Goal: Task Accomplishment & Management: Manage account settings

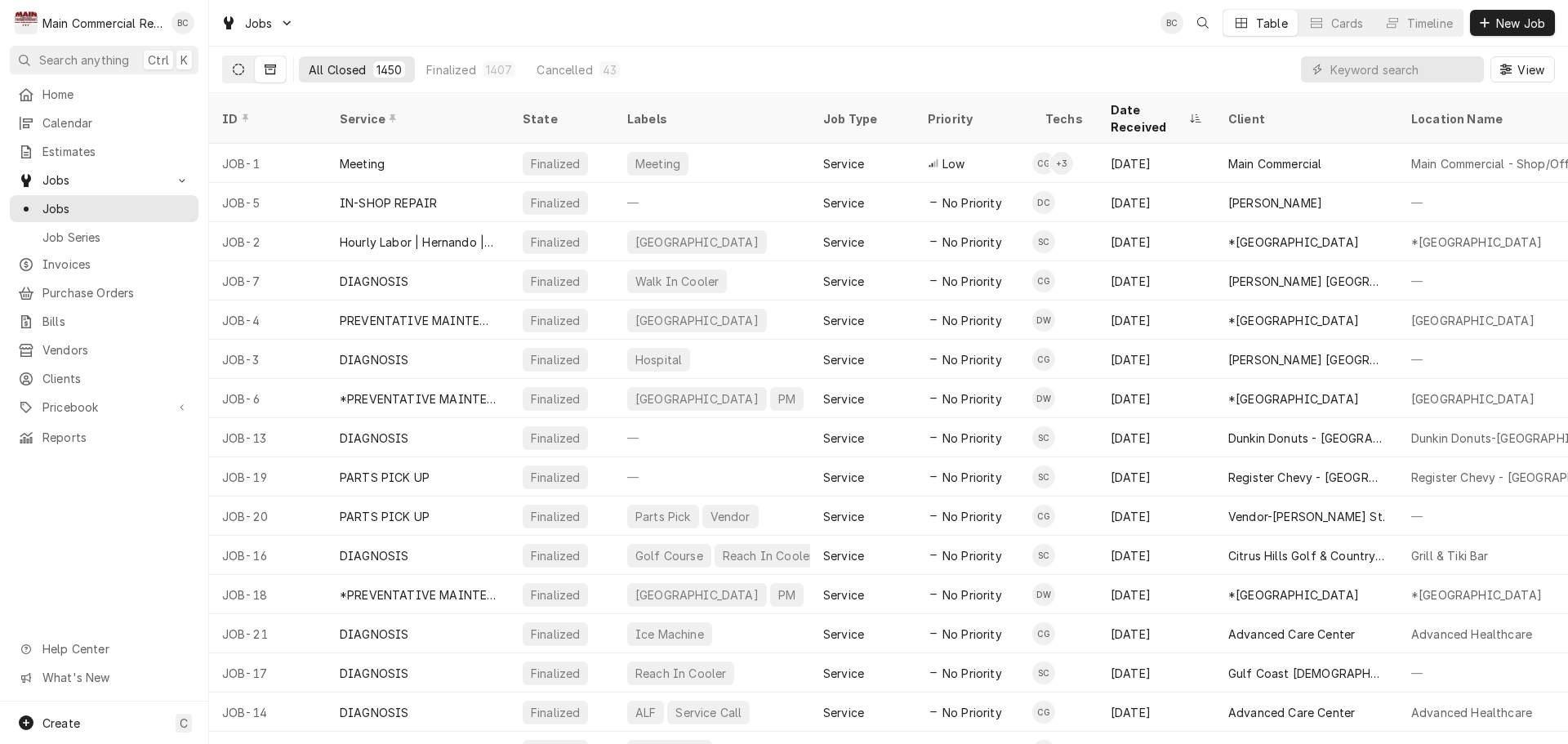
click at [243, 69] on icon "Dynamic Content Wrapper" at bounding box center [238, 69] width 11 height 11
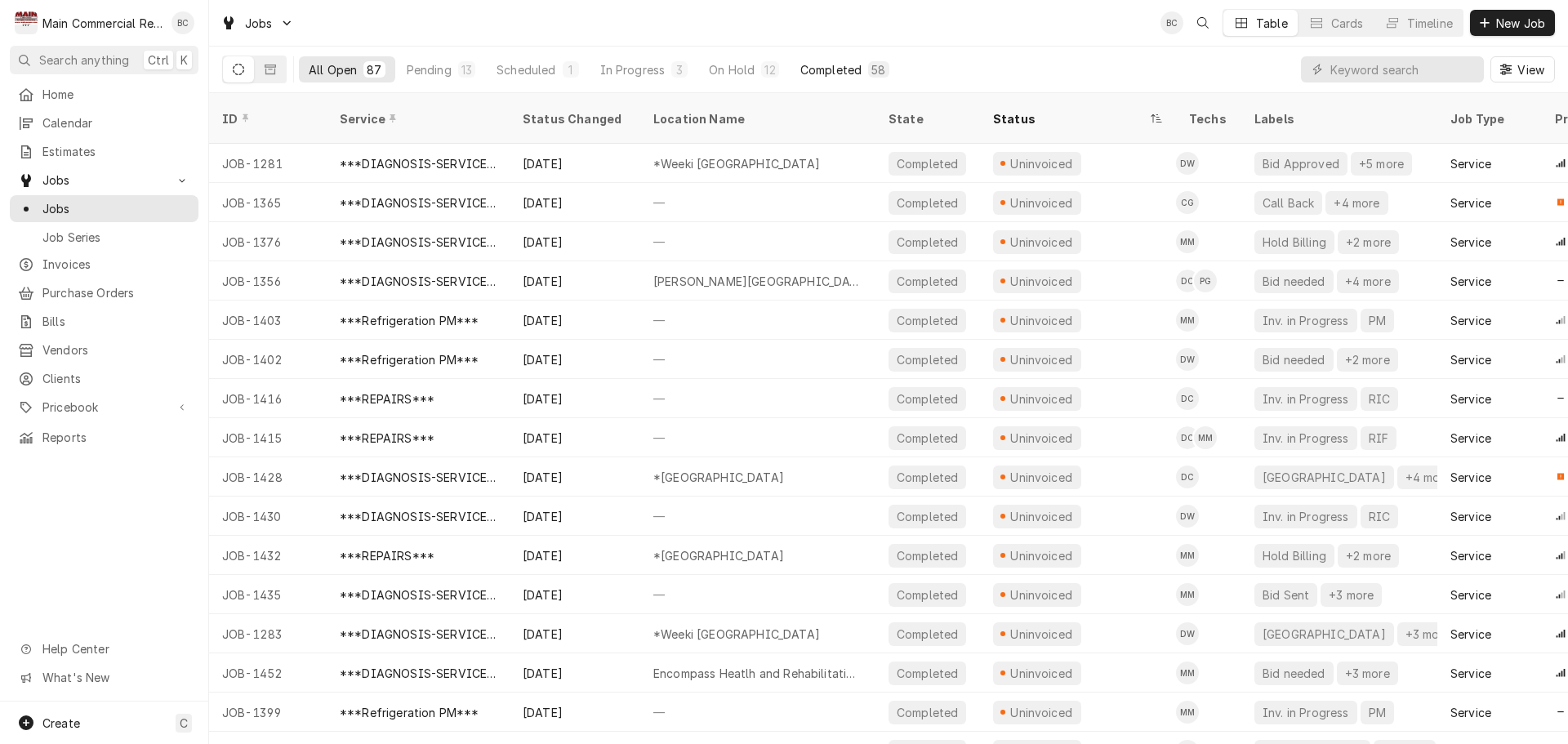
click at [819, 71] on div "Completed" at bounding box center [831, 70] width 61 height 17
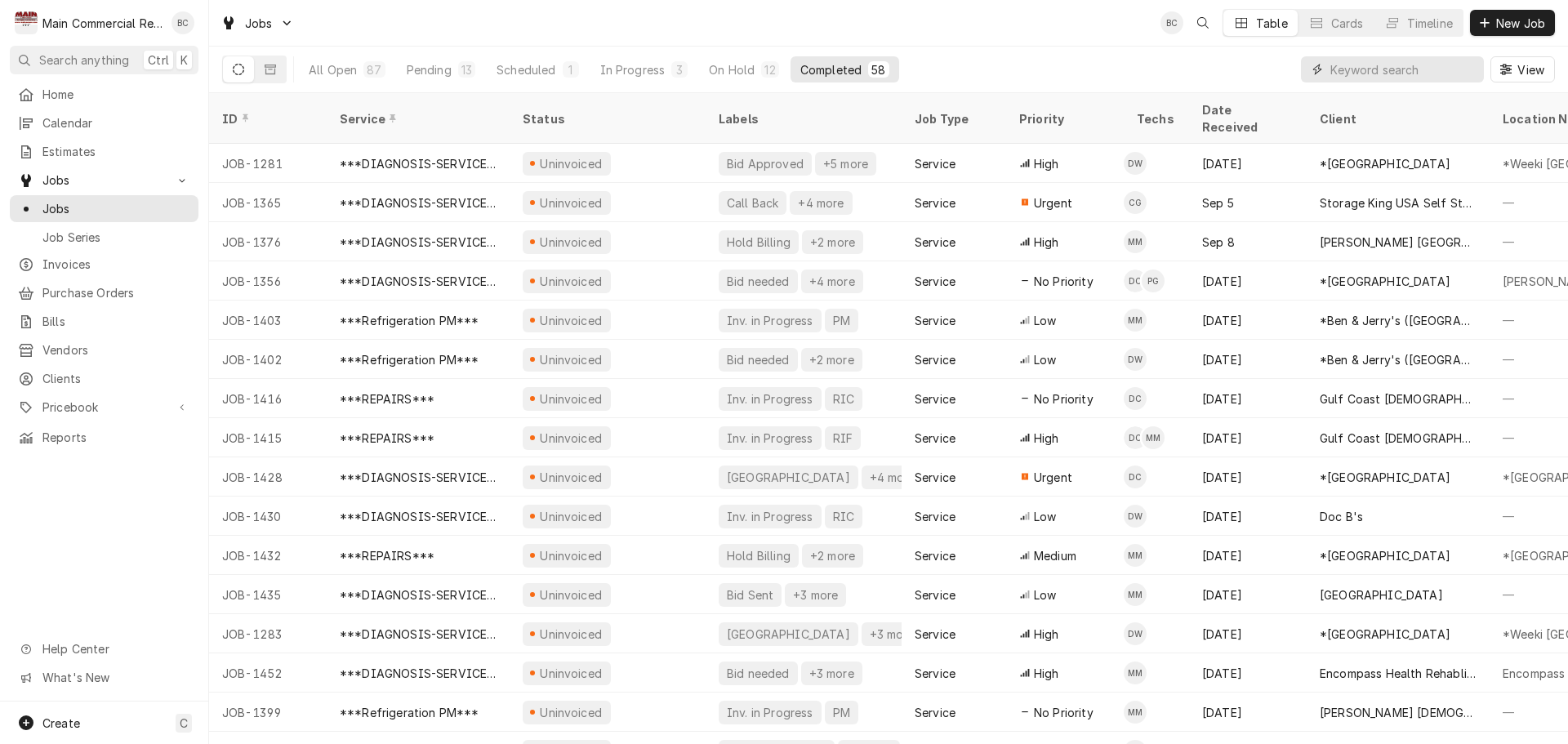
click at [1455, 67] on input "Dynamic Content Wrapper" at bounding box center [1404, 69] width 145 height 26
type input "bill out"
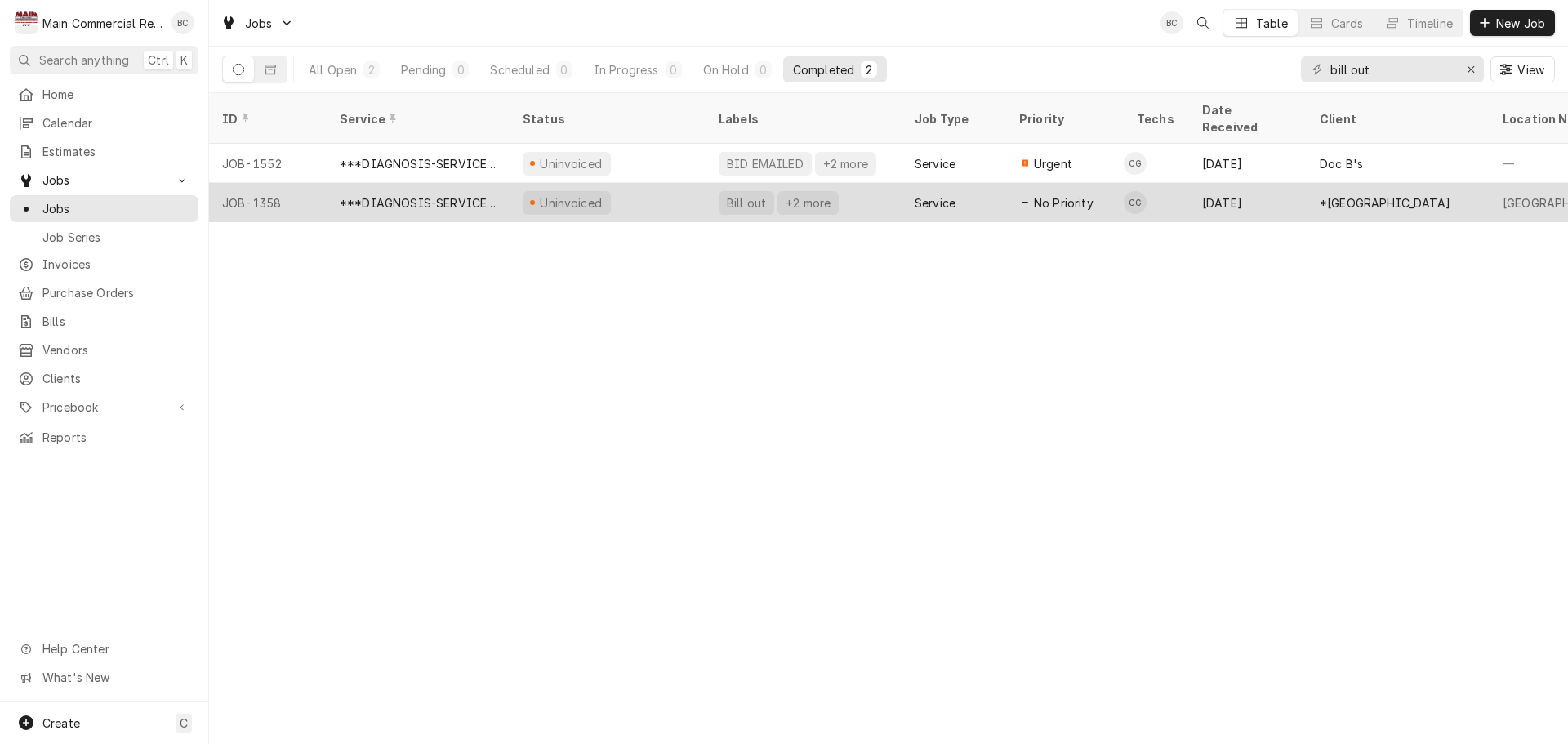
click at [755, 195] on div "Bill out" at bounding box center [746, 203] width 42 height 17
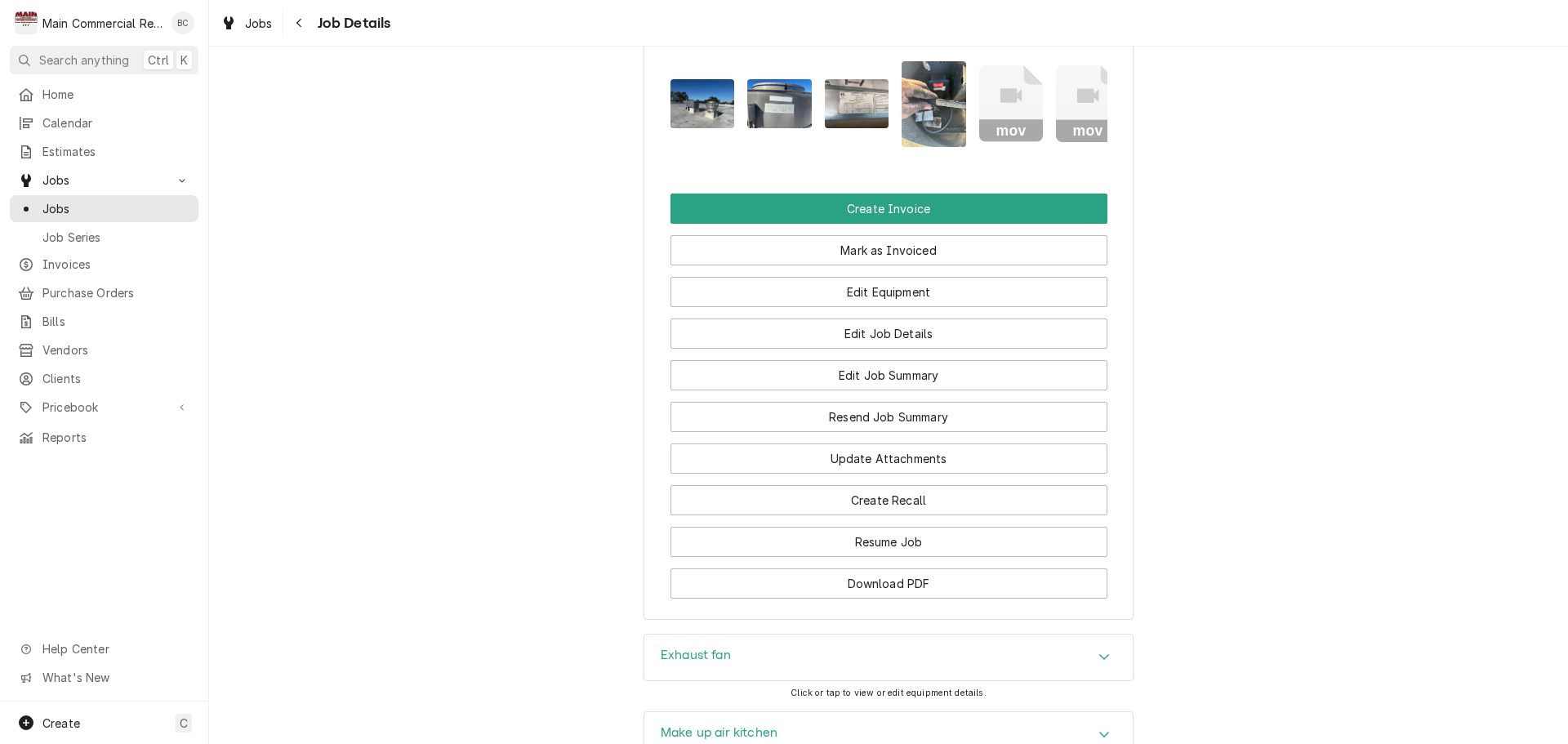
scroll to position [2494, 0]
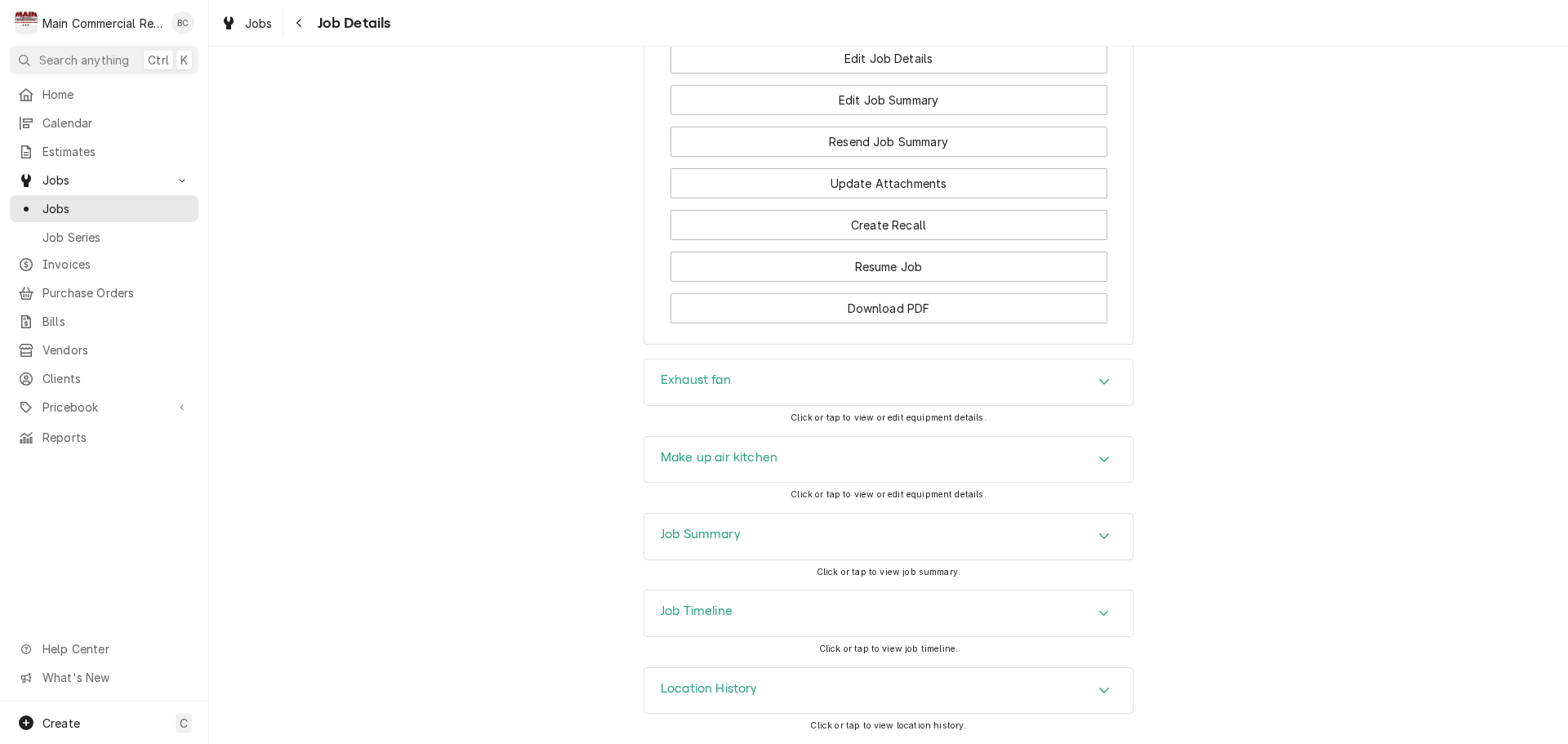
click at [701, 536] on h3 "Job Summary" at bounding box center [701, 535] width 80 height 16
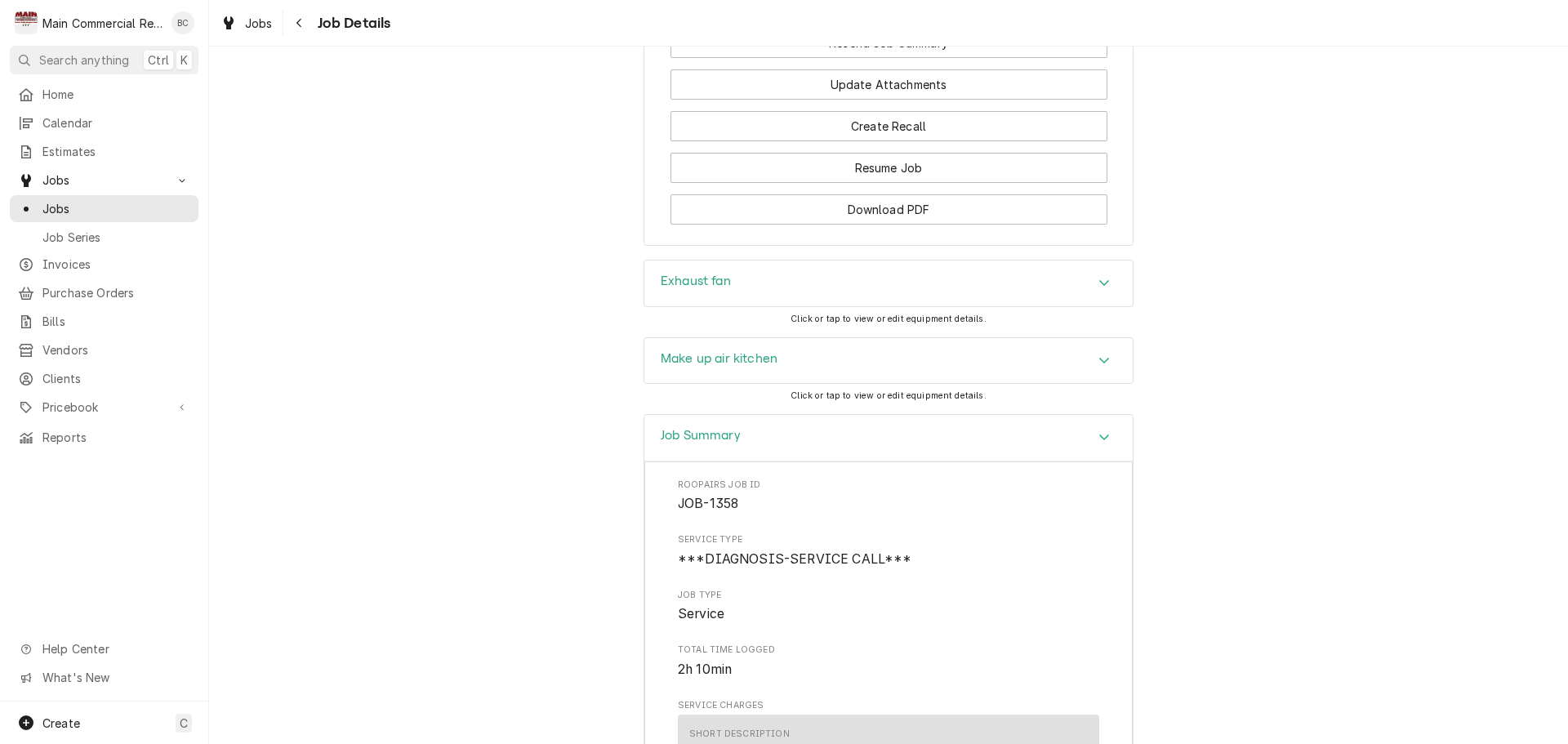
scroll to position [2575, 0]
click at [707, 294] on h3 "Exhaust fan" at bounding box center [695, 286] width 70 height 16
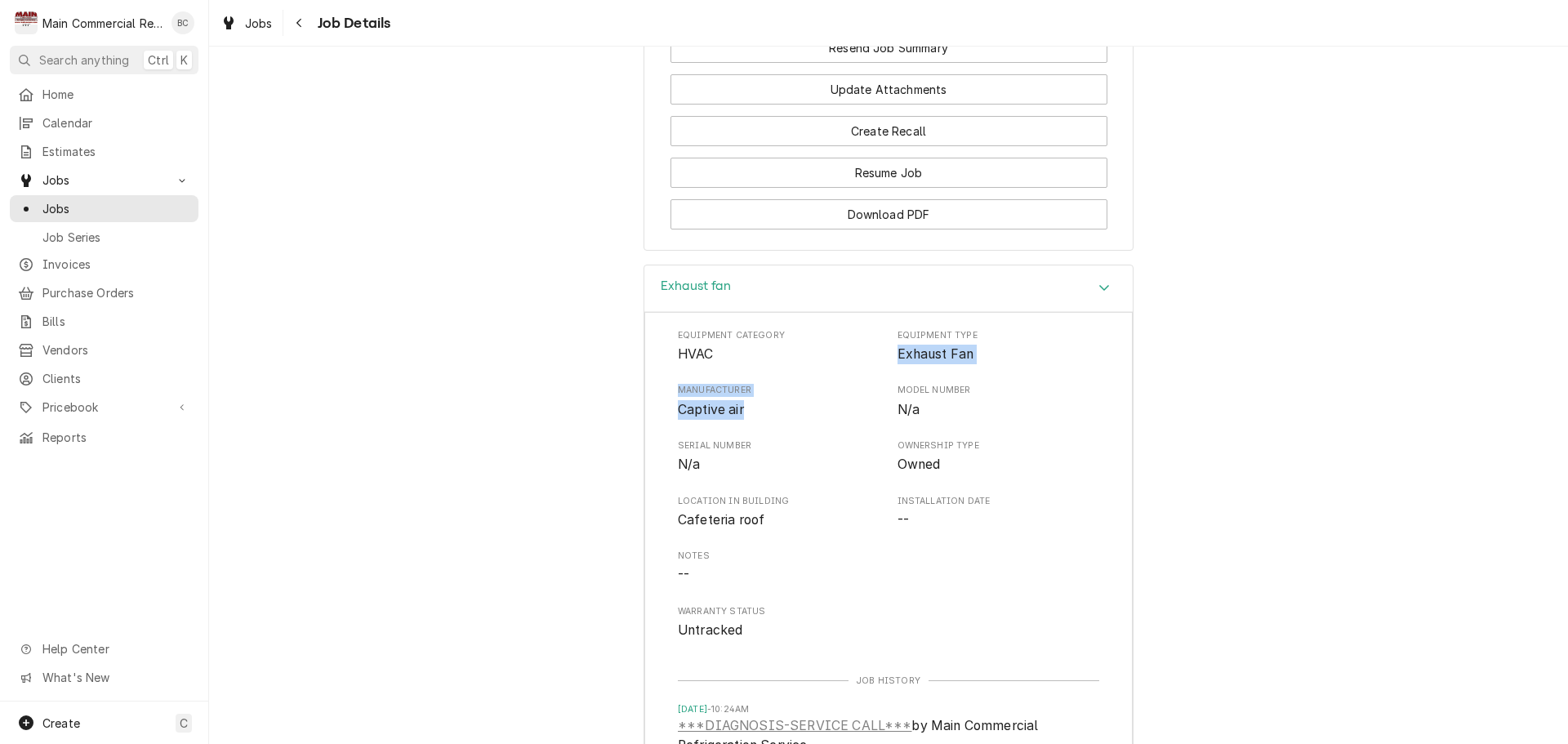
drag, startPoint x: 887, startPoint y: 366, endPoint x: 744, endPoint y: 426, distance: 155.1
click at [744, 426] on div "Equipment Category HVAC Equipment Type Exhaust Fan Manufacturer Captive air Mod…" at bounding box center [888, 485] width 421 height 311
click at [839, 397] on span "Manufacturer" at bounding box center [779, 390] width 202 height 13
click at [898, 362] on span "Exhaust Fan" at bounding box center [936, 354] width 77 height 16
drag, startPoint x: 670, startPoint y: 368, endPoint x: 739, endPoint y: 487, distance: 137.6
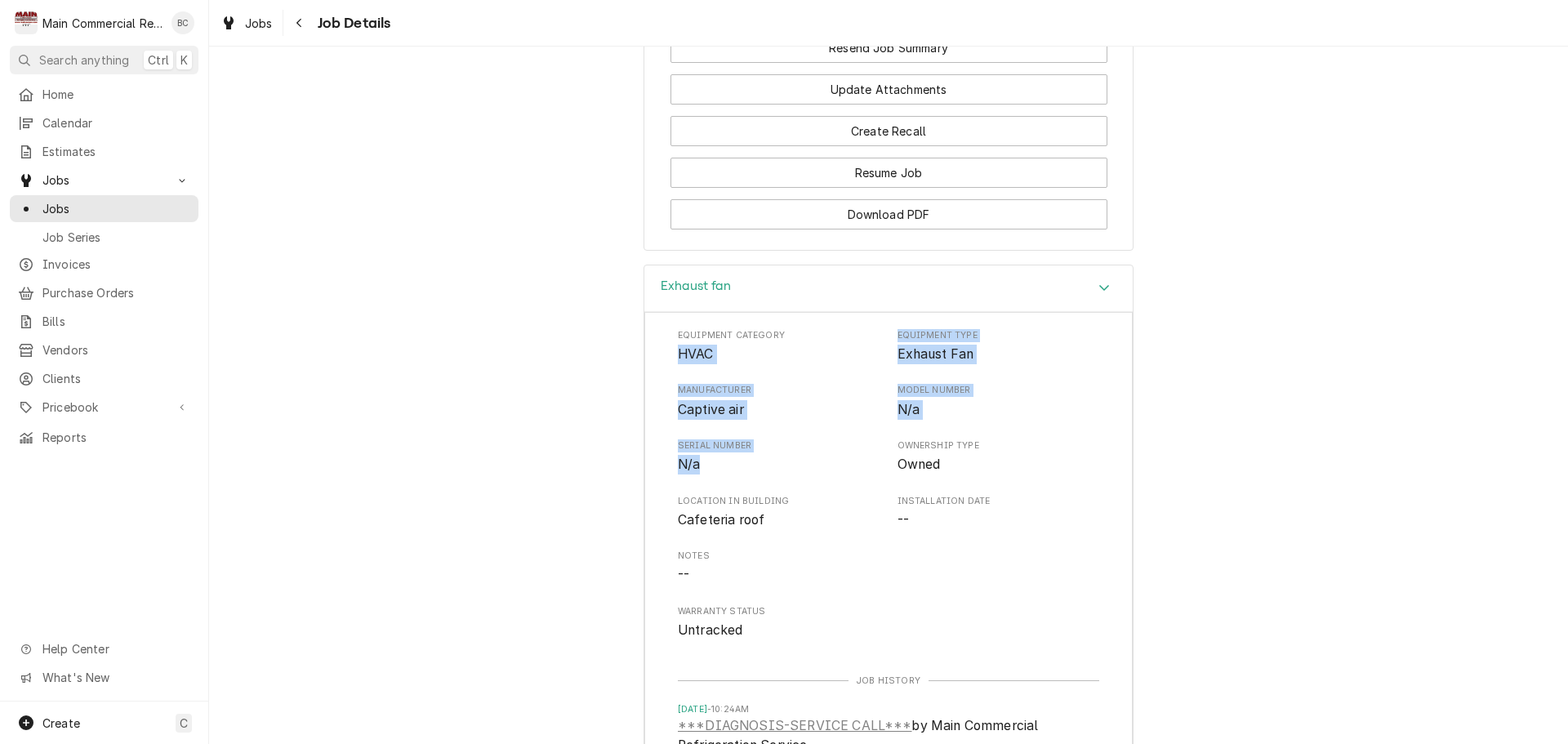
click at [739, 487] on div "Equipment Category HVAC Equipment Type Exhaust Fan Manufacturer Captive air Mod…" at bounding box center [888, 573] width 489 height 521
copy div "HVAC Equipment Type Exhaust Fan Manufacturer Captive air Model Number N/a Seria…"
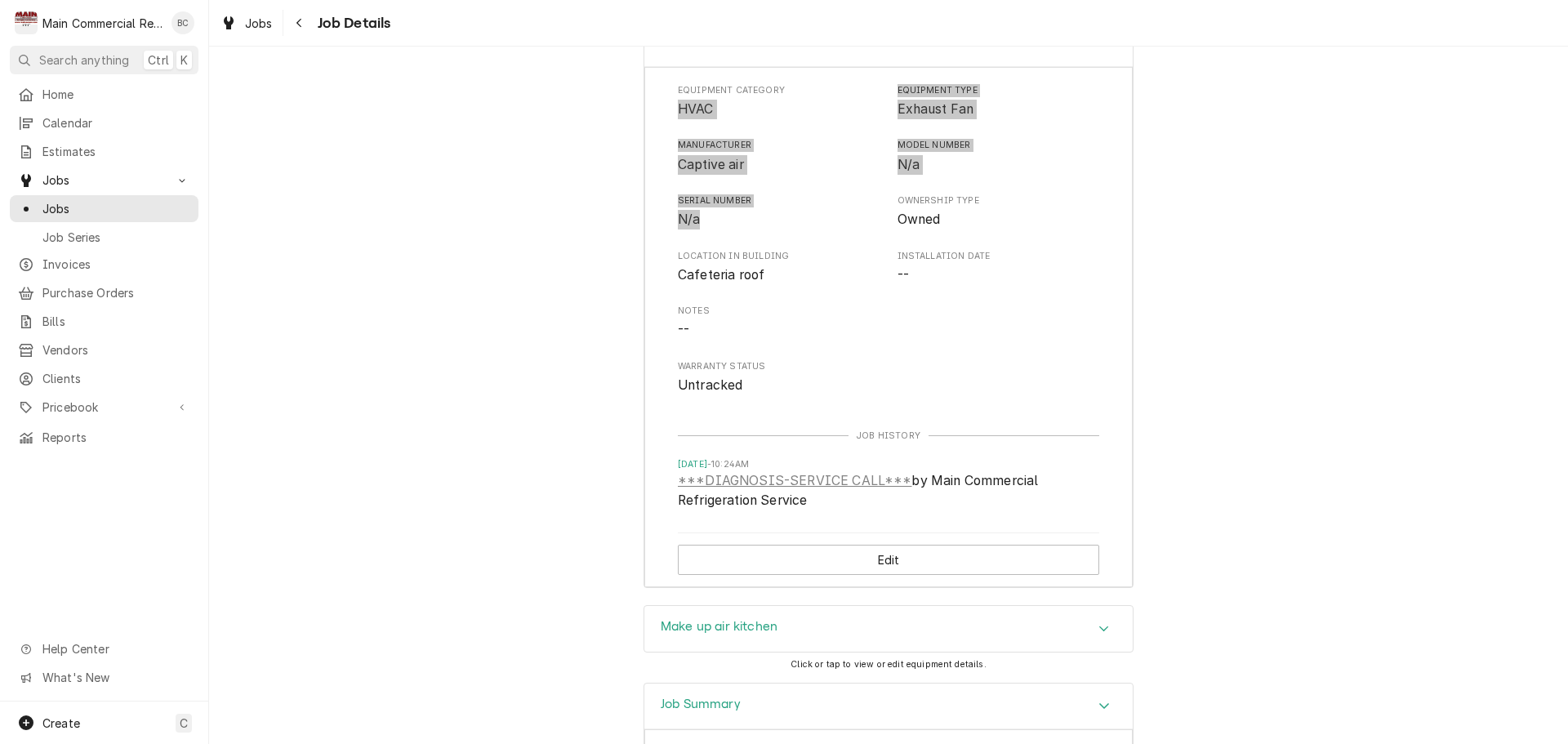
scroll to position [3066, 0]
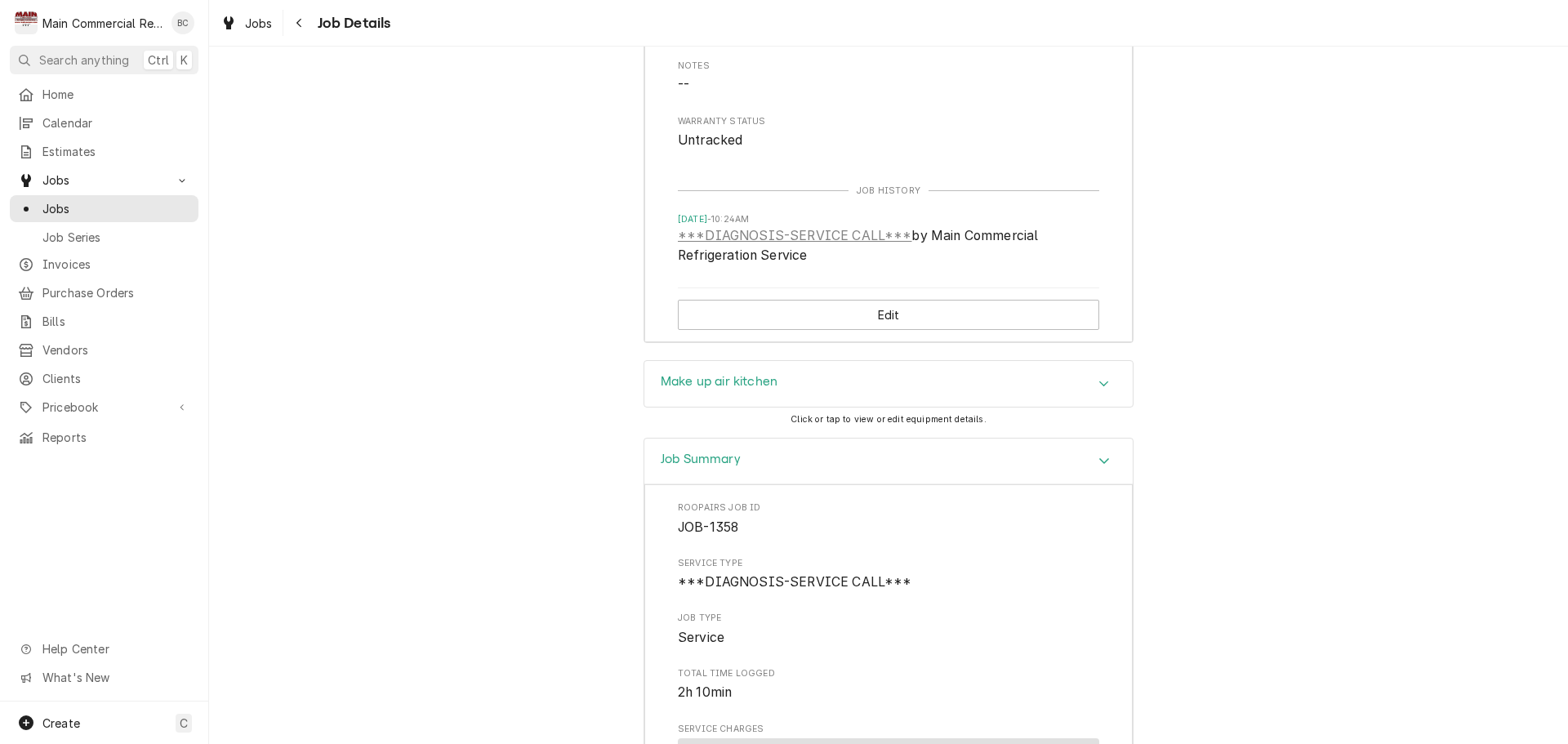
click at [687, 389] on h3 "Make up air kitchen" at bounding box center [719, 382] width 117 height 16
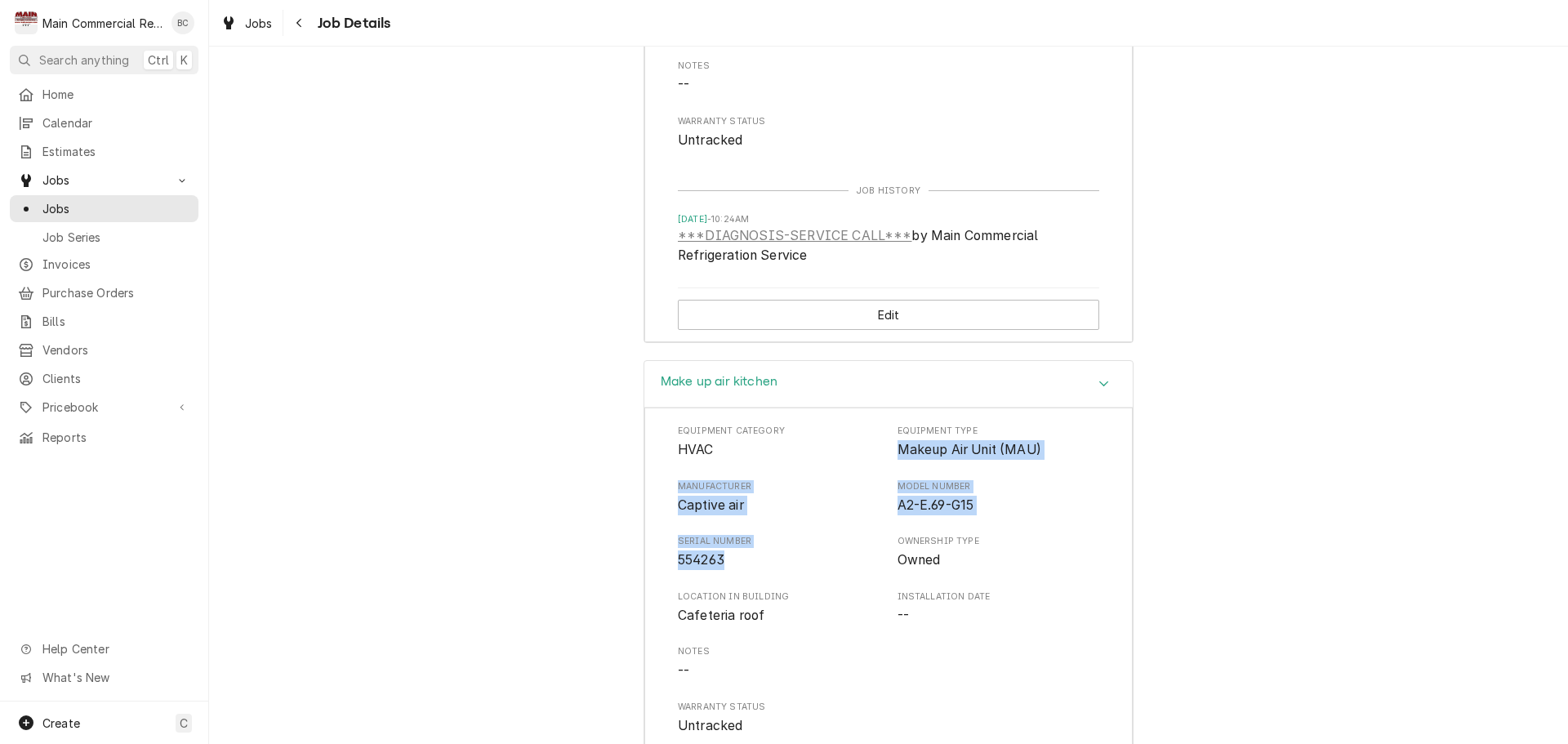
drag, startPoint x: 889, startPoint y: 458, endPoint x: 749, endPoint y: 574, distance: 181.8
click at [749, 574] on div "Equipment Category HVAC Equipment Type Makeup Air Unit (MAU) Manufacturer Capti…" at bounding box center [888, 580] width 421 height 311
copy div "Makeup Air Unit (MAU) Manufacturer Captive air Model Number A2-E.69-G15 Serial …"
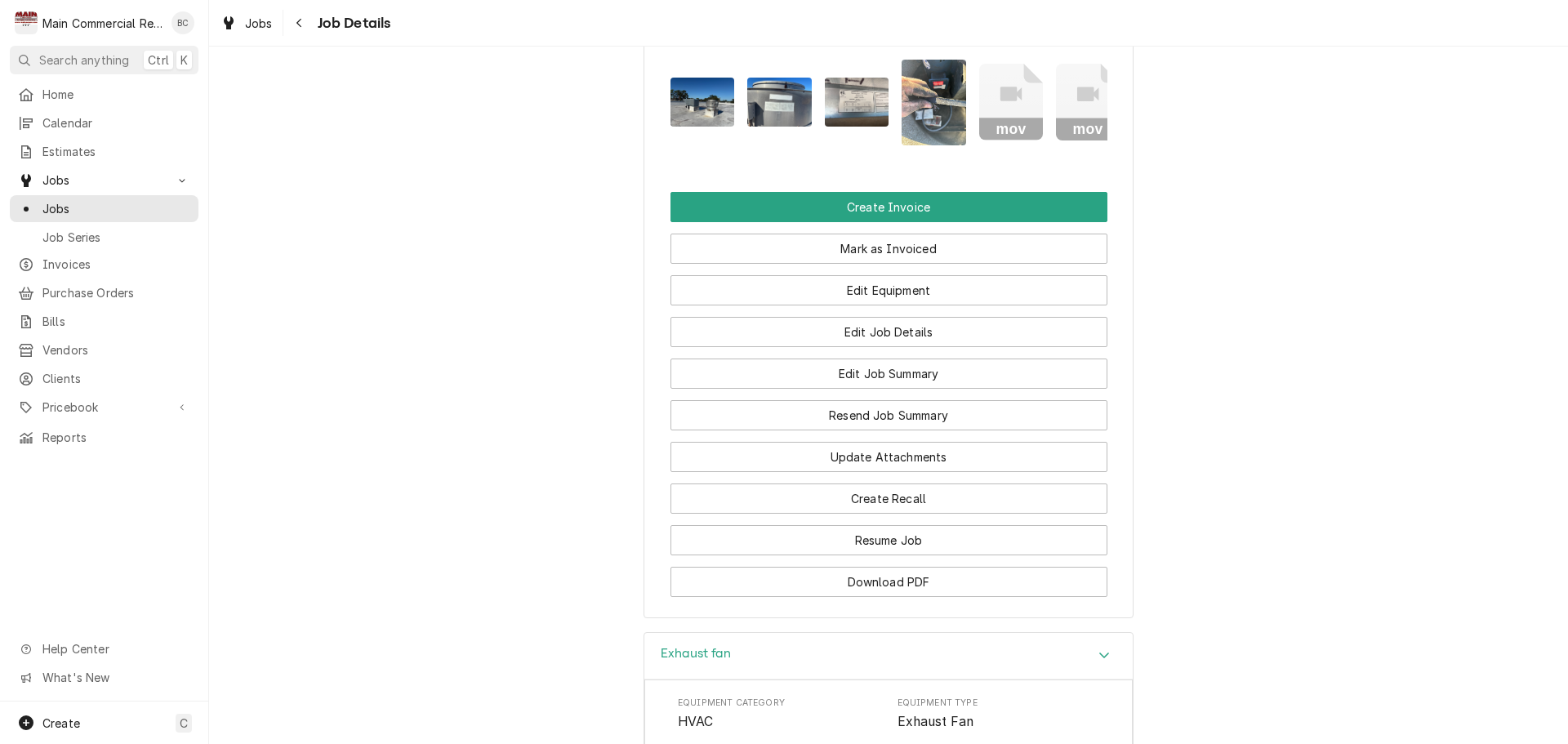
scroll to position [2370, 0]
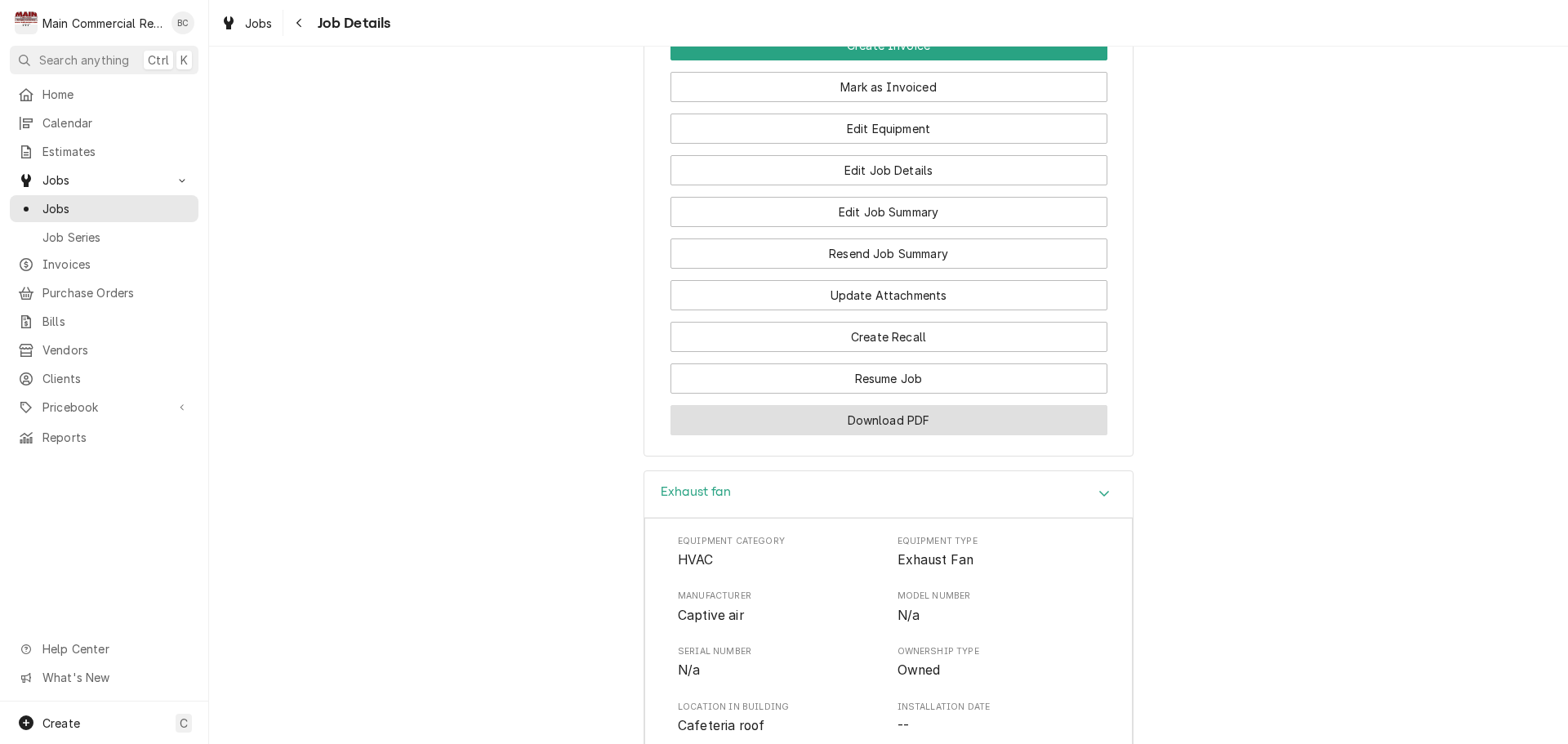
click at [875, 433] on button "Download PDF" at bounding box center [888, 420] width 437 height 30
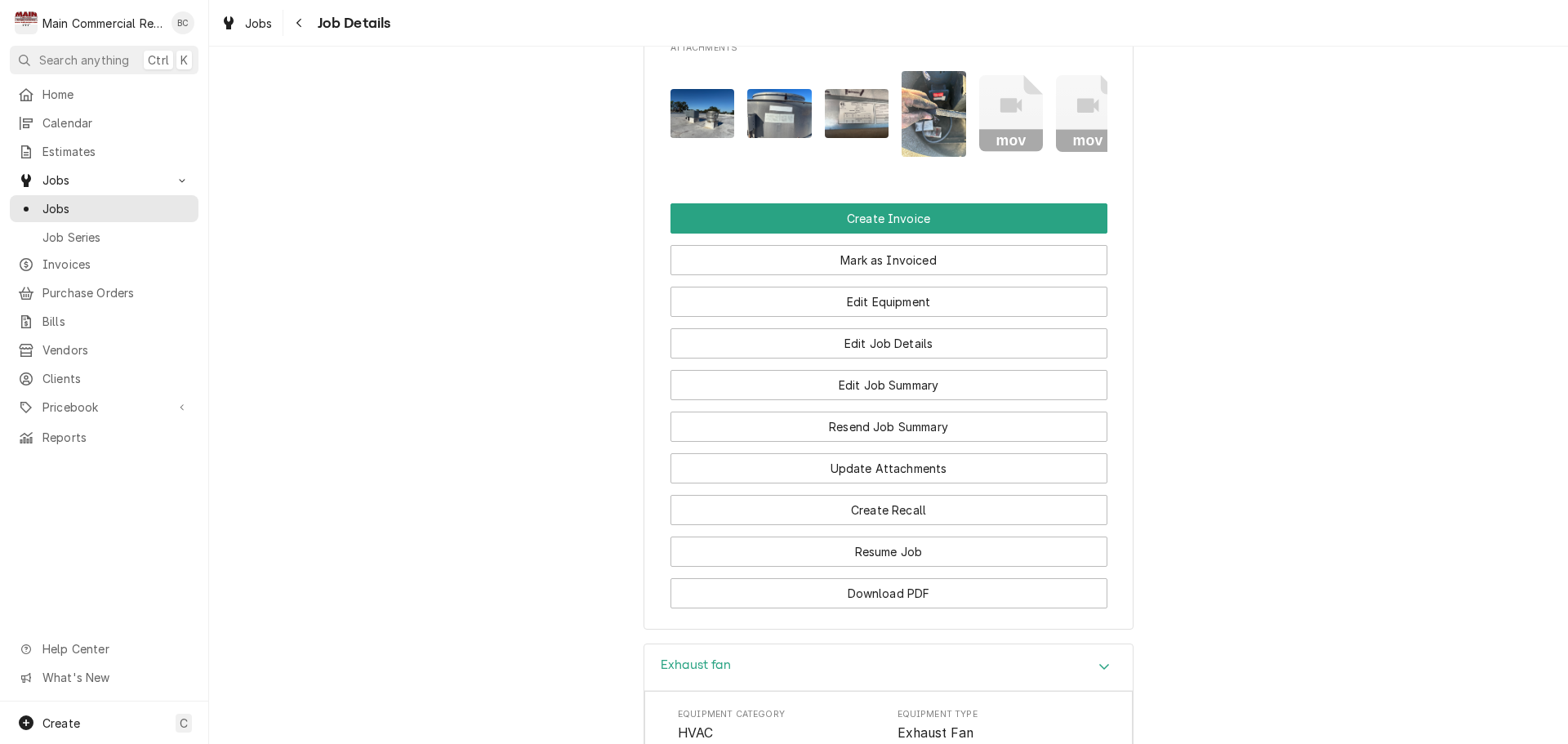
scroll to position [2182, 0]
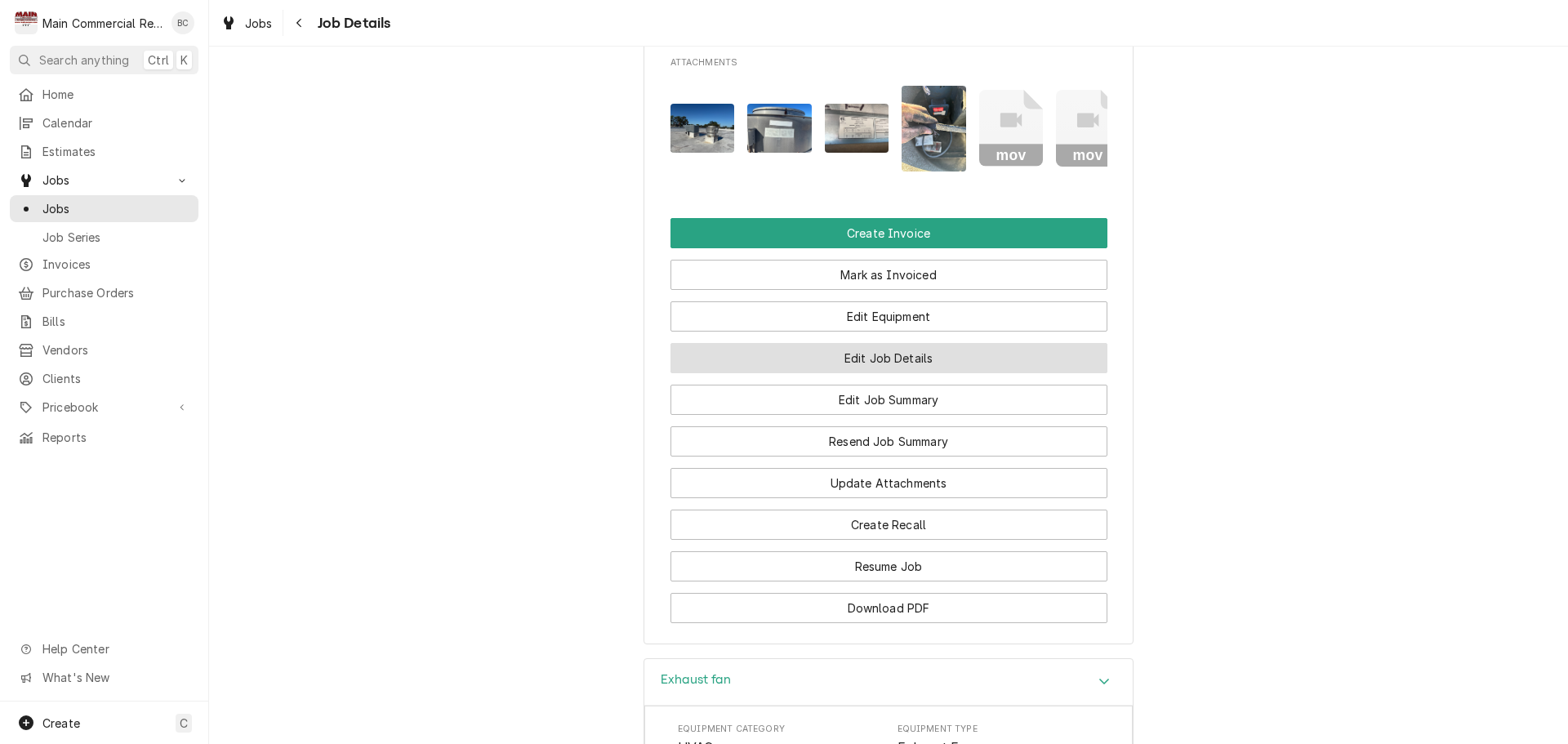
click at [878, 373] on button "Edit Job Details" at bounding box center [888, 358] width 437 height 30
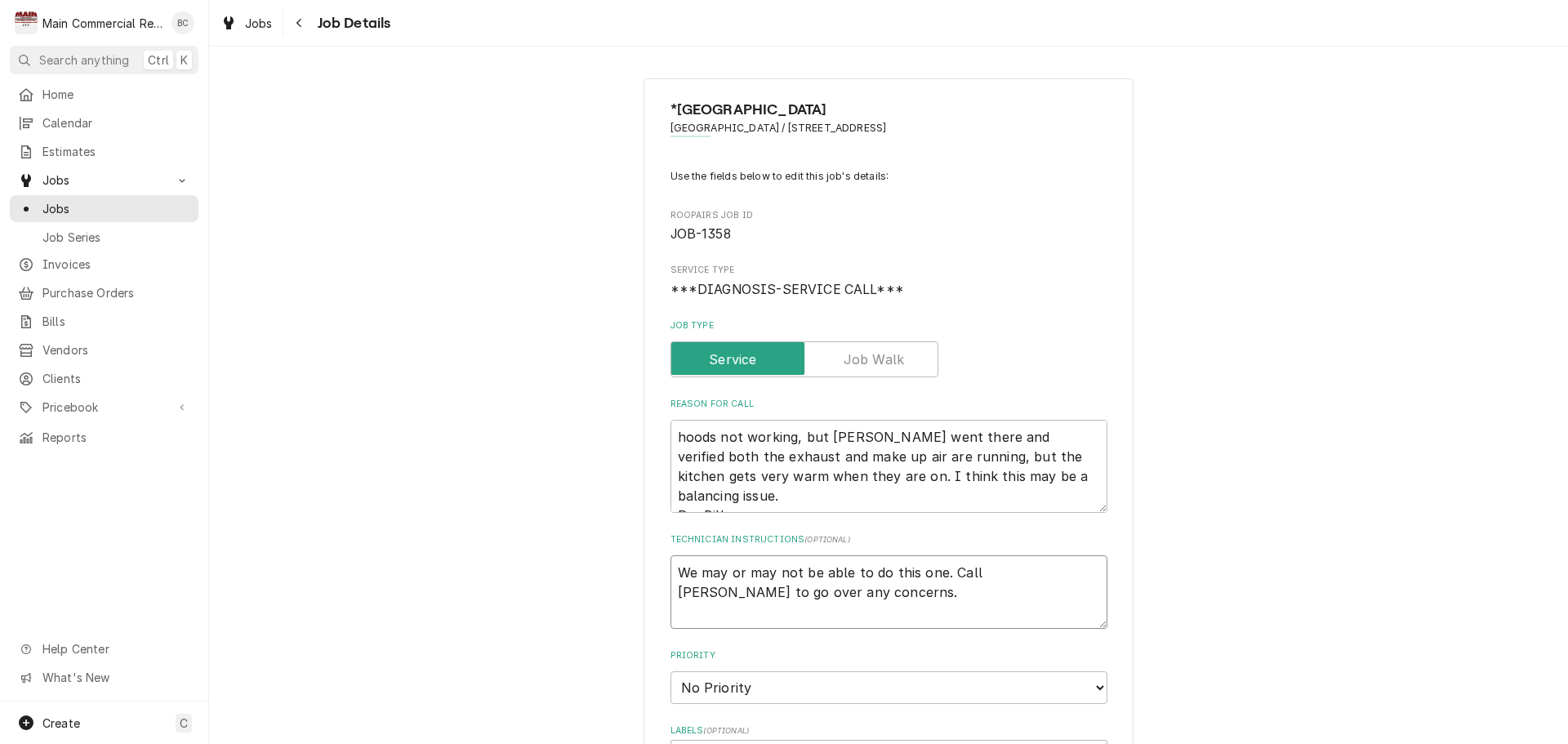
click at [670, 564] on textarea "We may or may not be able to do this one. Call Scott to go over any concerns." at bounding box center [888, 592] width 437 height 74
type textarea "x"
type textarea "We may or may not be able to do this one. Call Scott to go over any concerns."
type textarea "x"
type textarea "I We may or may not be able to do this one. Call Scott to go over any concerns."
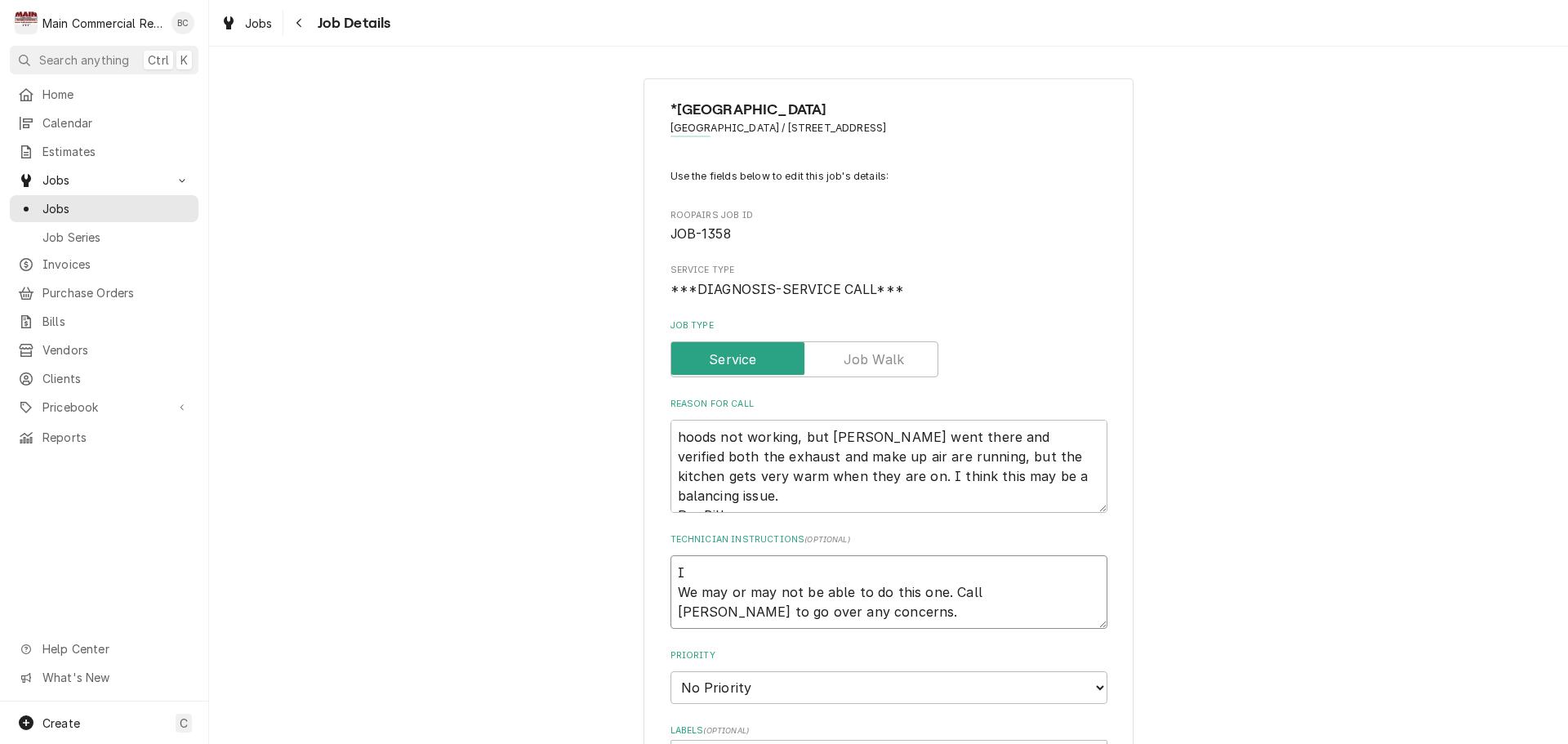
type textarea "x"
type textarea "IN We may or may not be able to do this one. Call Scott to go over any concerns."
type textarea "x"
type textarea "INV We may or may not be able to do this one. Call Scott to go over any concern…"
type textarea "x"
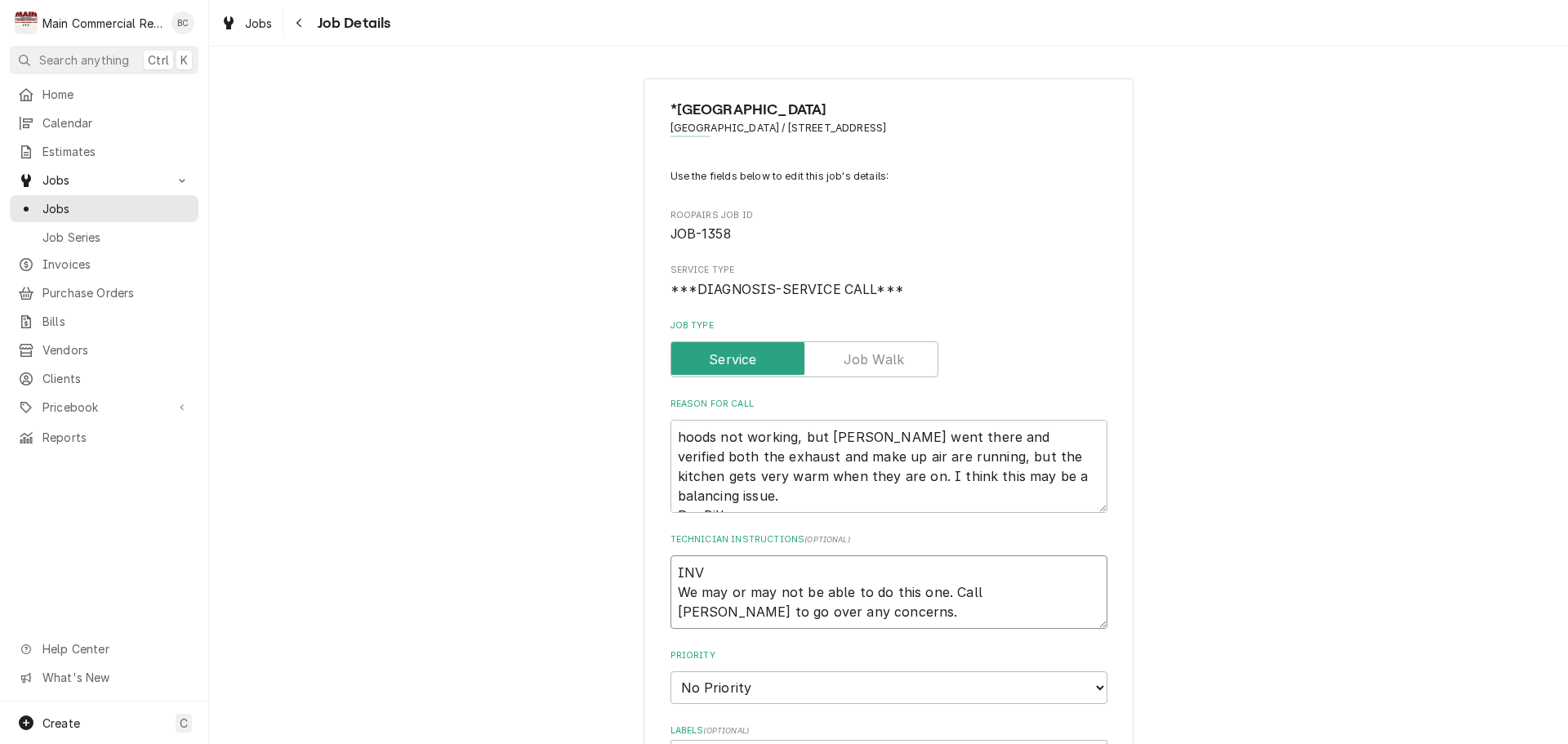
type textarea "INV# We may or may not be able to do this one. Call Scott to go over any concer…"
type textarea "x"
type textarea "INV#1 We may or may not be able to do this one. Call Scott to go over any conce…"
type textarea "x"
type textarea "INV#15 We may or may not be able to do this one. Call Scott to go over any conc…"
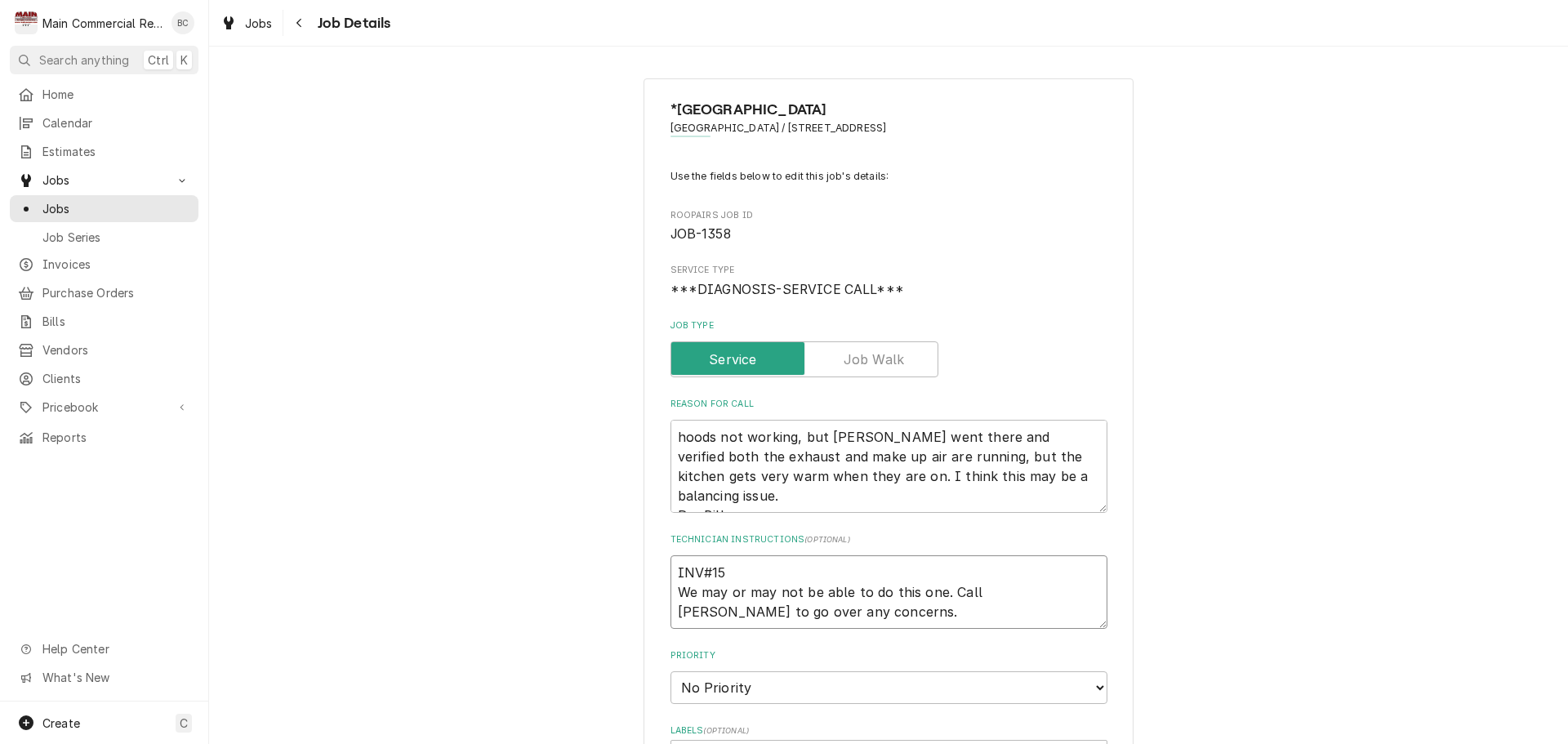
type textarea "x"
type textarea "INV#152 We may or may not be able to do this one. Call Scott to go over any con…"
type textarea "x"
type textarea "INV#1523 We may or may not be able to do this one. Call Scott to go over any co…"
type textarea "x"
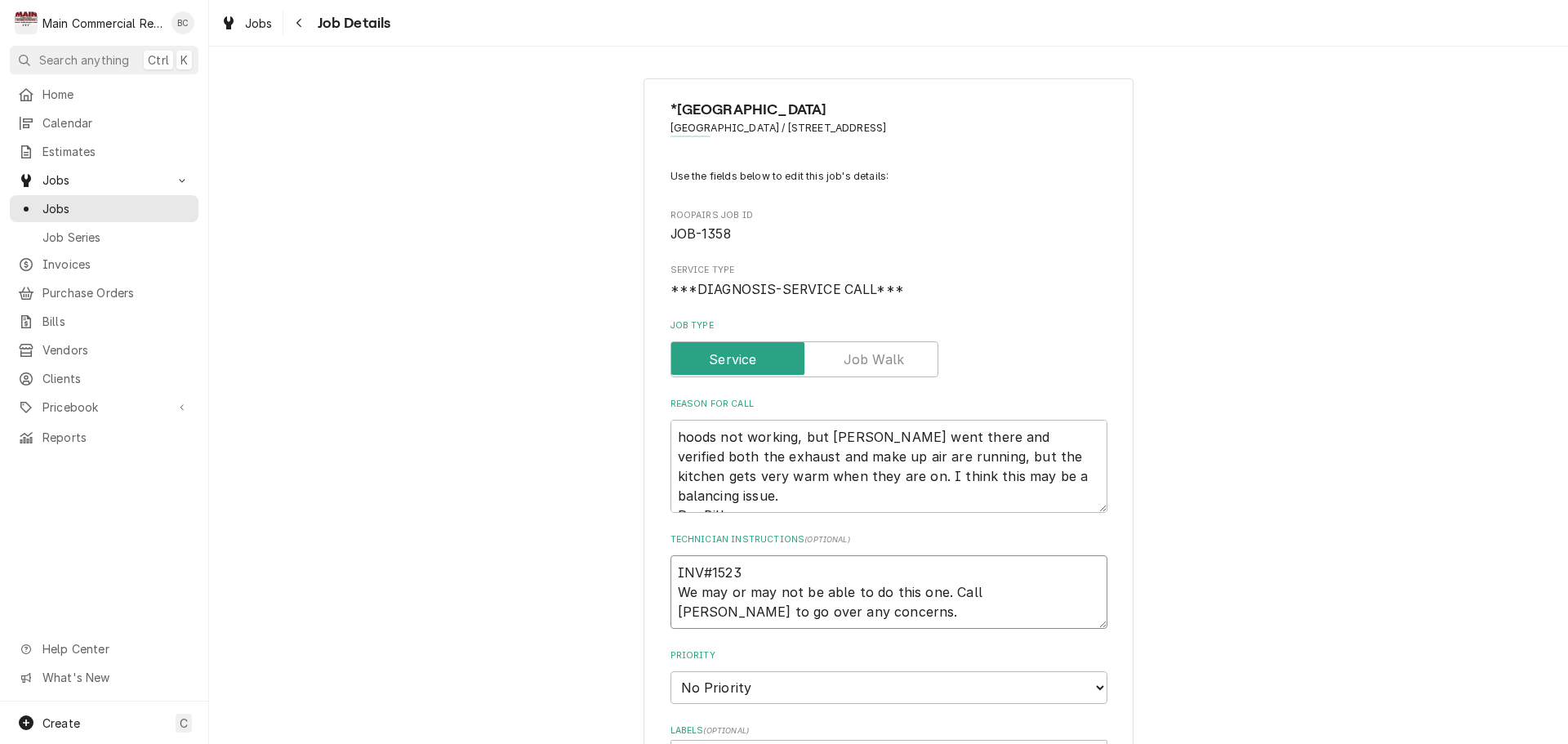
type textarea "INV#15237 We may or may not be able to do this one. Call Scott to go over any c…"
type textarea "x"
type textarea "INV#152370 We may or may not be able to do this one. Call Scott to go over any …"
type textarea "x"
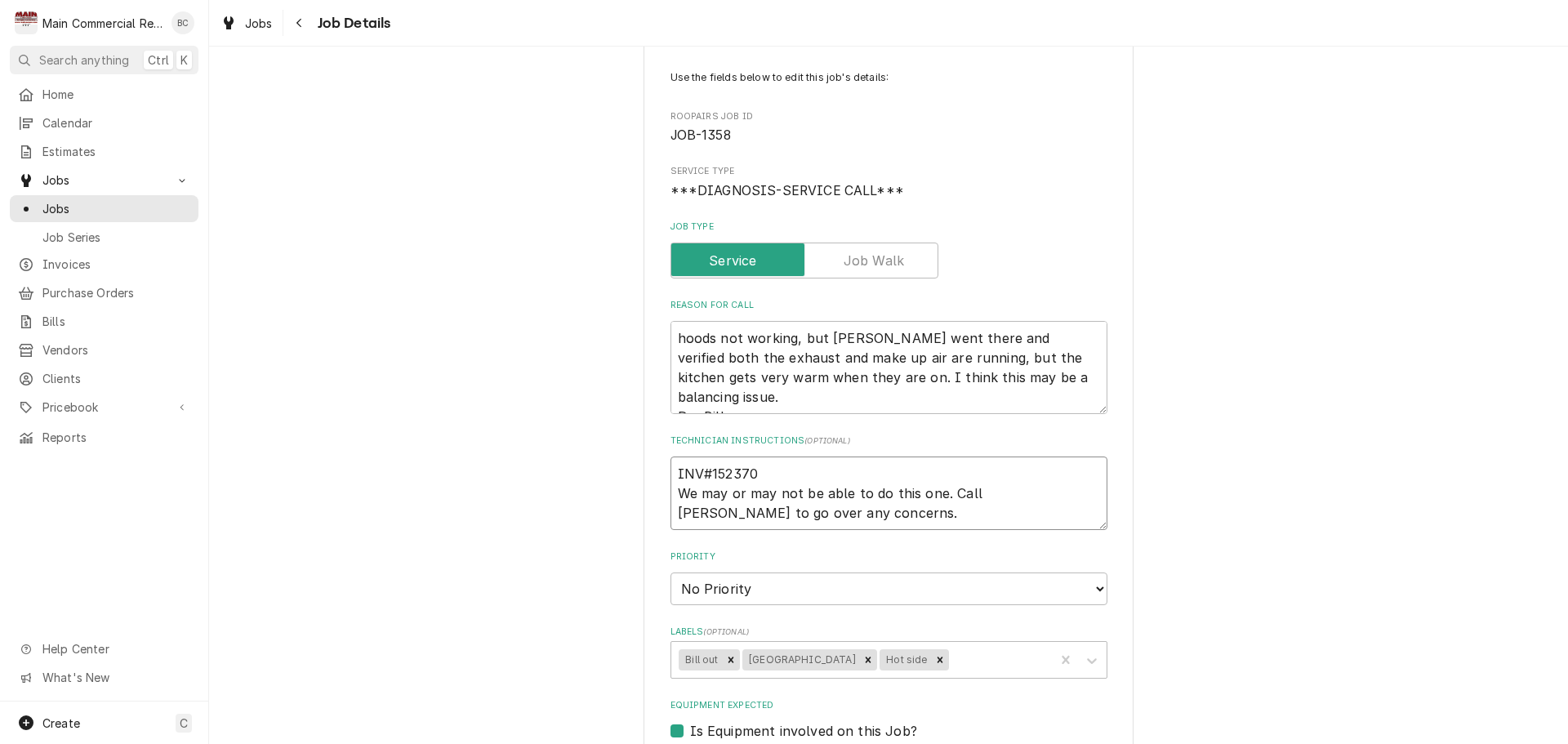
scroll to position [245, 0]
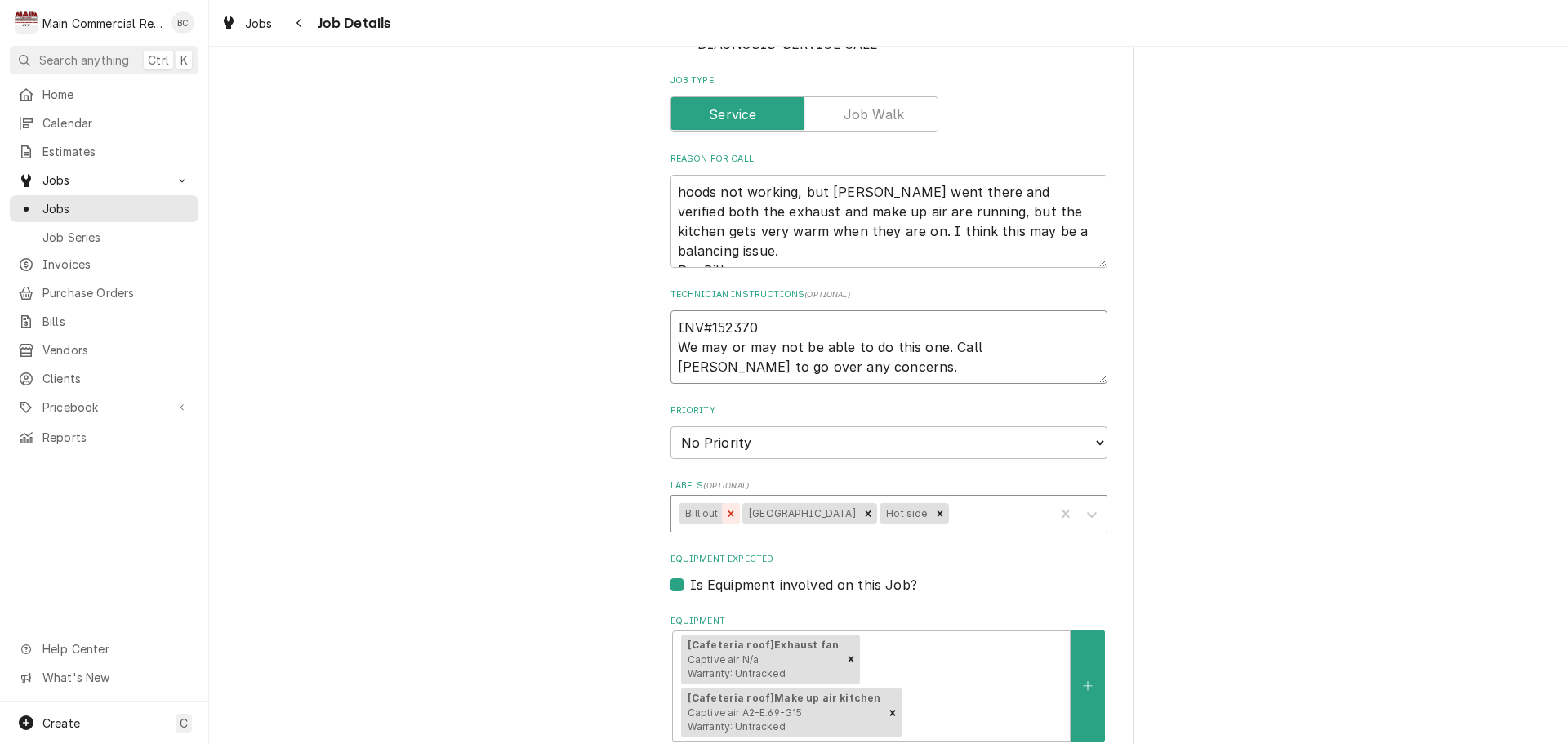
click at [728, 511] on icon "Remove Bill out" at bounding box center [731, 513] width 6 height 6
type textarea "INV#152370 We may or may not be able to do this one. Call Scott to go over any …"
type textarea "x"
click at [889, 522] on div "Labels" at bounding box center [968, 514] width 158 height 29
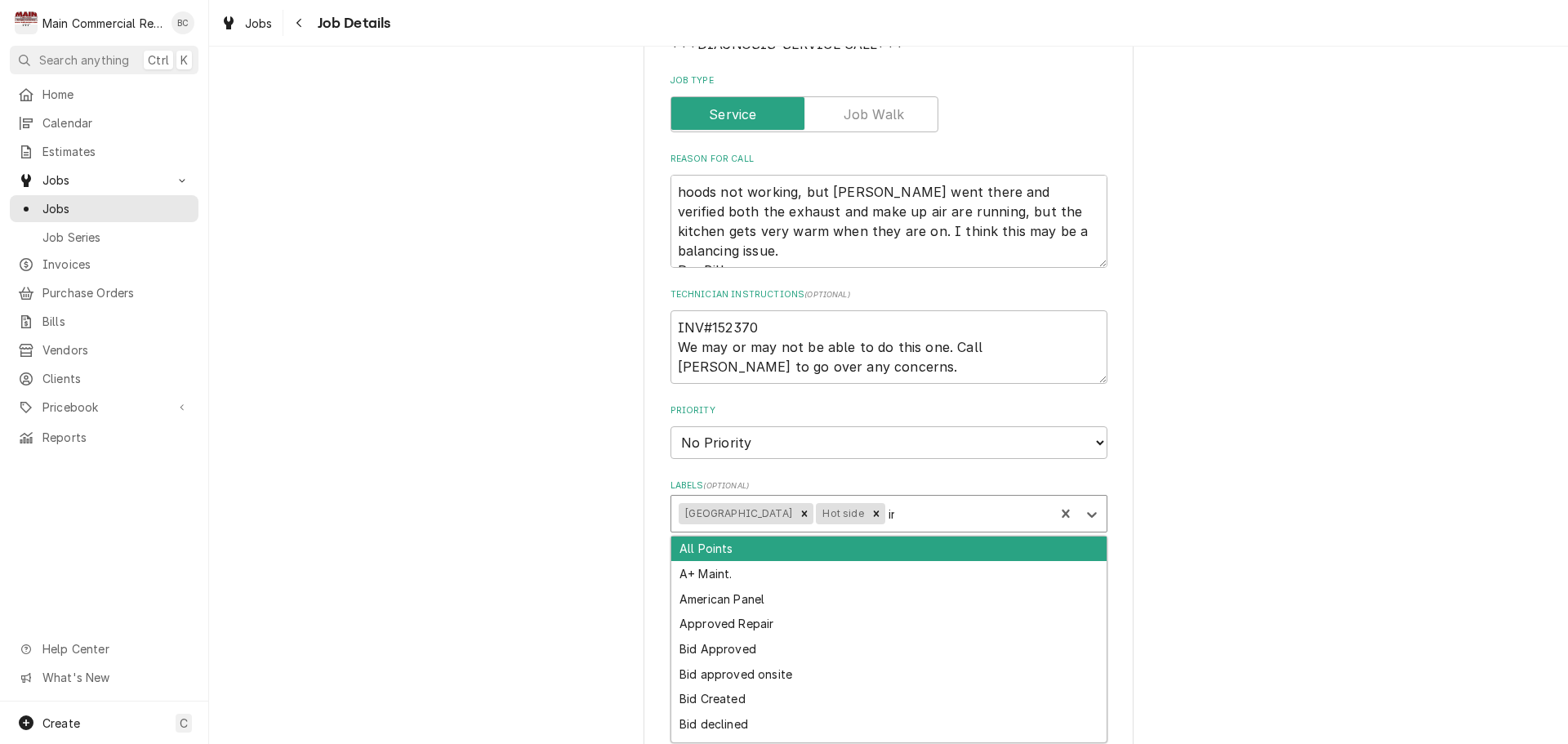
type input "inv"
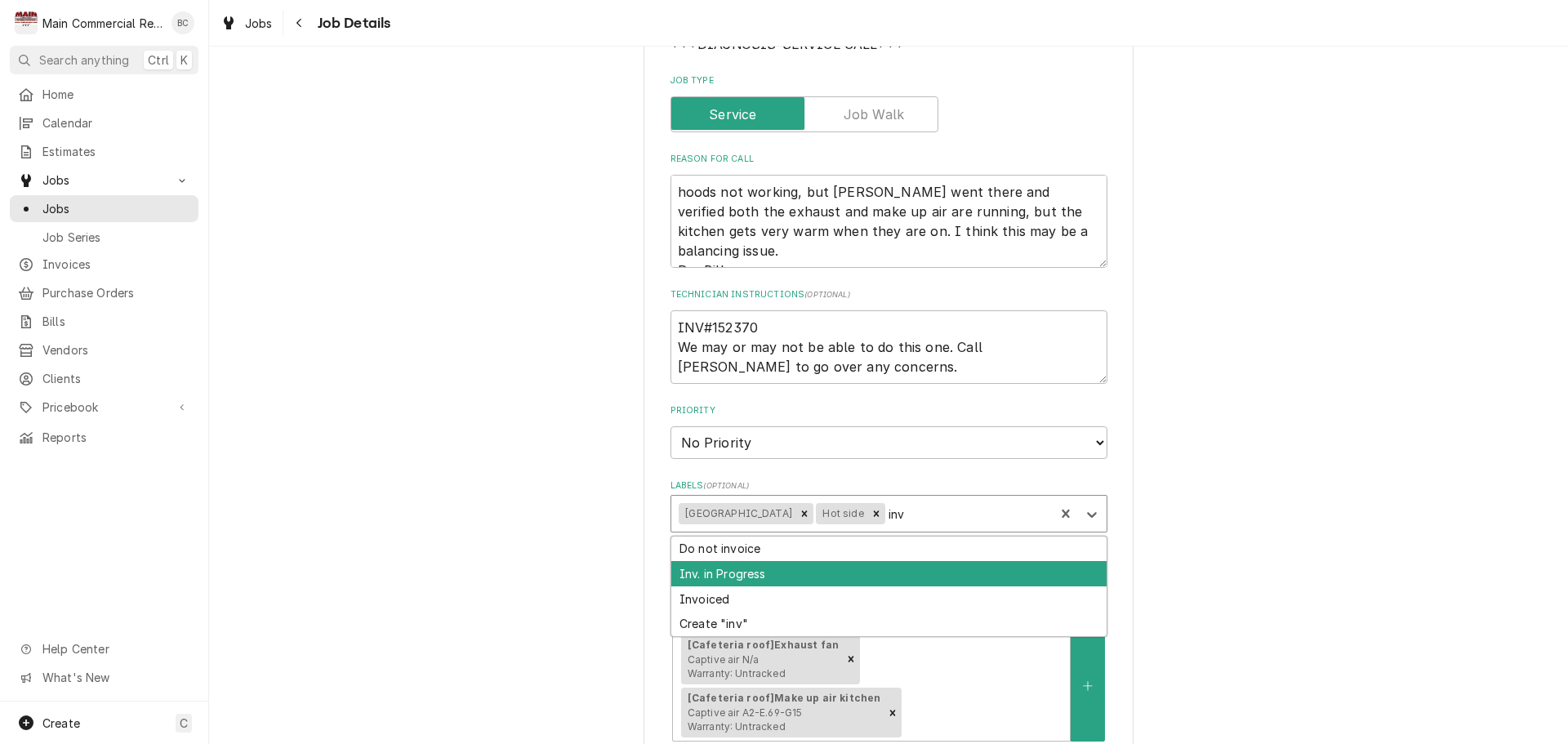
click at [829, 570] on div "Inv. in Progress" at bounding box center [888, 574] width 435 height 25
type textarea "x"
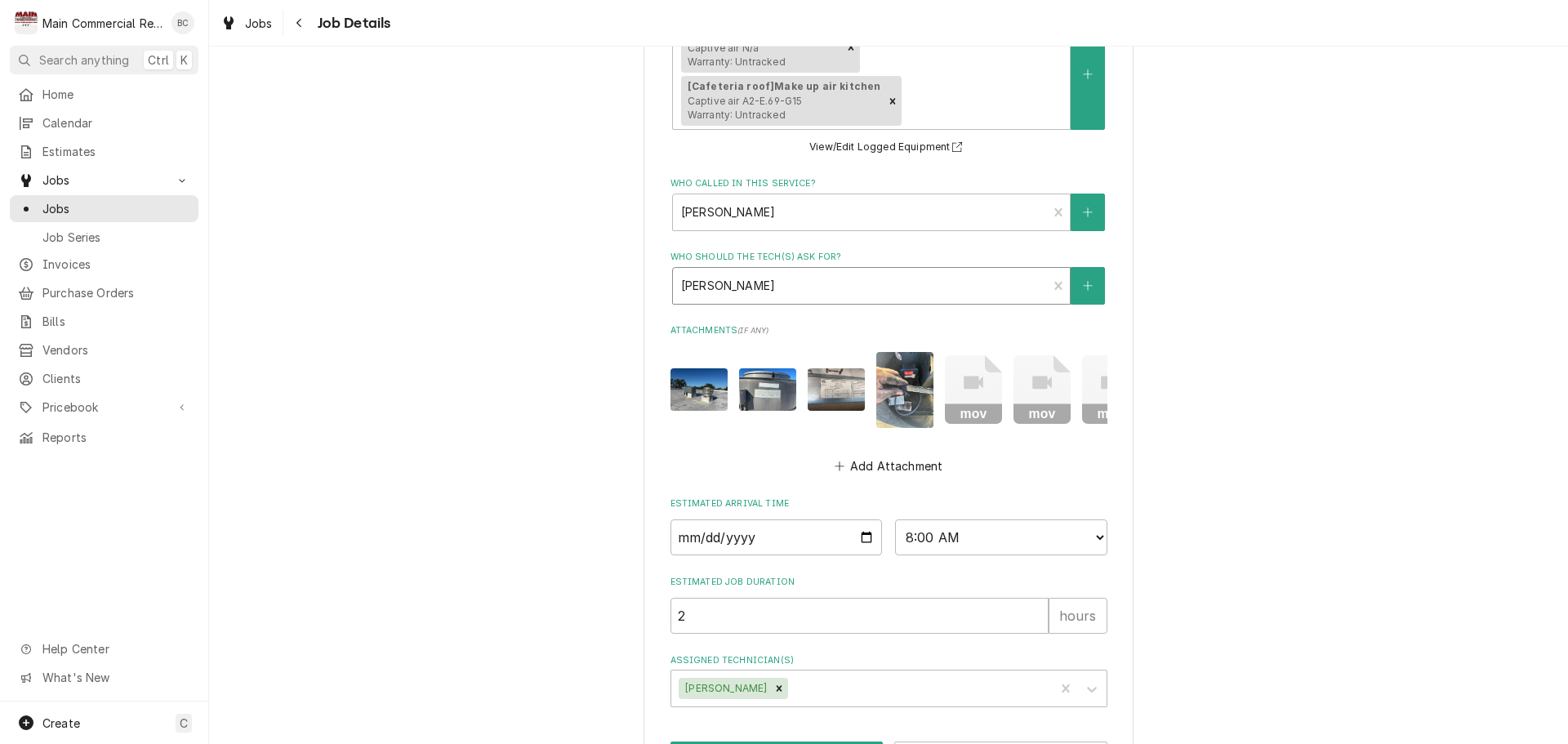
scroll to position [879, 0]
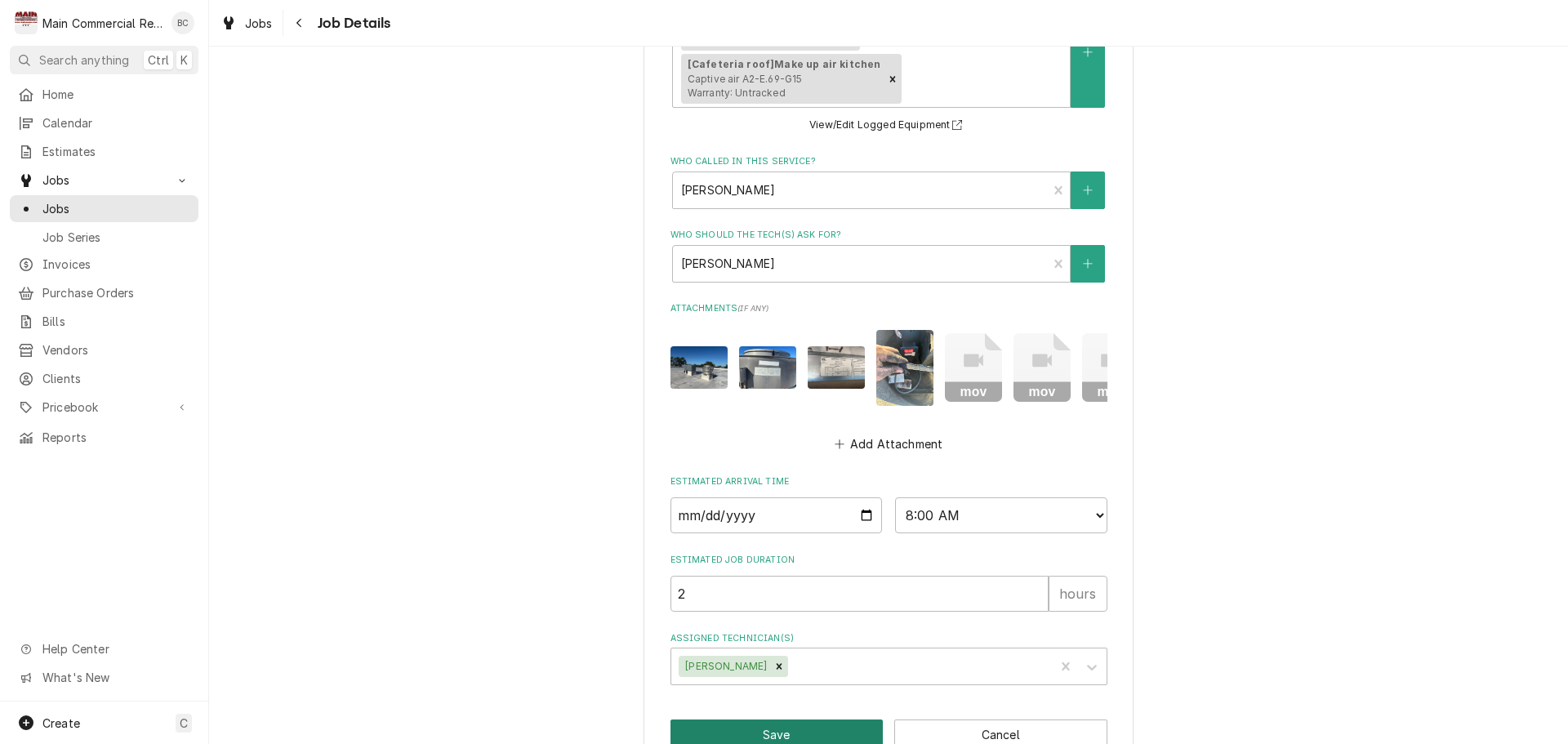
click at [794, 720] on button "Save" at bounding box center [777, 734] width 214 height 30
type textarea "x"
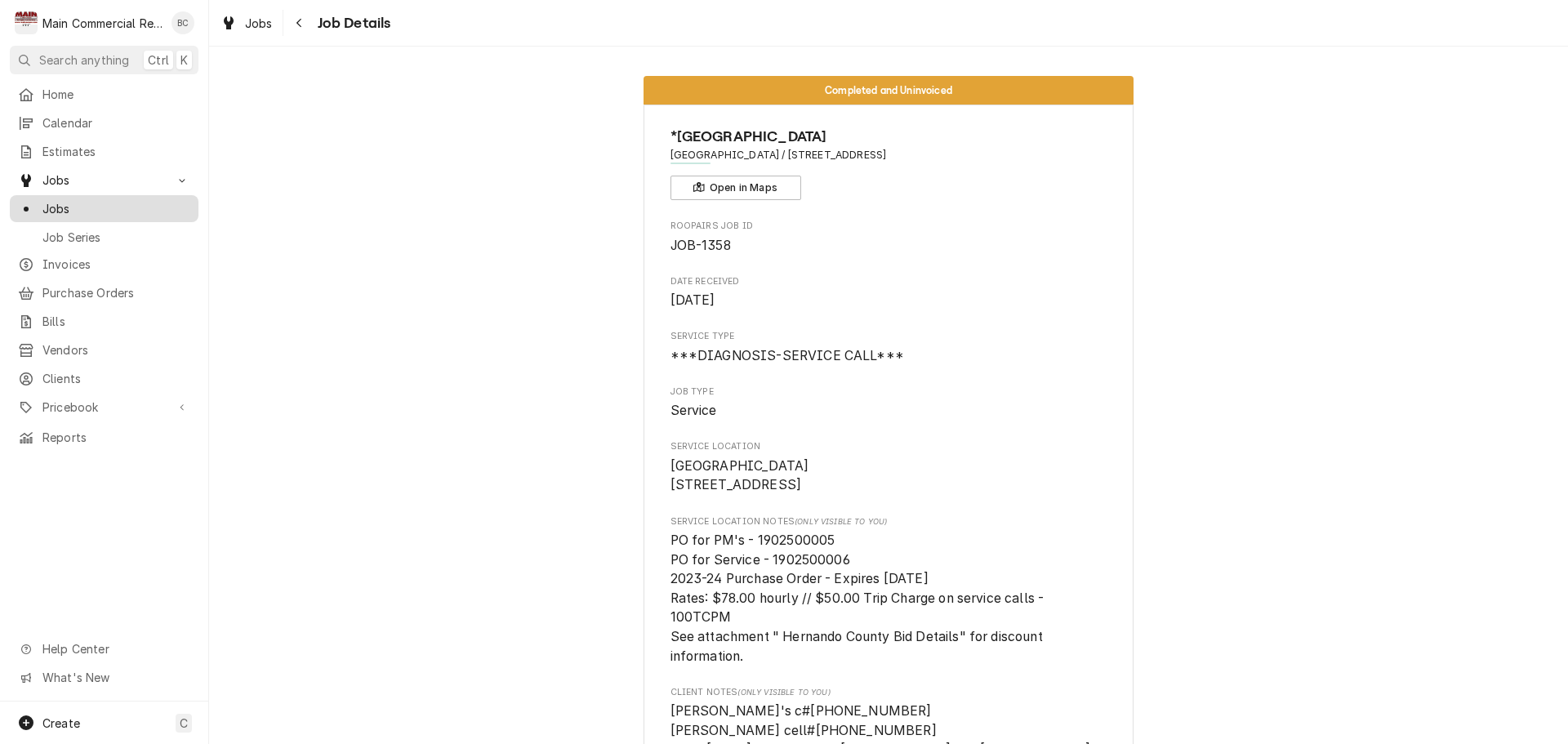
click at [112, 200] on span "Jobs" at bounding box center [116, 208] width 148 height 17
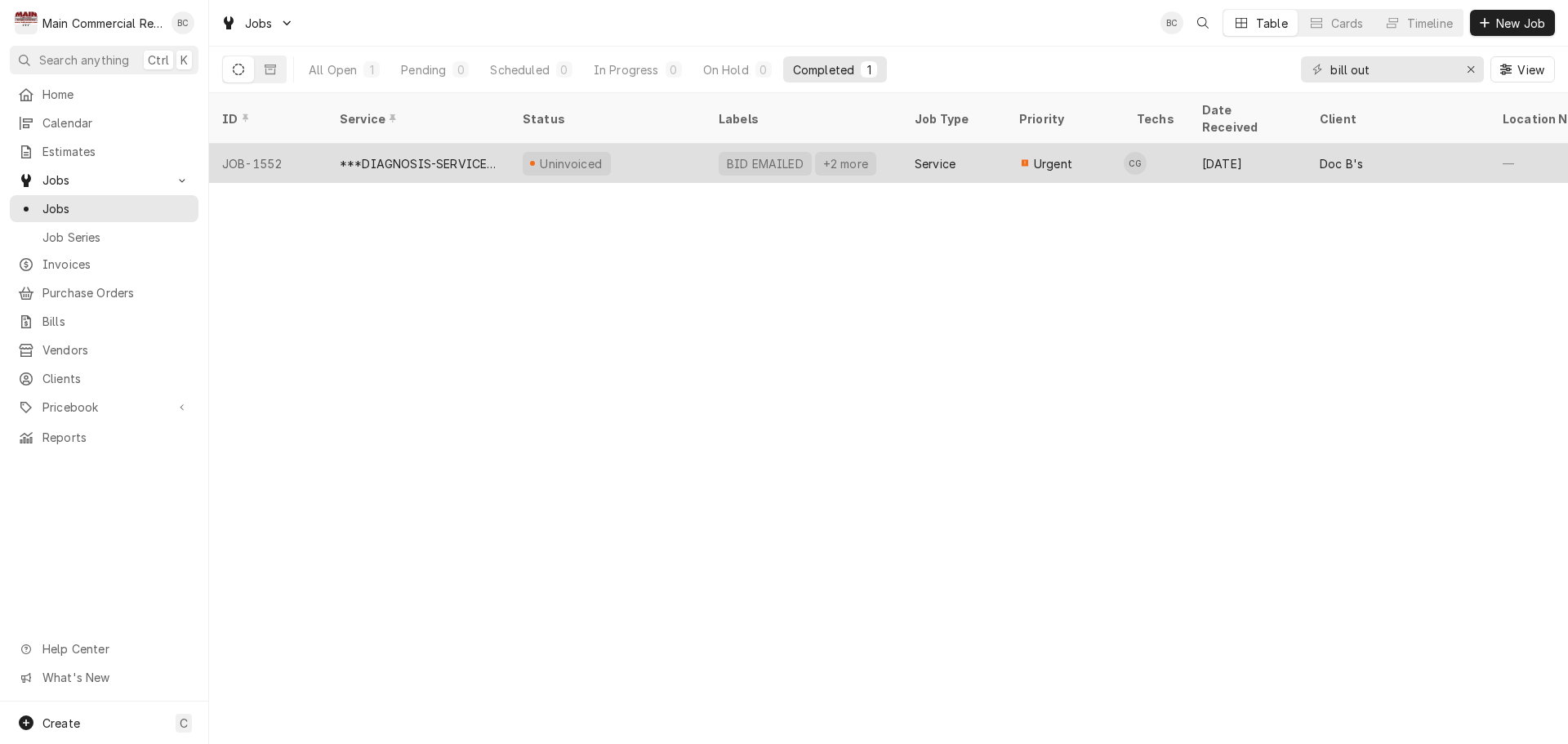
click at [752, 155] on div "BID EMAILED" at bounding box center [765, 164] width 80 height 17
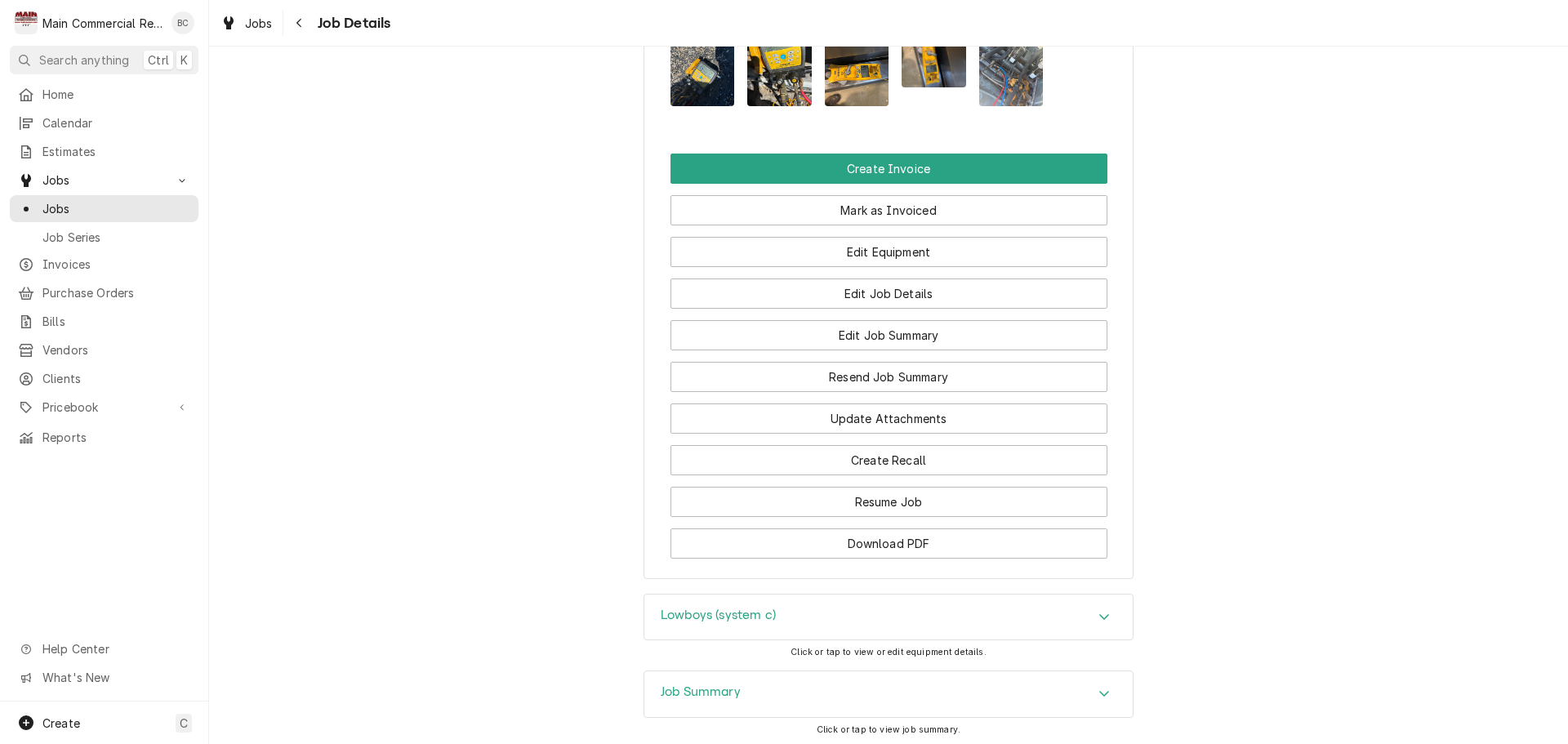
scroll to position [2101, 0]
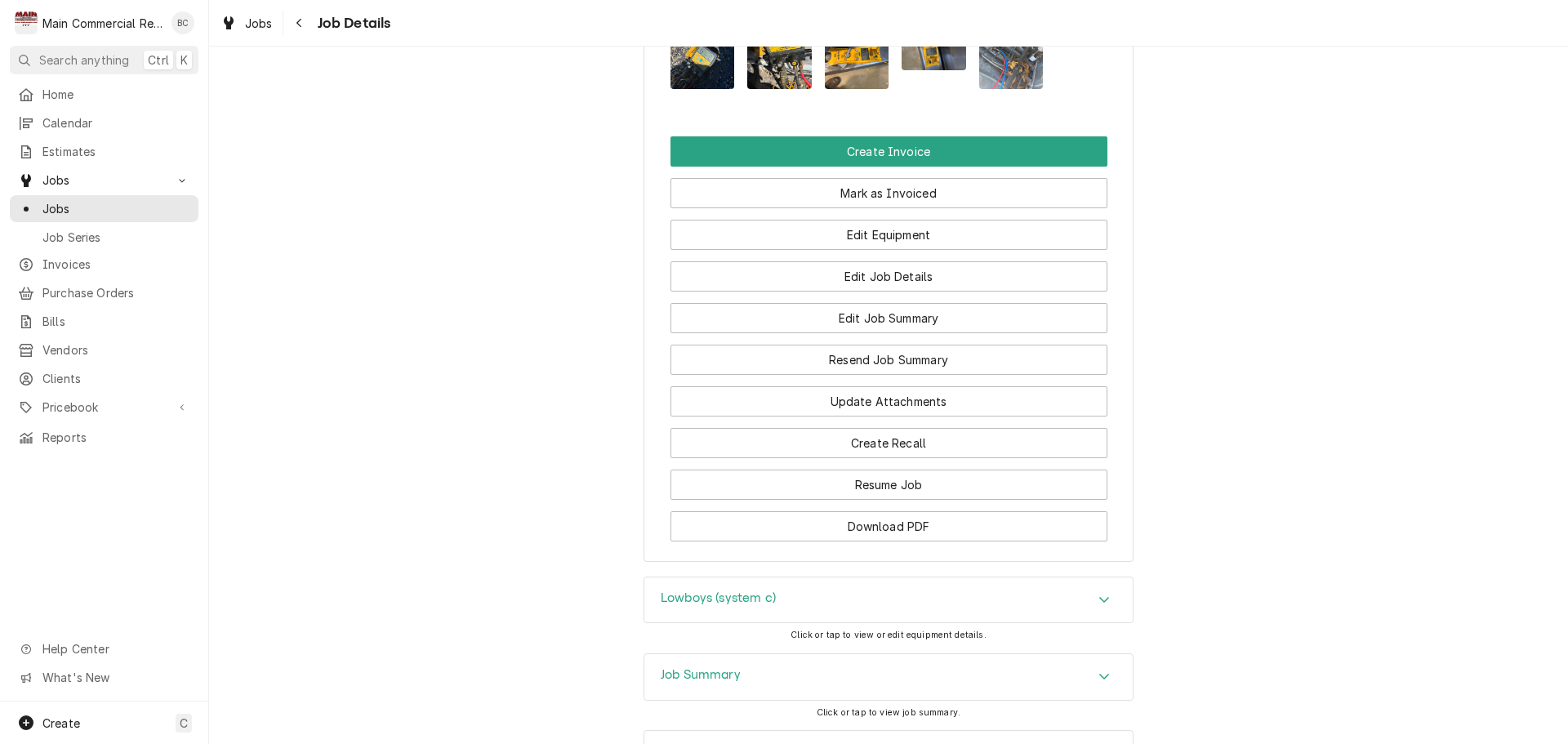
click at [687, 668] on h3 "Job Summary" at bounding box center [701, 676] width 80 height 16
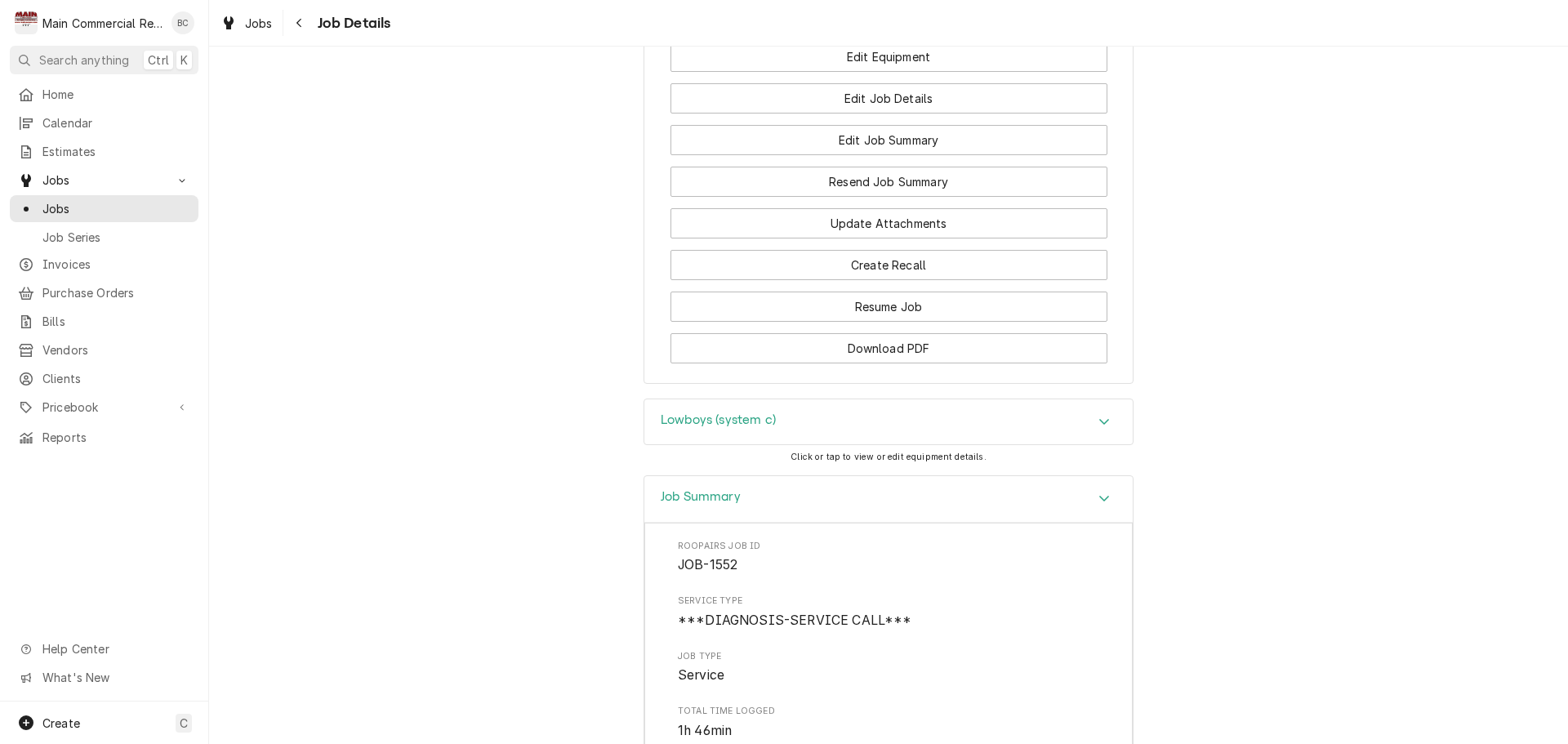
scroll to position [2347, 0]
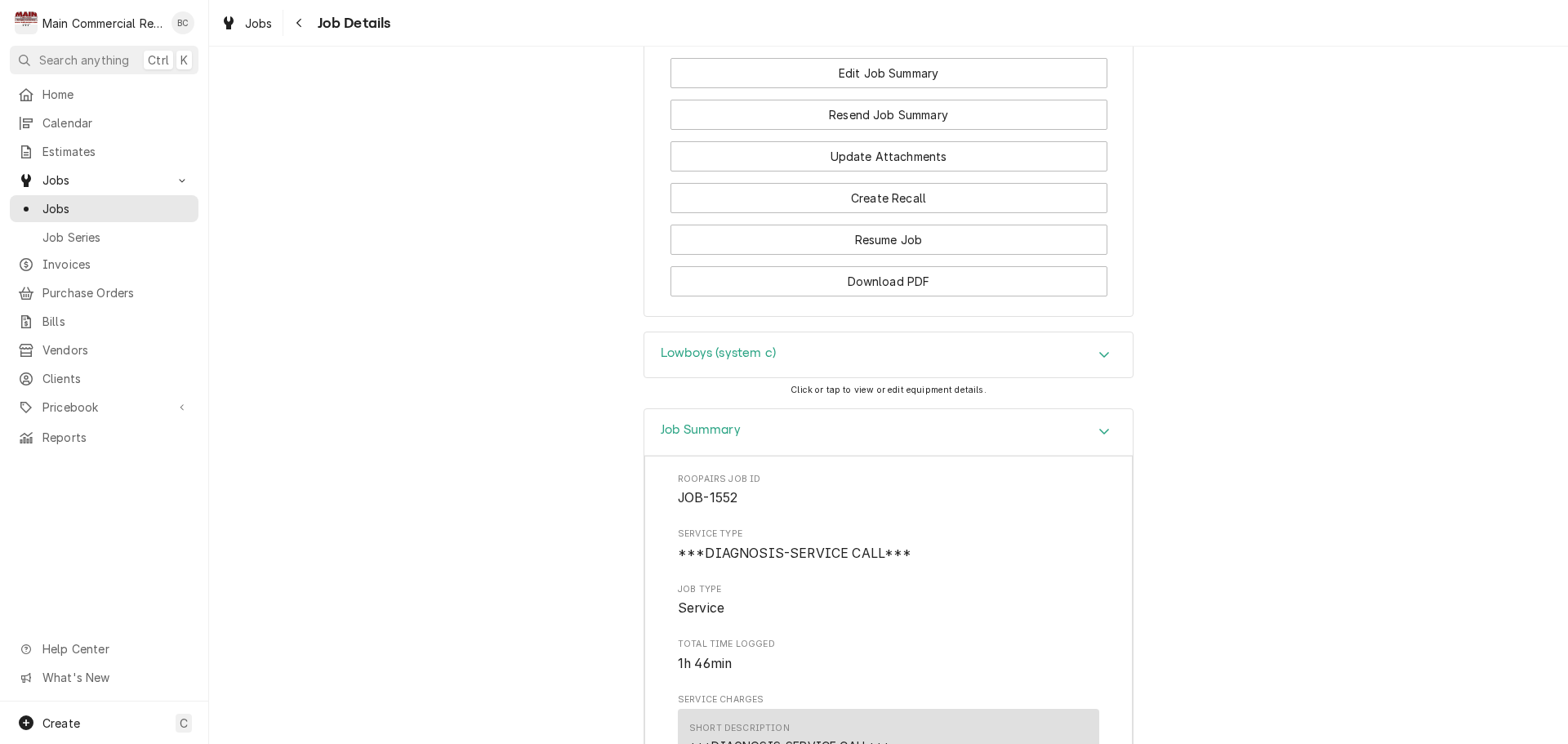
click at [722, 346] on h3 "Lowboys (system c)" at bounding box center [718, 354] width 115 height 16
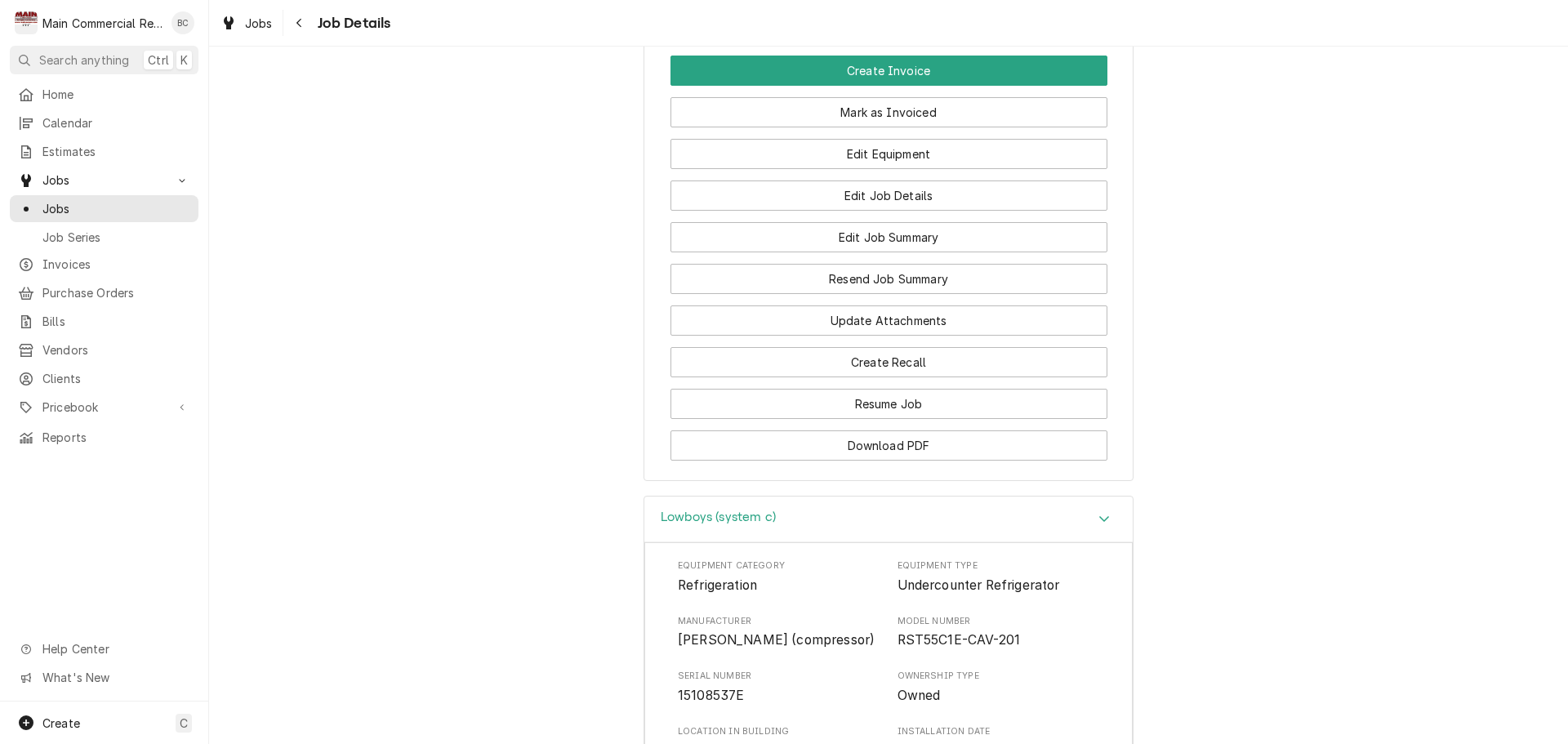
scroll to position [2184, 0]
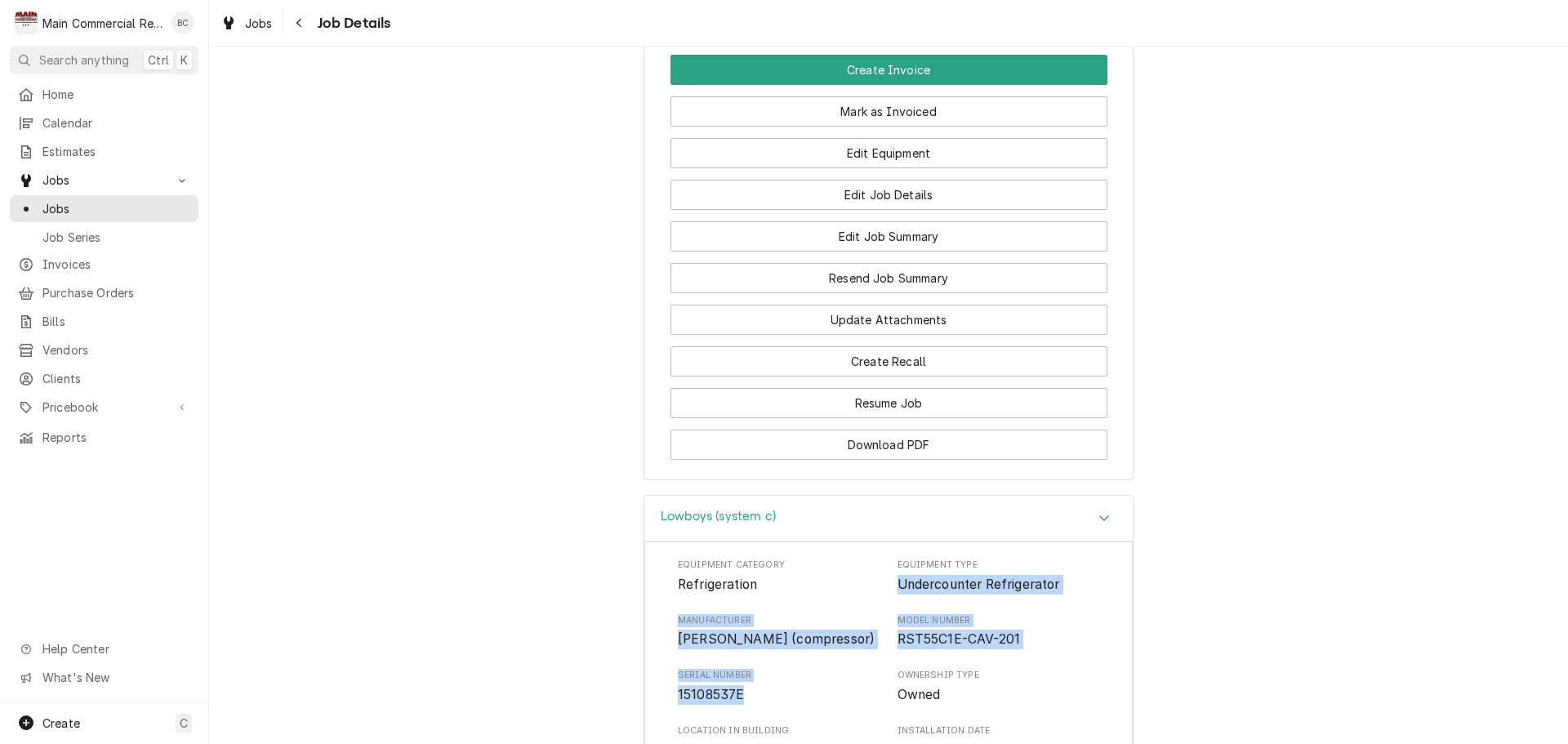
drag, startPoint x: 892, startPoint y: 446, endPoint x: 752, endPoint y: 552, distance: 175.6
click at [752, 559] on div "Equipment Category Refrigeration Equipment Type Undercounter Refrigerator Manuf…" at bounding box center [888, 715] width 421 height 311
copy div "Undercounter Refrigerator Manufacturer Copeland (compressor) Model Number RST55…"
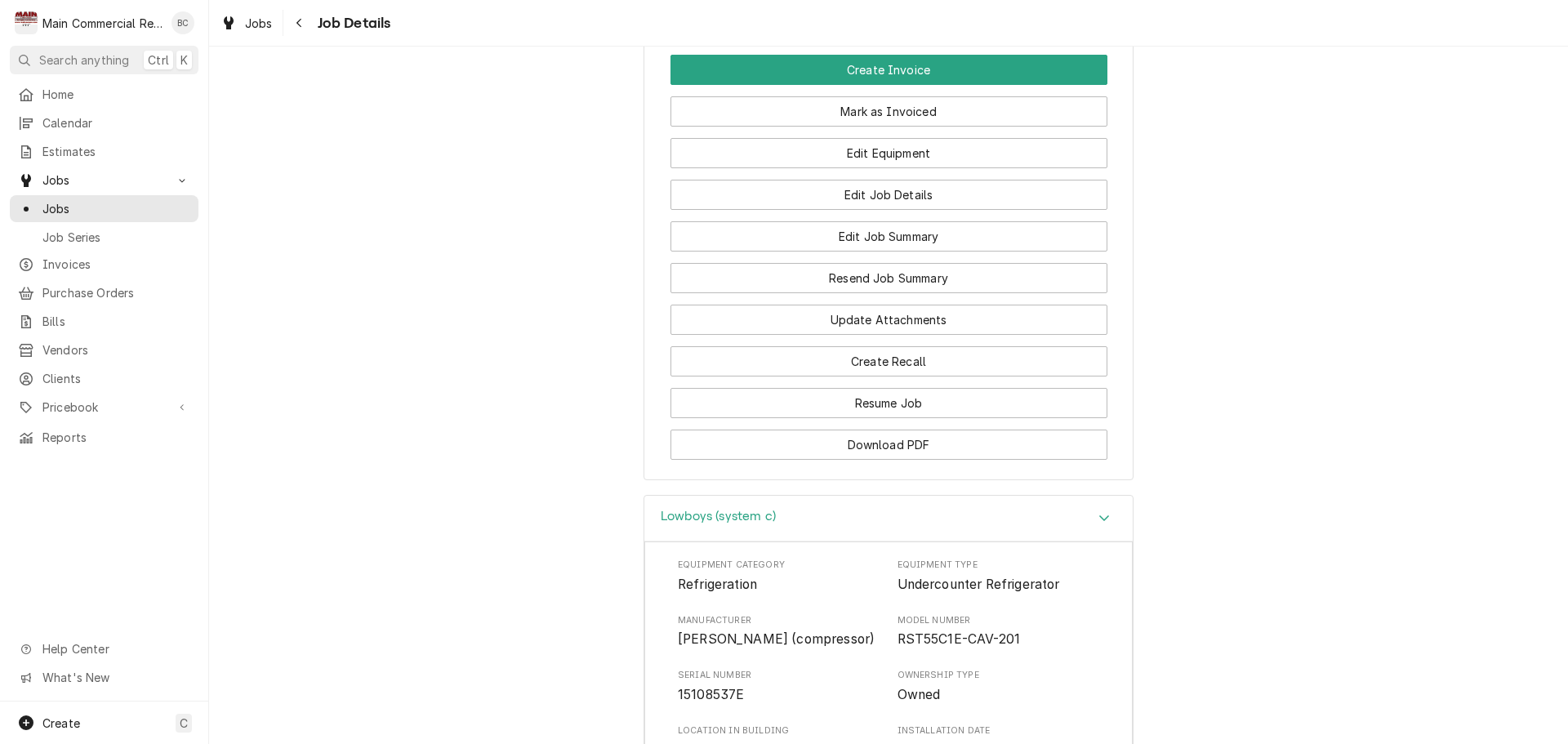
click at [824, 741] on span "Roof" at bounding box center [779, 750] width 202 height 20
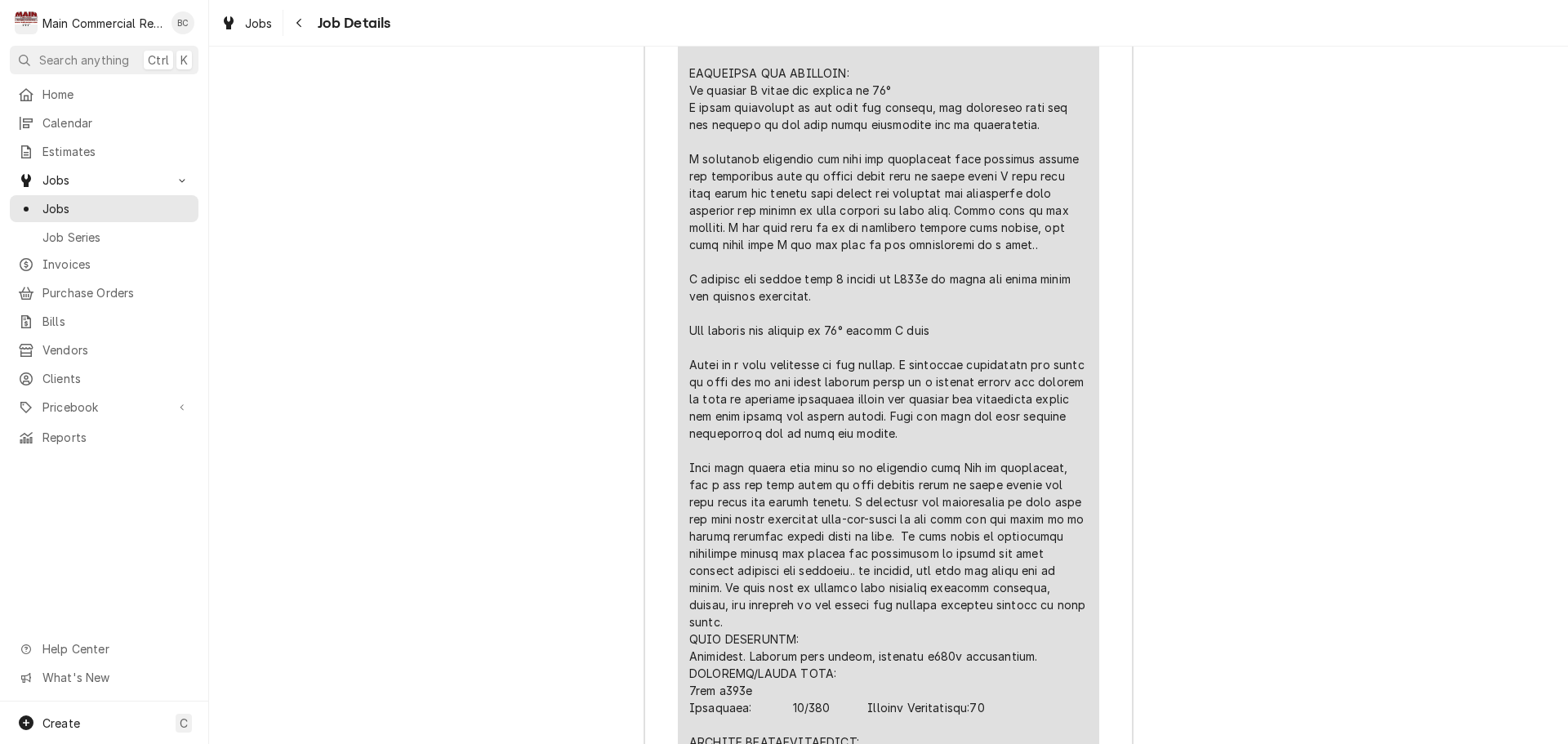
scroll to position [4390, 0]
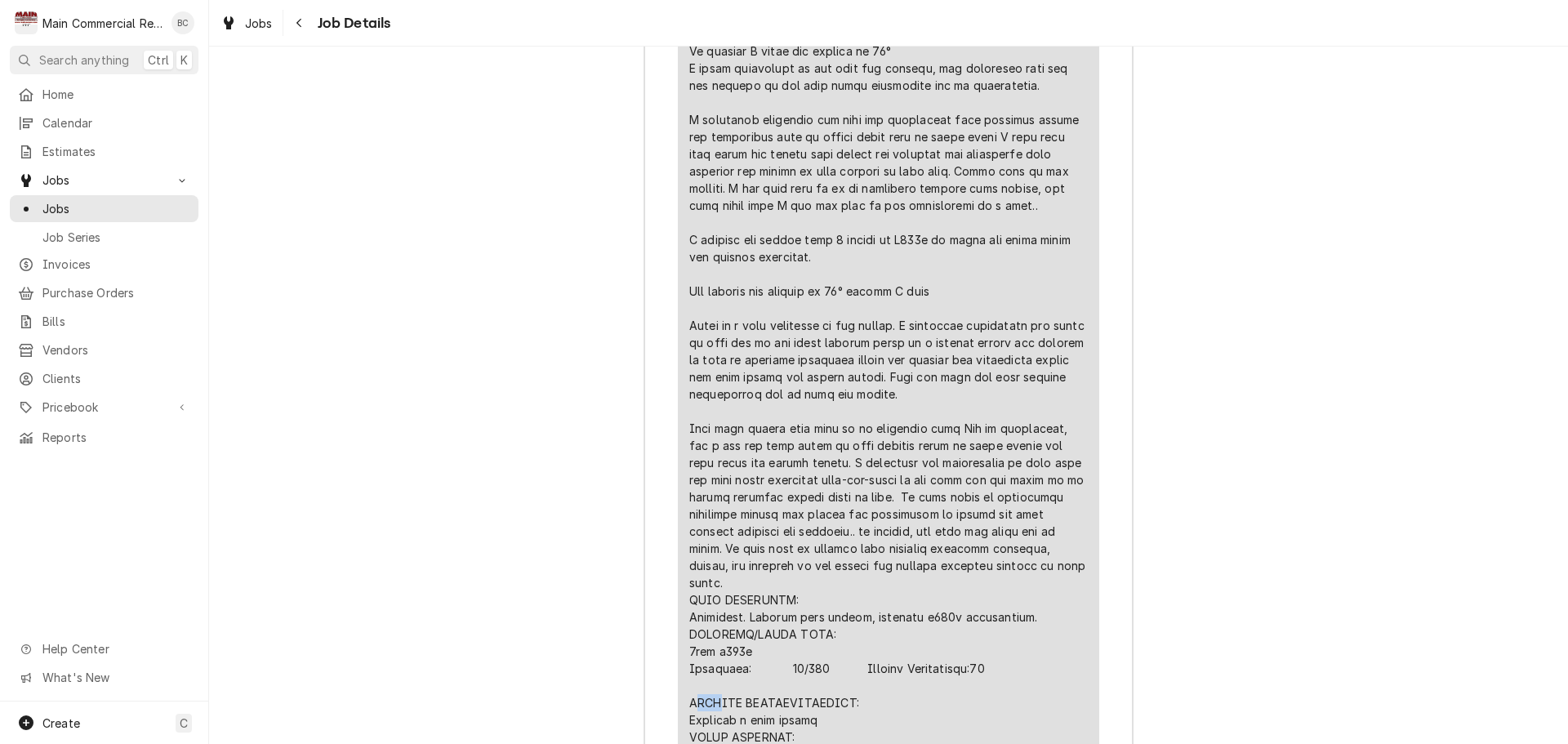
drag, startPoint x: 687, startPoint y: 563, endPoint x: 718, endPoint y: 568, distance: 31.4
click at [718, 568] on div "Line Item" at bounding box center [888, 446] width 399 height 1253
drag, startPoint x: 683, startPoint y: 563, endPoint x: 828, endPoint y: 580, distance: 146.0
click at [828, 580] on div "Line Item" at bounding box center [888, 446] width 399 height 1253
copy div "FURTHER RECOMMENDATIONS: Schedule a leak search"
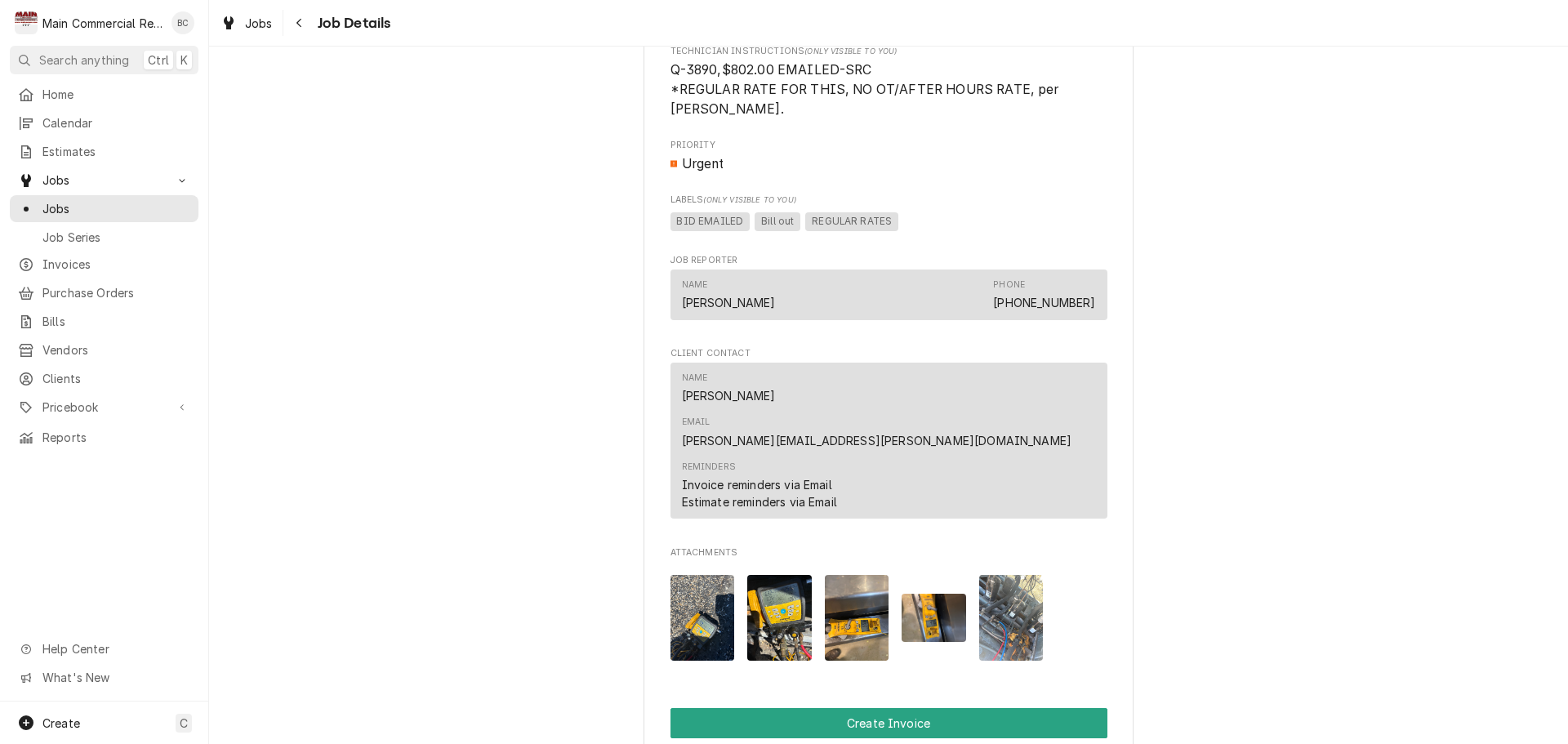
scroll to position [1857, 0]
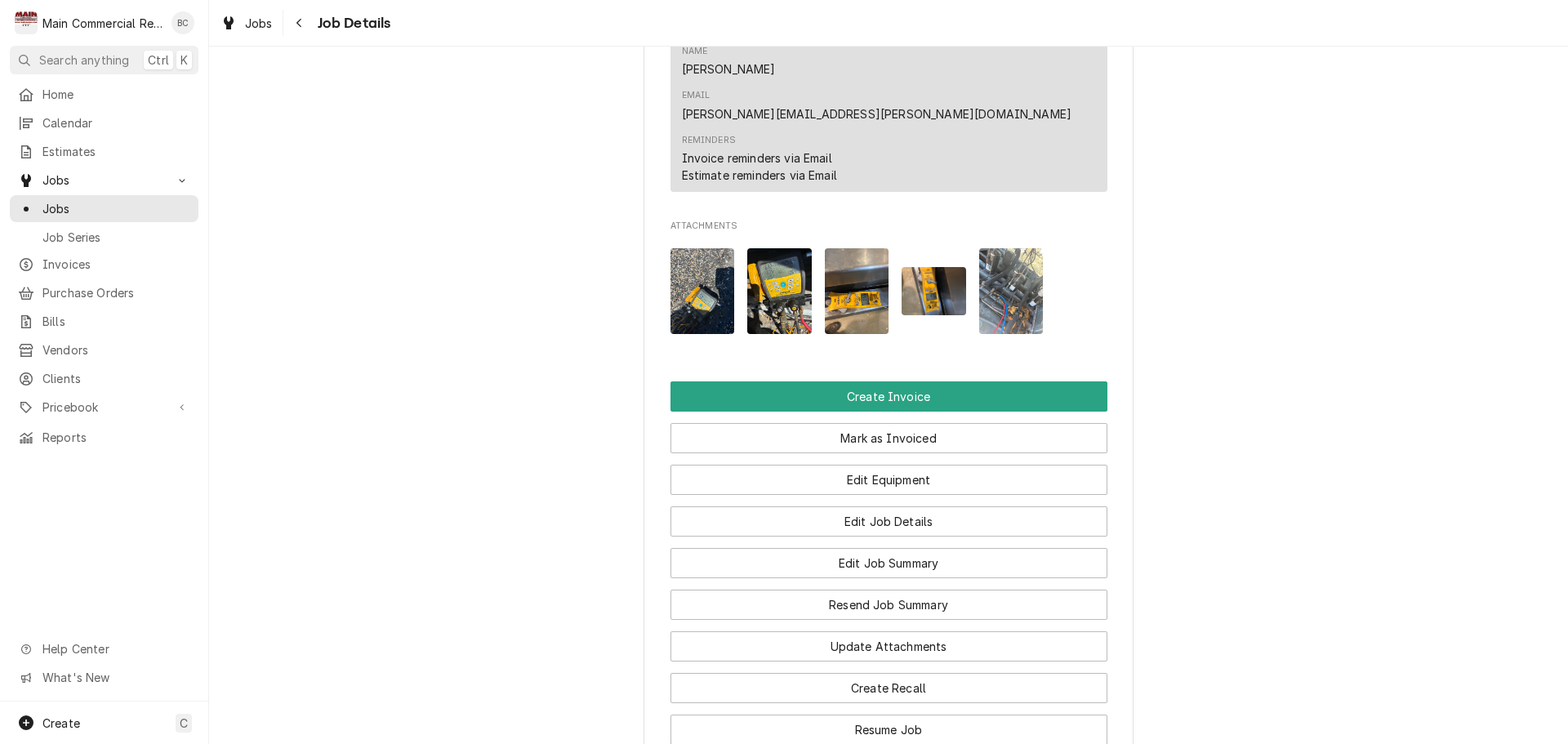
click at [879, 507] on button "Edit Job Details" at bounding box center [888, 522] width 437 height 30
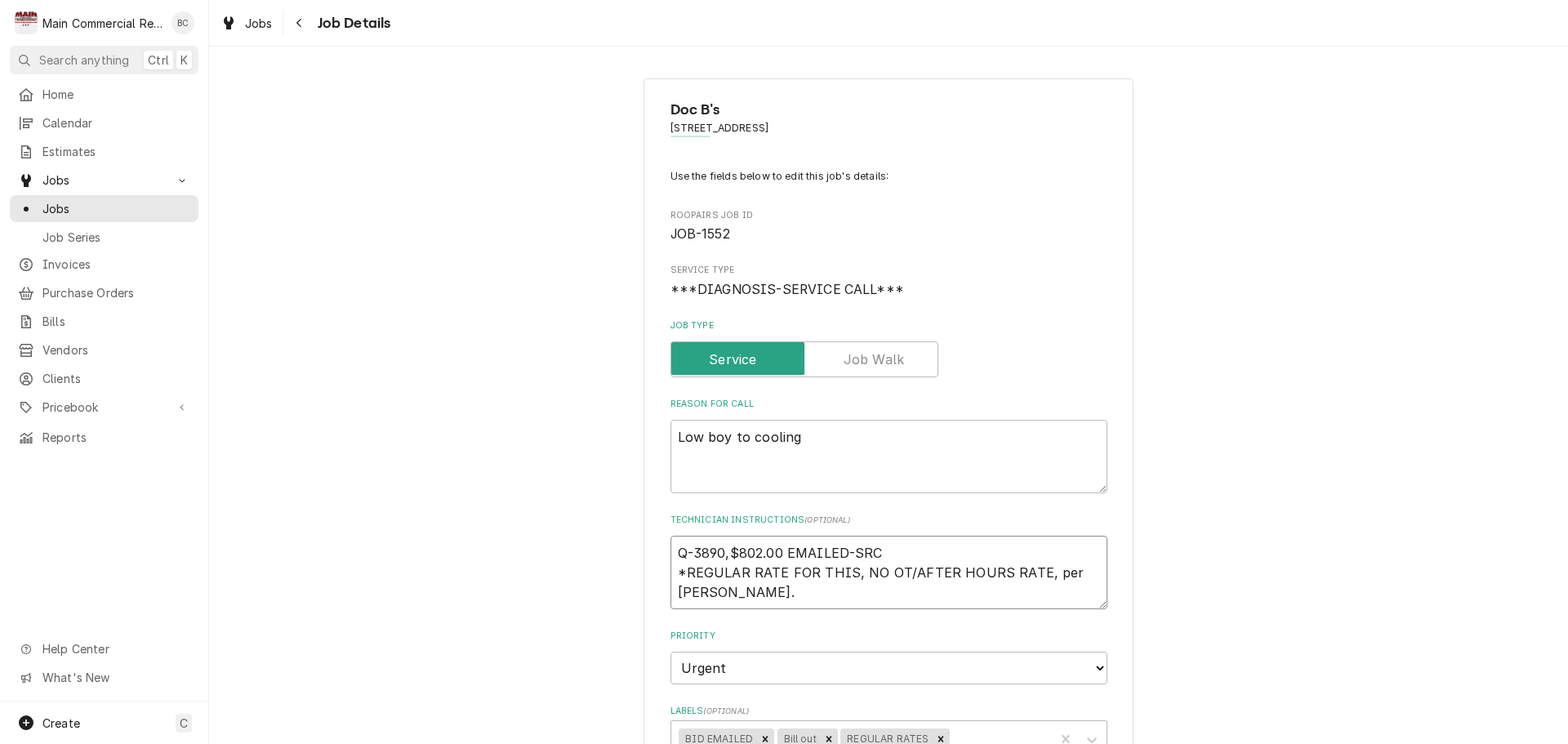
click at [670, 552] on textarea "Q-3890,$802.00 EMAILED-SRC *REGULAR RATE FOR THIS, NO OT/AFTER HOURS RATE, per …" at bounding box center [888, 573] width 437 height 74
type textarea "x"
type textarea "Q-3890,$802.00 EMAILED-SRC *REGULAR RATE FOR THIS, NO OT/AFTER HOURS RATE, per …"
click at [670, 552] on textarea "Q-3890,$802.00 EMAILED-SRC *REGULAR RATE FOR THIS, NO OT/AFTER HOURS RATE, per …" at bounding box center [888, 583] width 437 height 93
type textarea "x"
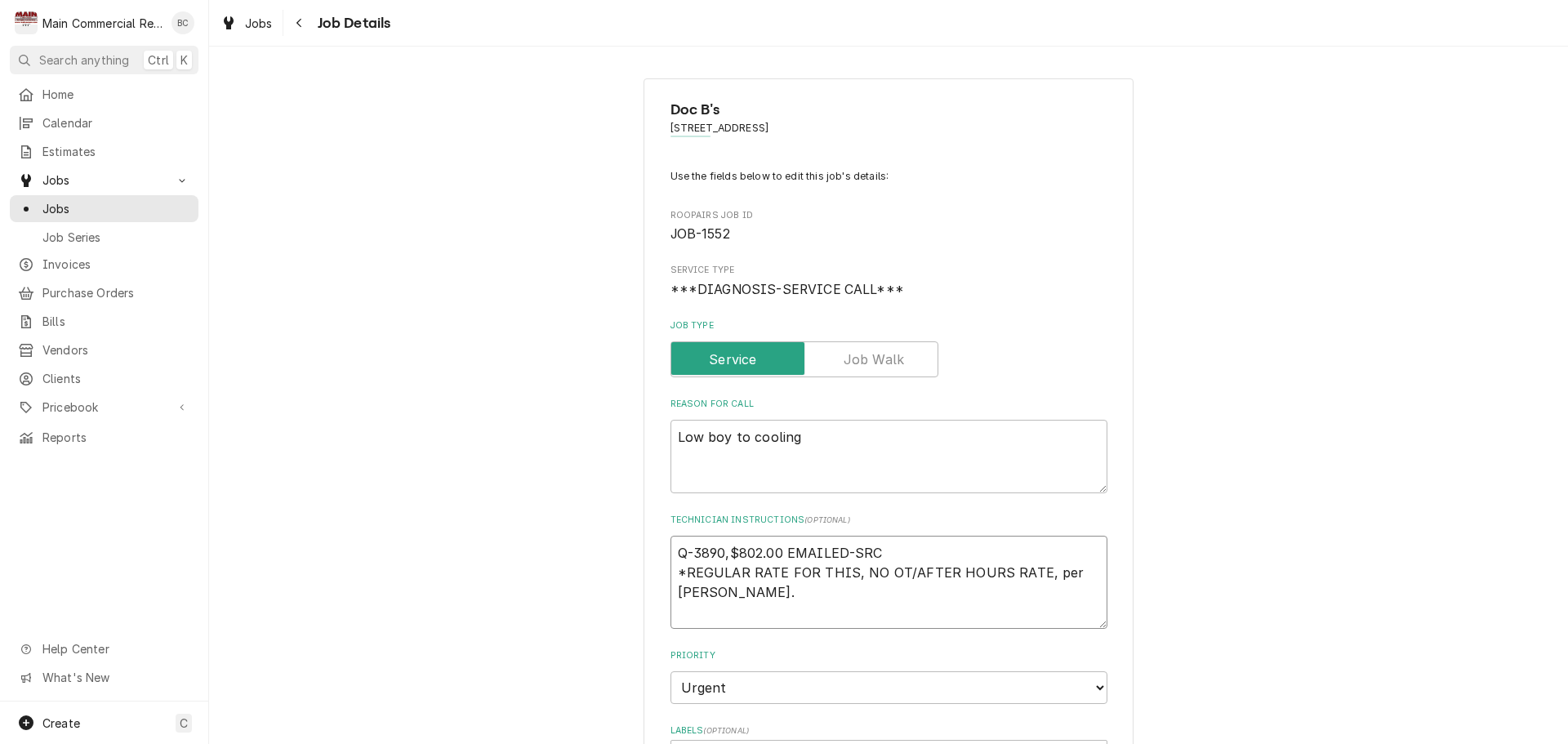
type textarea "I Q-3890,$802.00 EMAILED-SRC *REGULAR RATE FOR THIS, NO OT/AFTER HOURS RATE, pe…"
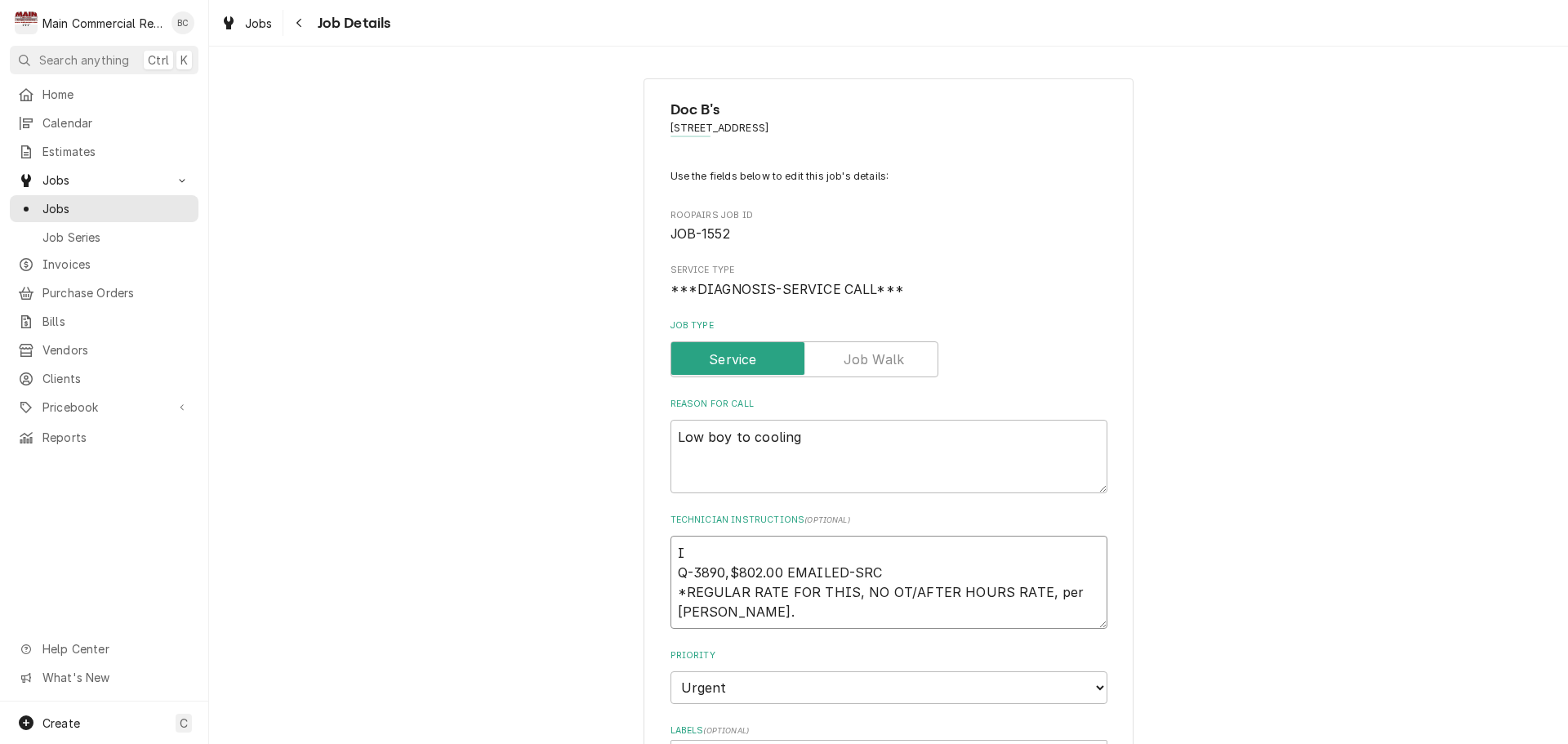
type textarea "x"
type textarea "IN Q-3890,$802.00 EMAILED-SRC *REGULAR RATE FOR THIS, NO OT/AFTER HOURS RATE, p…"
type textarea "x"
type textarea "INV Q-3890,$802.00 EMAILED-SRC *REGULAR RATE FOR THIS, NO OT/AFTER HOURS RATE, …"
type textarea "x"
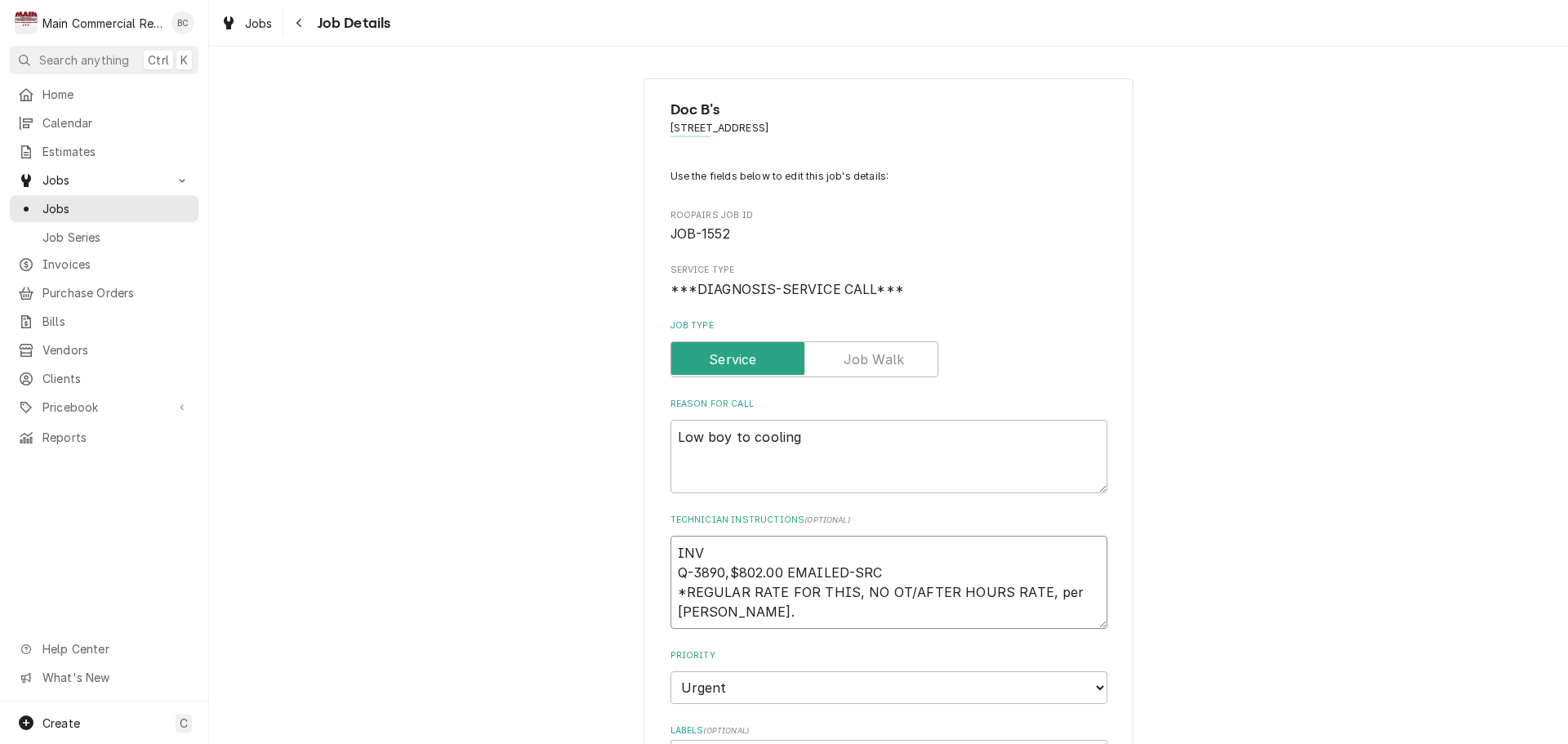
type textarea "INV# Q-3890,$802.00 EMAILED-SRC *REGULAR RATE FOR THIS, NO OT/AFTER HOURS RATE,…"
type textarea "x"
type textarea "INV#1 Q-3890,$802.00 EMAILED-SRC *REGULAR RATE FOR THIS, NO OT/AFTER HOURS RATE…"
type textarea "x"
type textarea "INV#15 Q-3890,$802.00 EMAILED-SRC *REGULAR RATE FOR THIS, NO OT/AFTER HOURS RAT…"
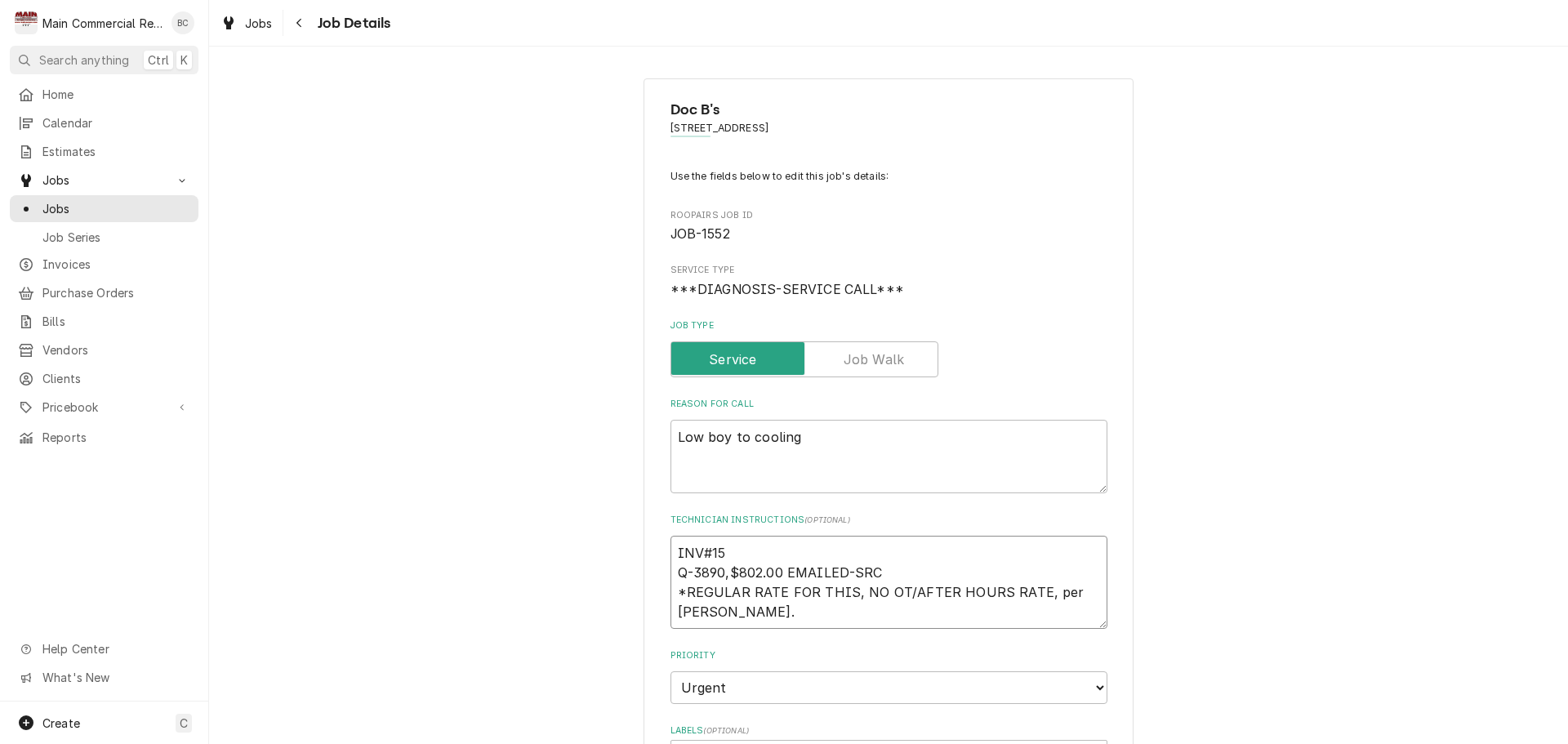
type textarea "x"
type textarea "INV#152 Q-3890,$802.00 EMAILED-SRC *REGULAR RATE FOR THIS, NO OT/AFTER HOURS RA…"
type textarea "x"
type textarea "INV#1523 Q-3890,$802.00 EMAILED-SRC *REGULAR RATE FOR THIS, NO OT/AFTER HOURS R…"
type textarea "x"
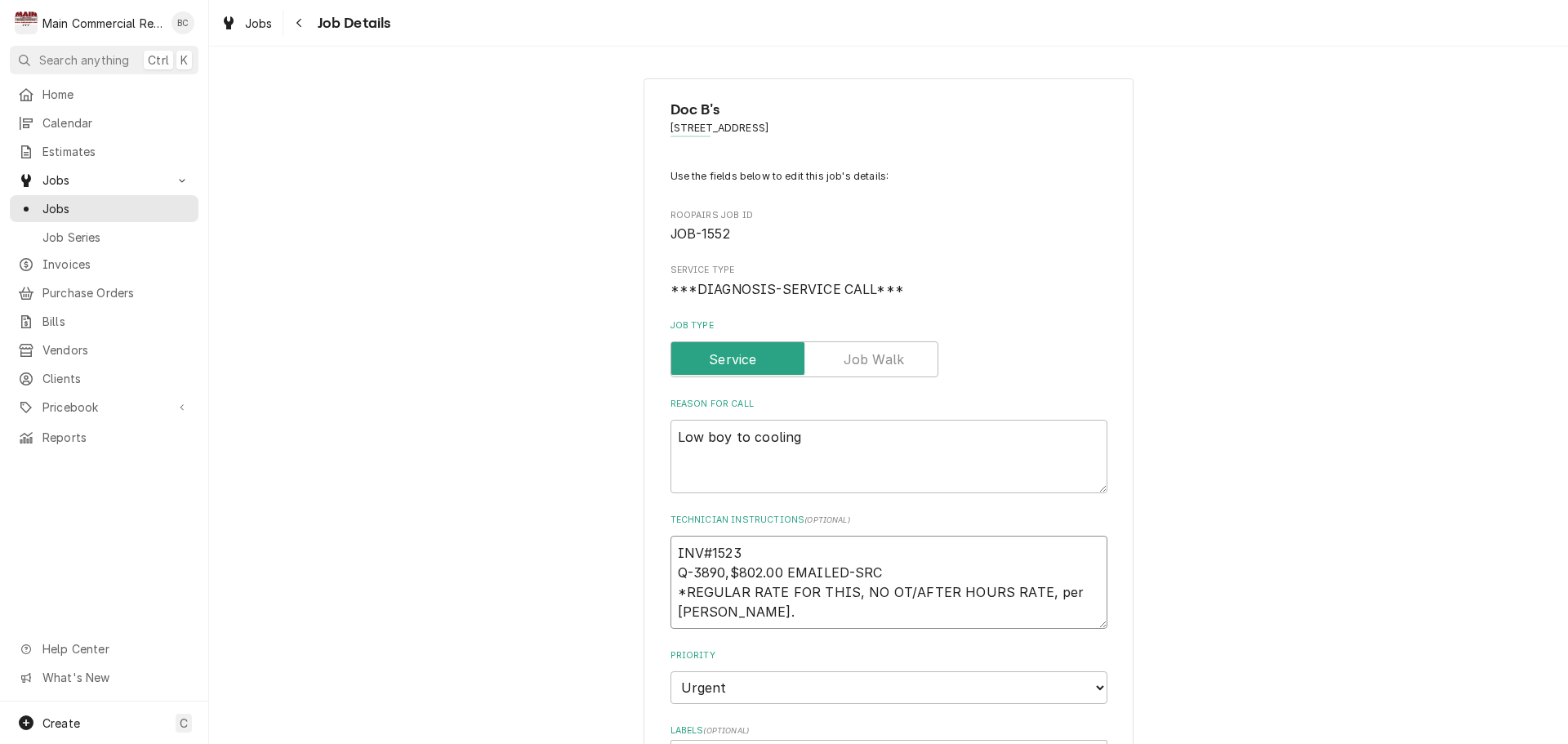
type textarea "INV#15237 Q-3890,$802.00 EMAILED-SRC *REGULAR RATE FOR THIS, NO OT/AFTER HOURS …"
type textarea "x"
type textarea "INV#152371 Q-3890,$802.00 EMAILED-SRC *REGULAR RATE FOR THIS, NO OT/AFTER HOURS…"
type textarea "x"
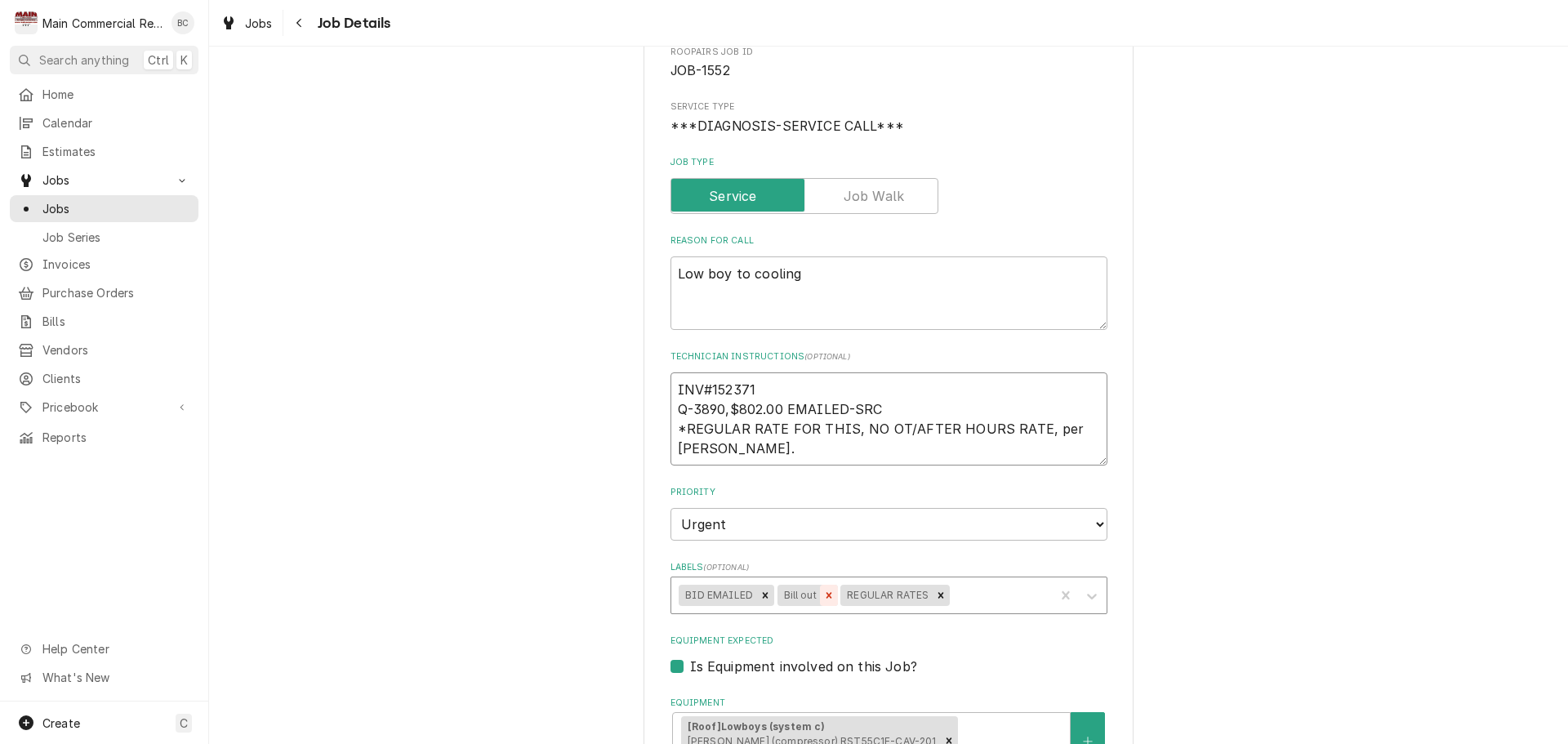
click at [827, 596] on icon "Remove Bill out" at bounding box center [829, 595] width 6 height 6
type textarea "INV#152371 Q-3890,$802.00 EMAILED-SRC *REGULAR RATE FOR THIS, NO OT/AFTER HOURS…"
type textarea "x"
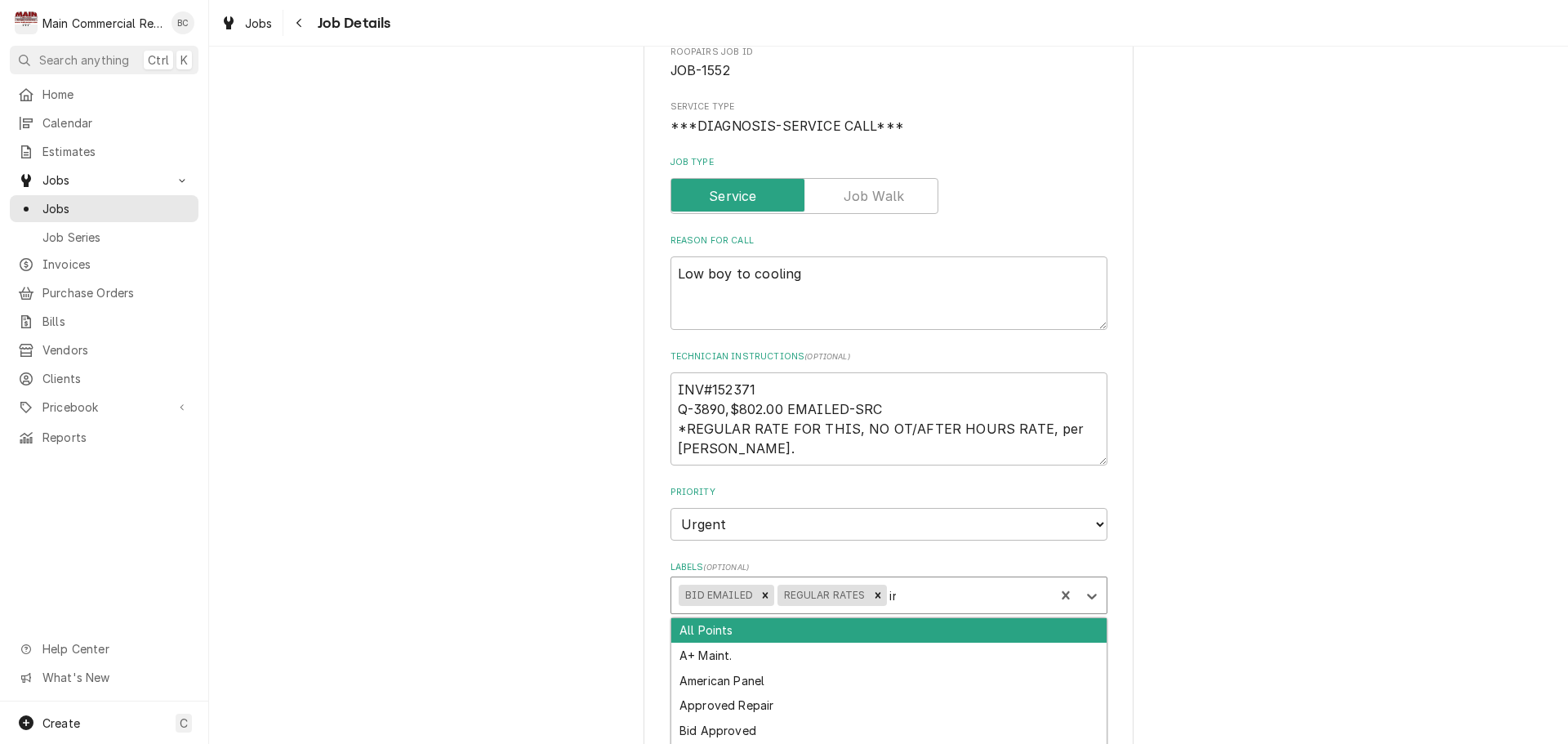
type input "inv"
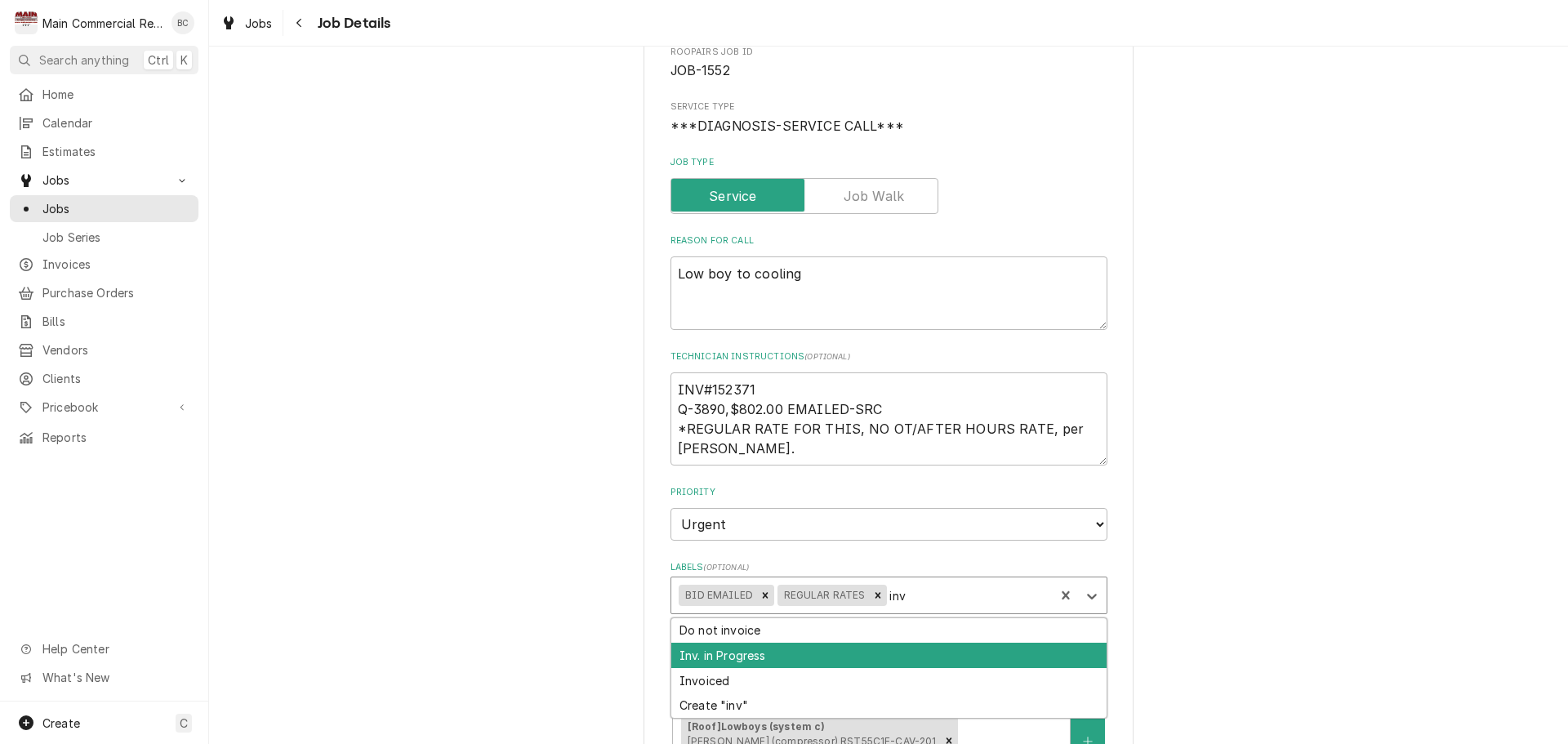
click at [752, 656] on div "Inv. in Progress" at bounding box center [888, 655] width 435 height 25
type textarea "x"
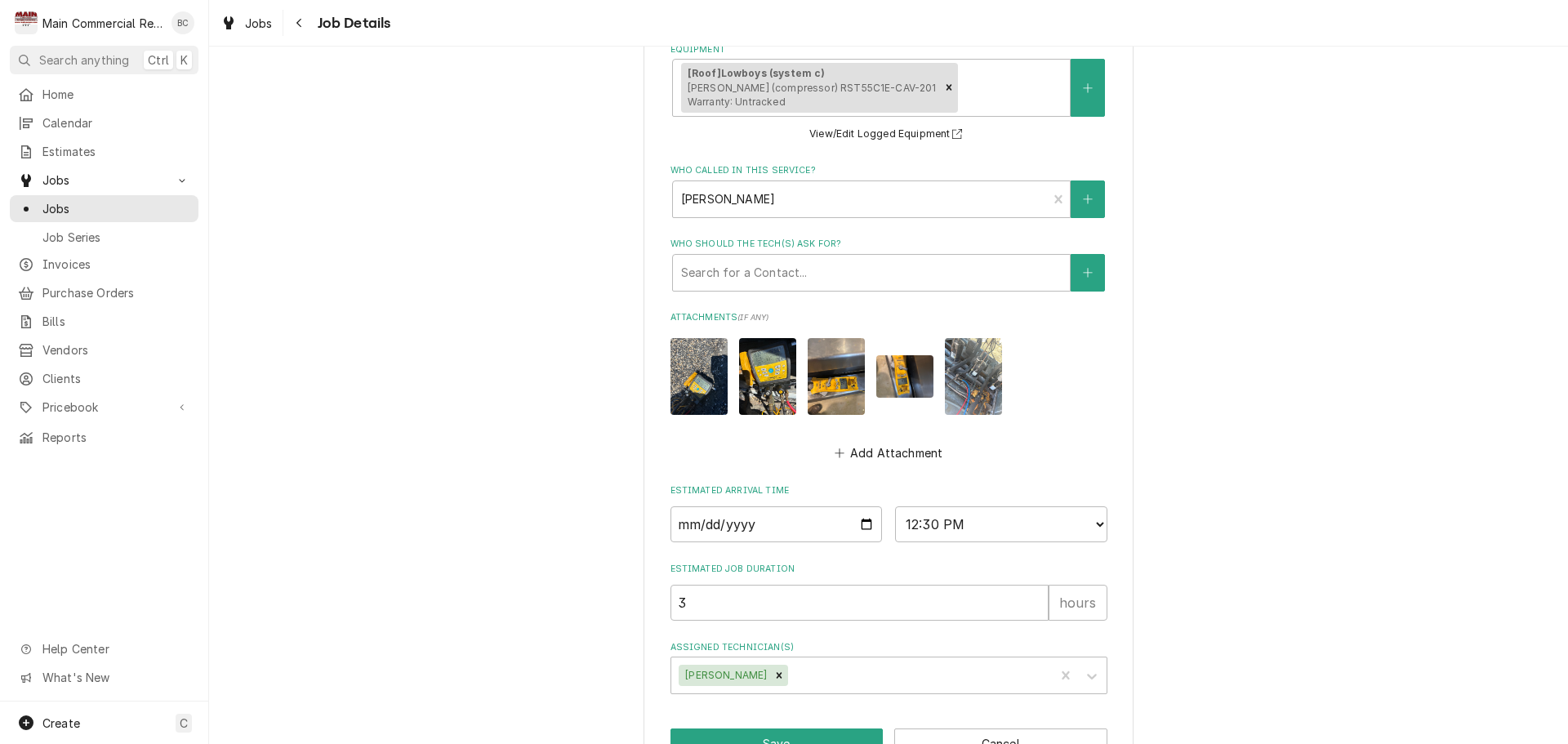
scroll to position [867, 0]
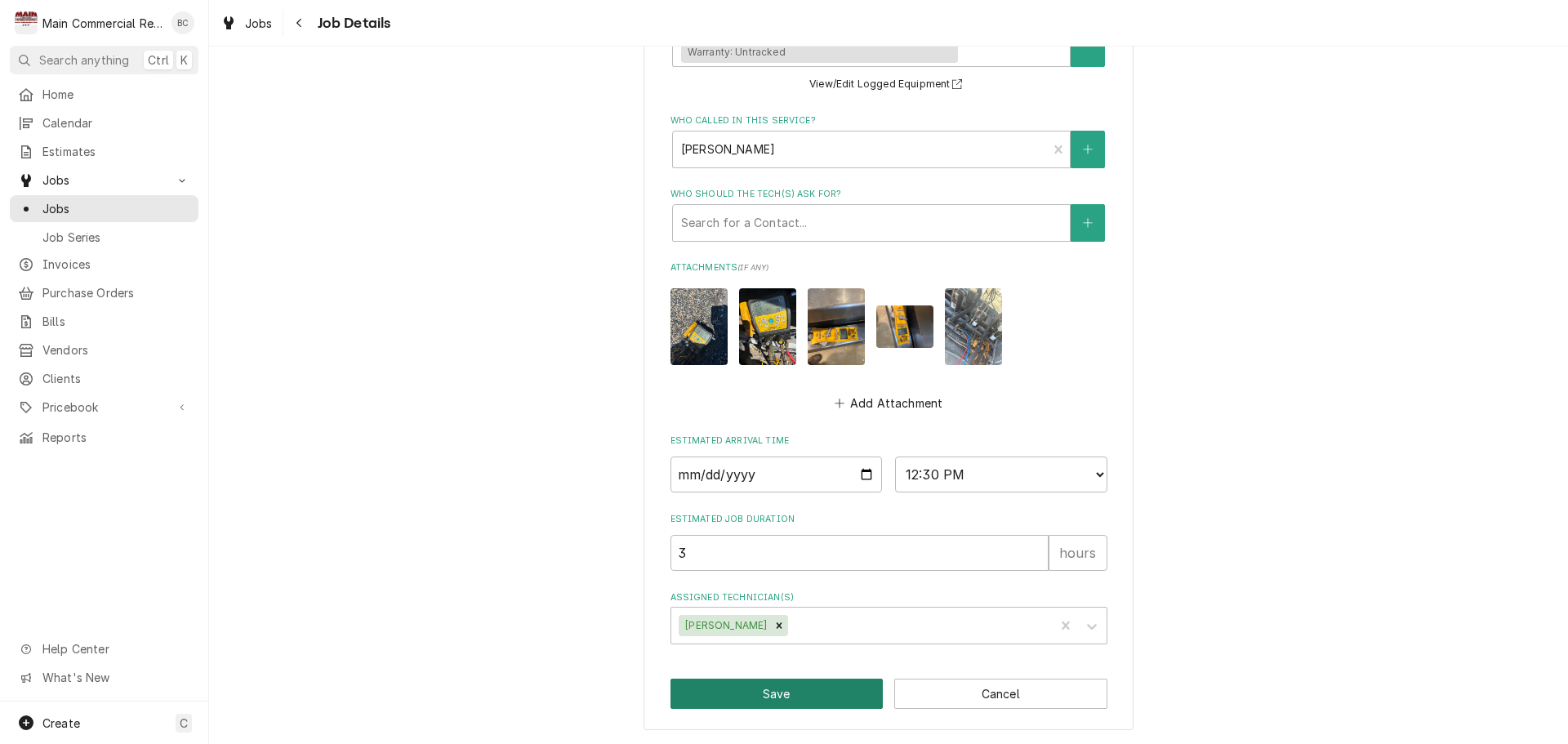
click at [765, 694] on button "Save" at bounding box center [777, 694] width 214 height 30
type textarea "x"
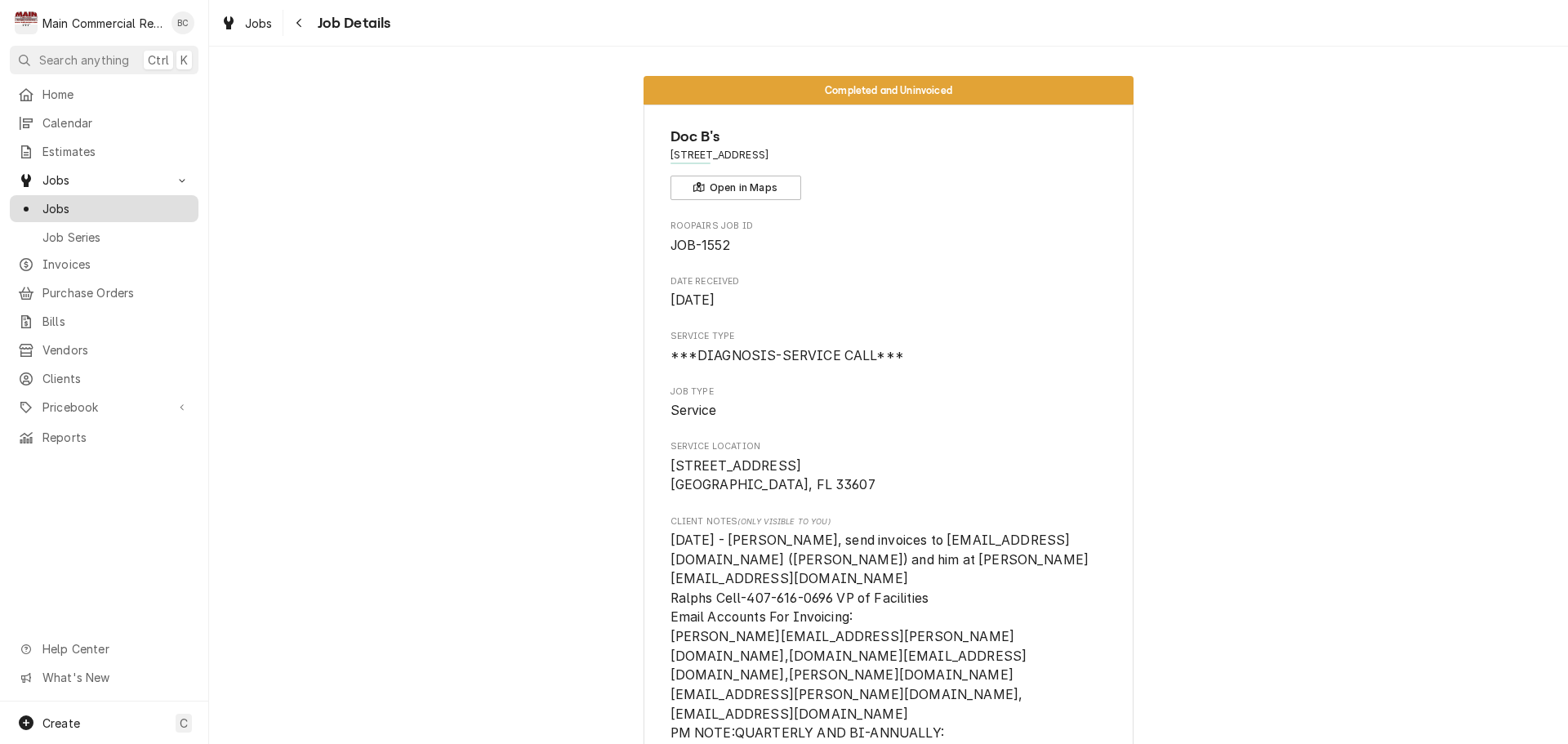
click at [59, 202] on span "Jobs" at bounding box center [116, 208] width 148 height 17
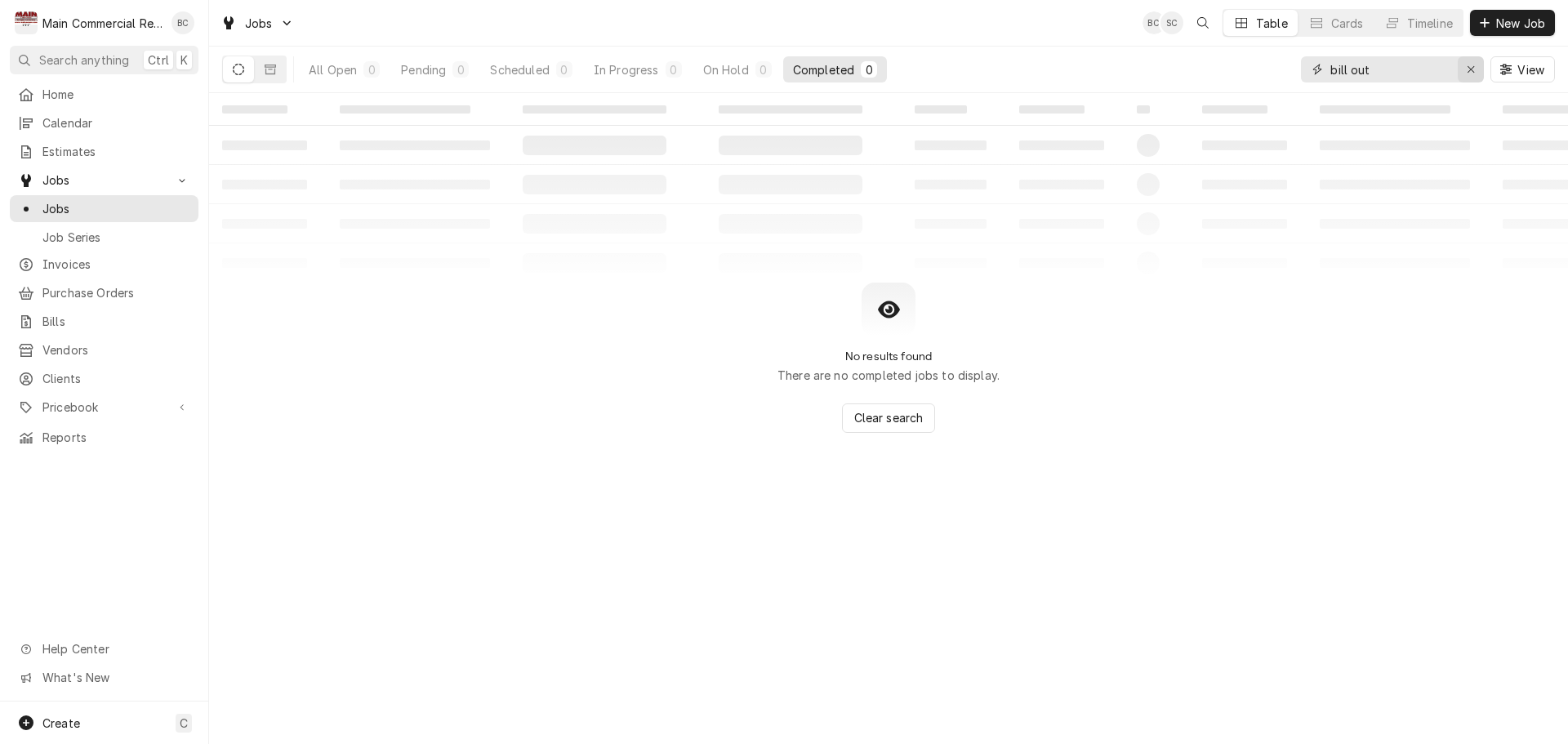
click at [1473, 69] on icon "Erase input" at bounding box center [1471, 69] width 9 height 11
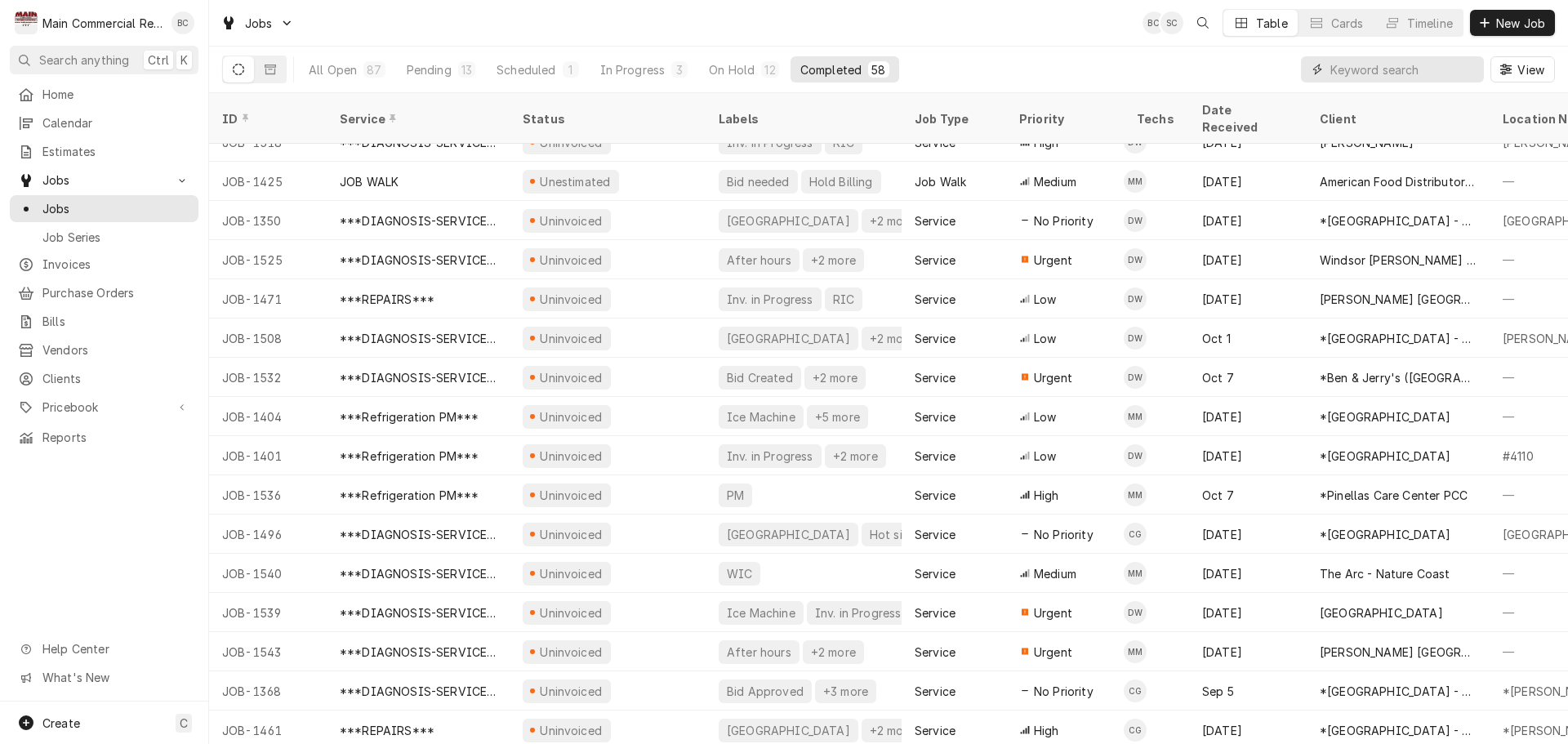
scroll to position [1510, 0]
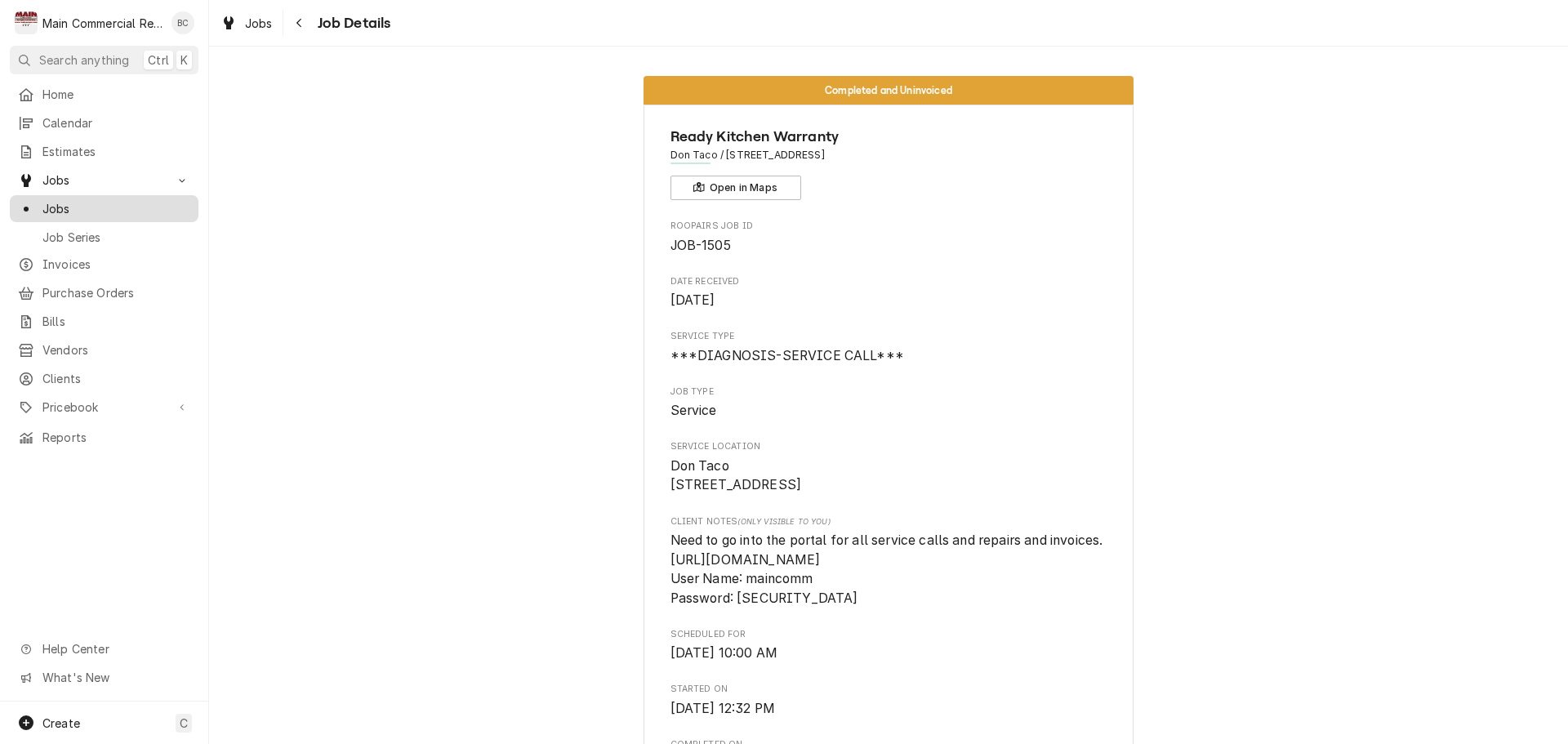
click at [76, 200] on span "Jobs" at bounding box center [116, 208] width 148 height 17
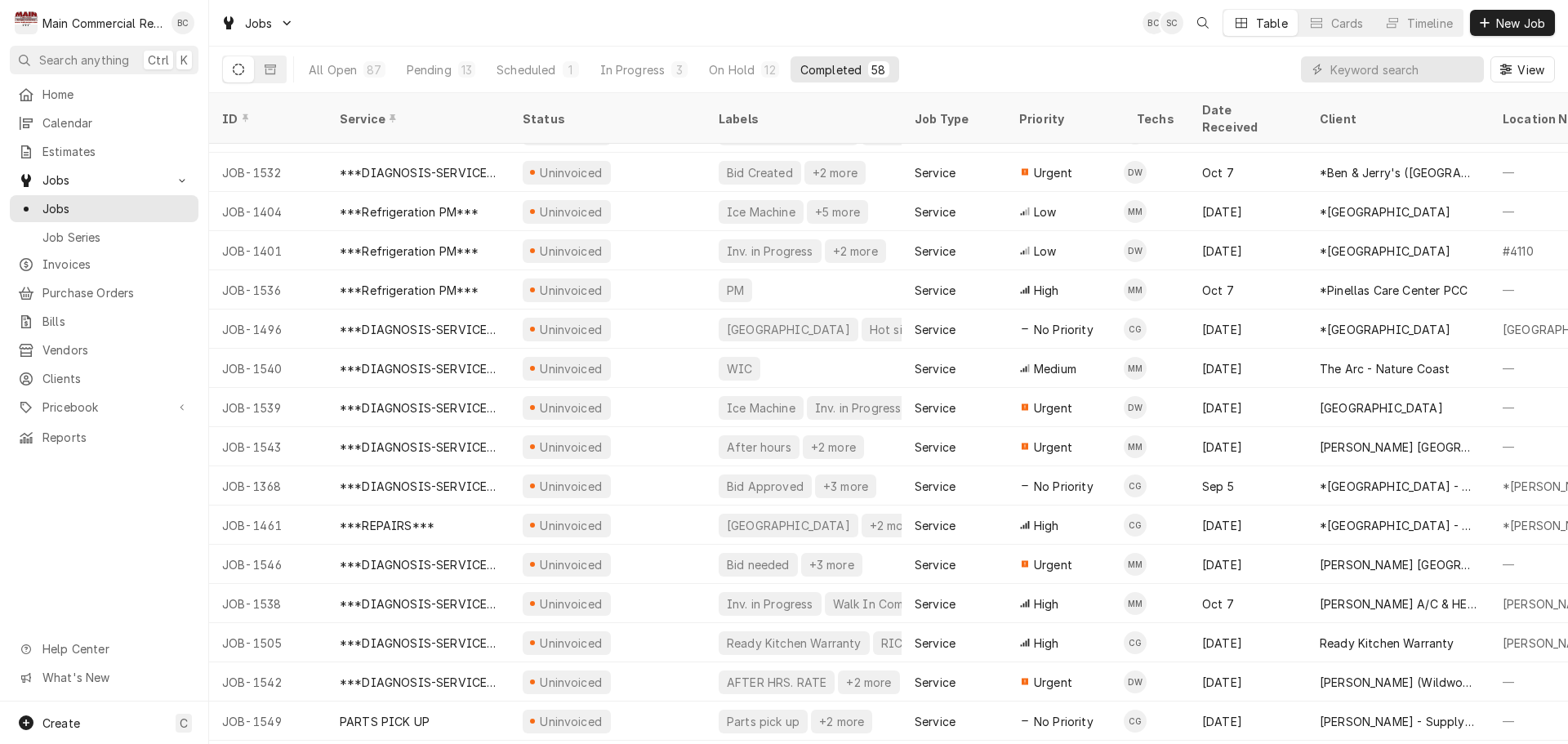
scroll to position [1667, 0]
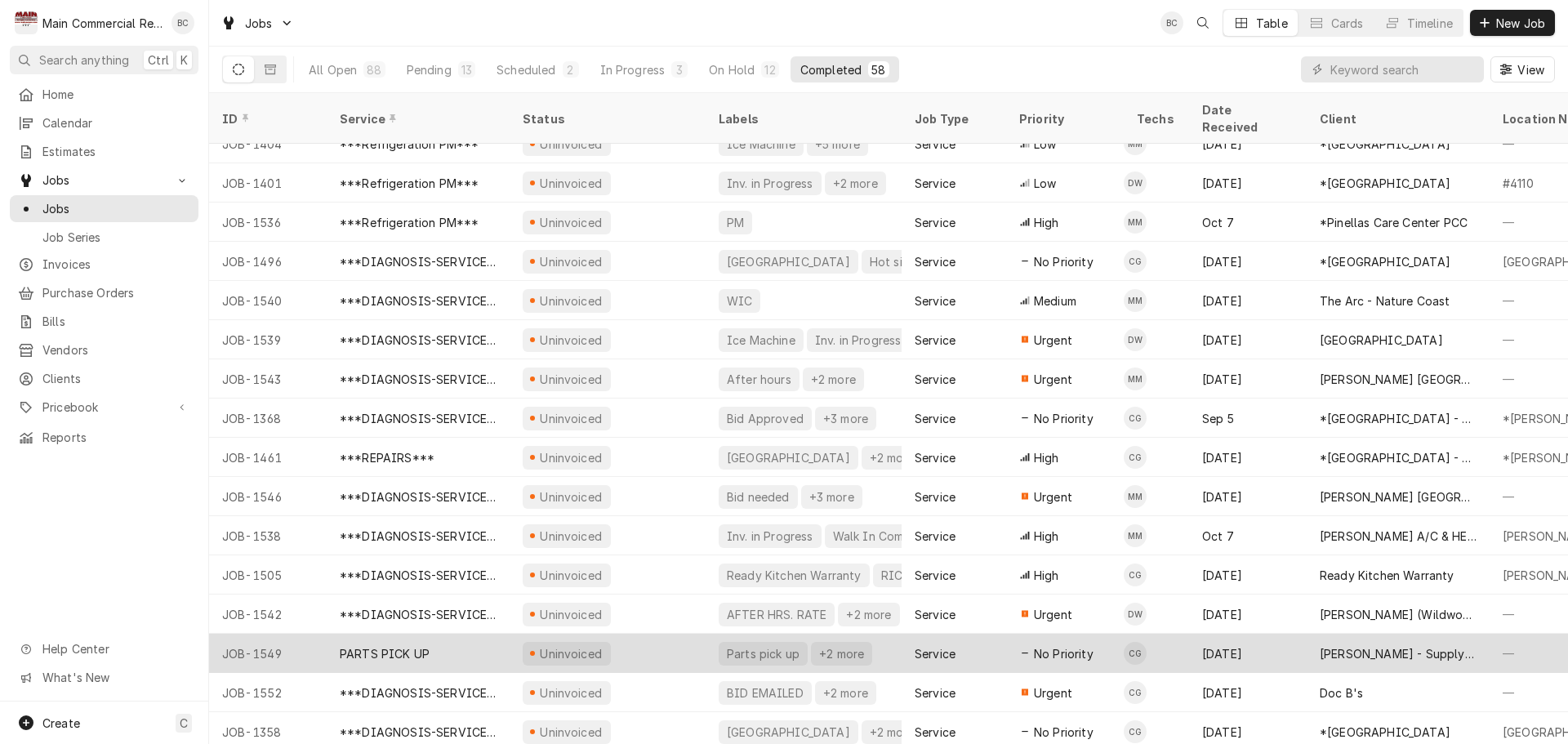
click at [420, 645] on div "PARTS PICK UP" at bounding box center [385, 654] width 90 height 17
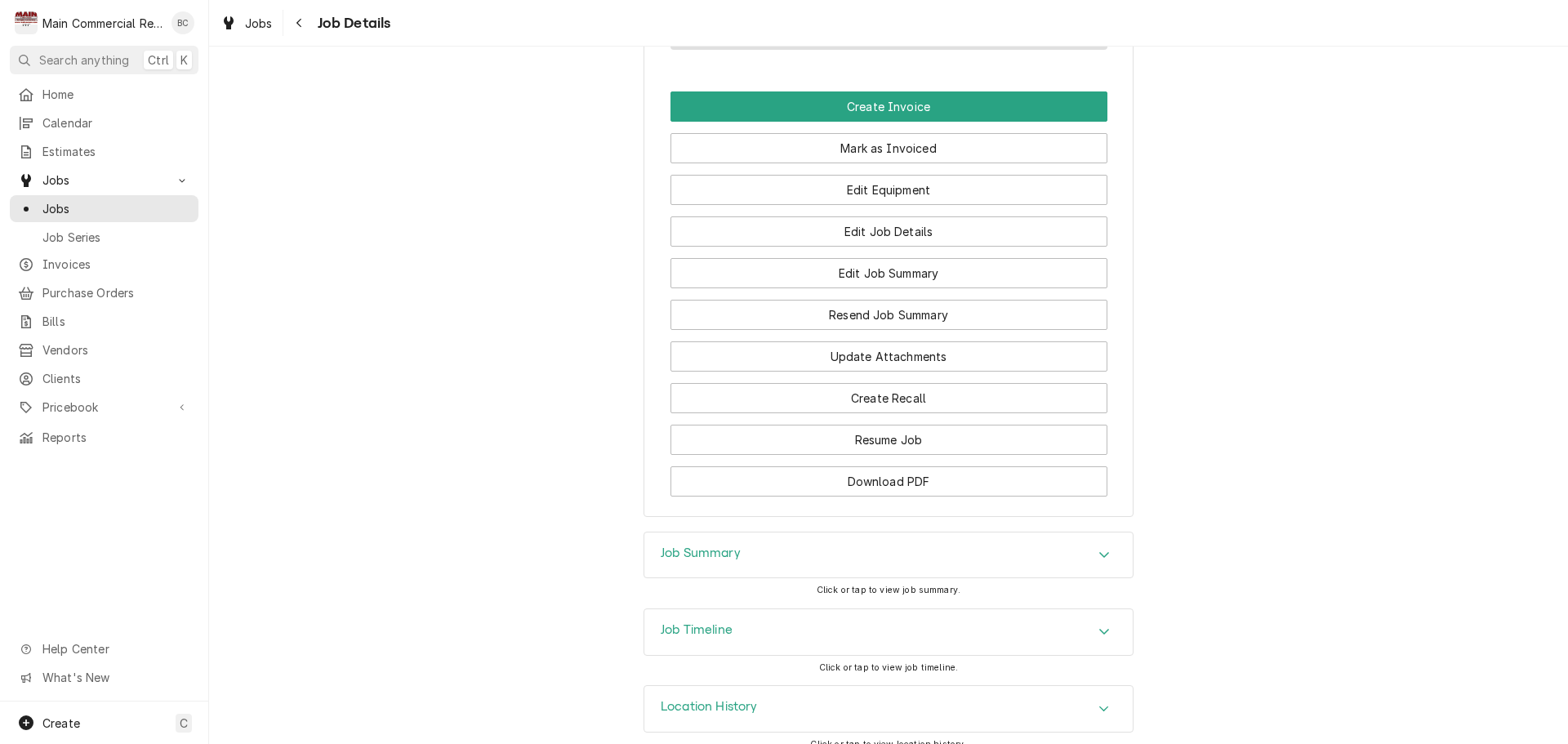
scroll to position [1219, 0]
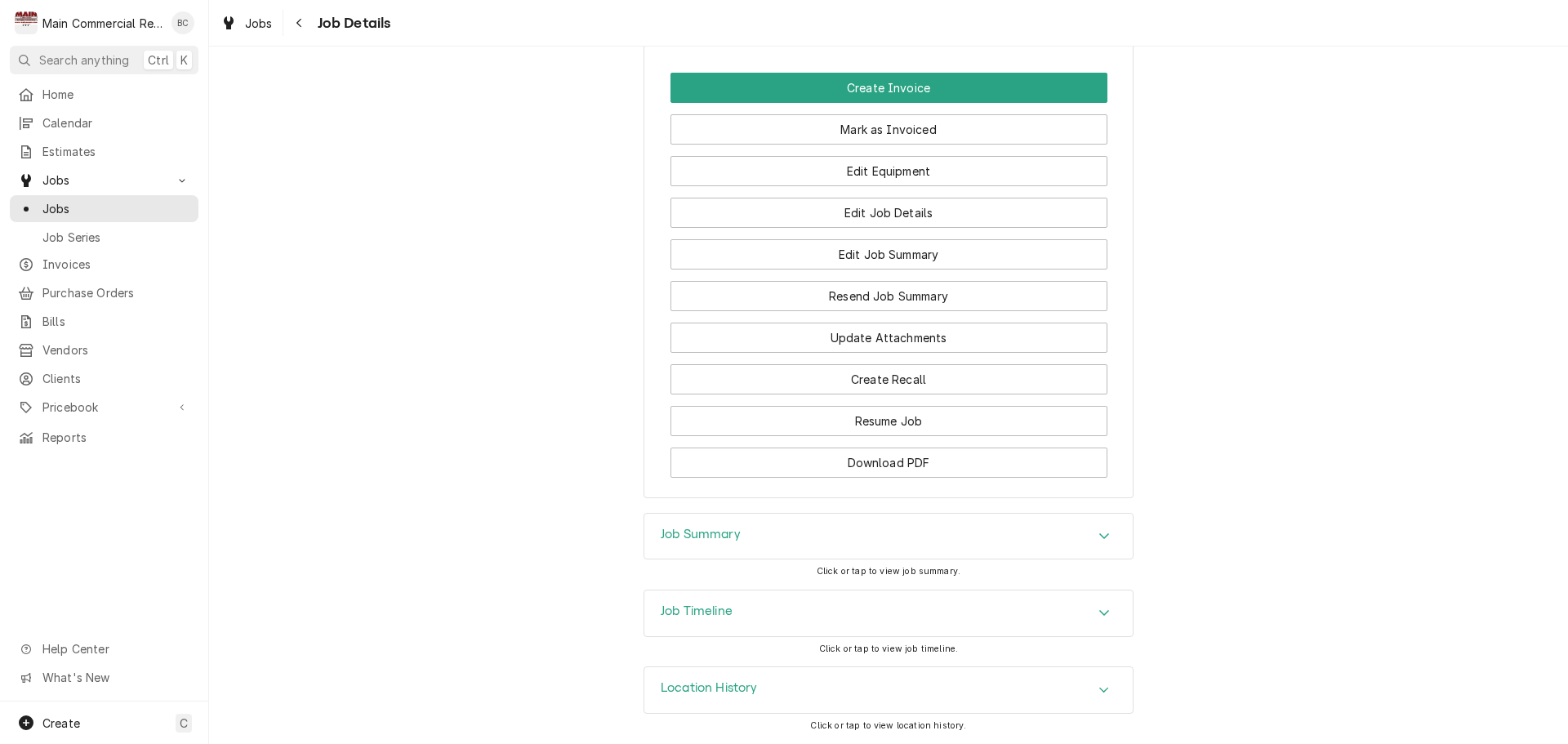
click at [697, 536] on h3 "Job Summary" at bounding box center [701, 535] width 80 height 16
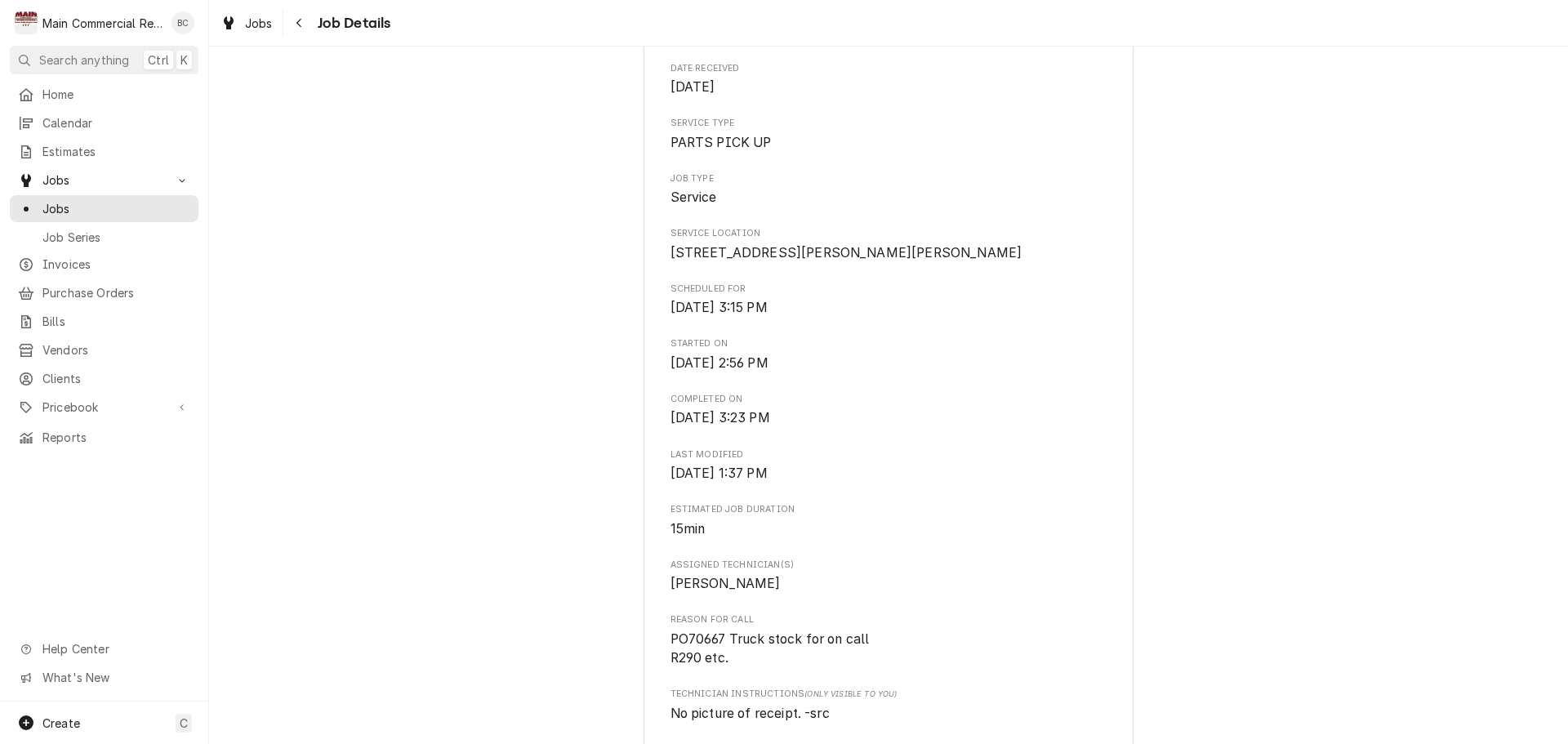
scroll to position [0, 0]
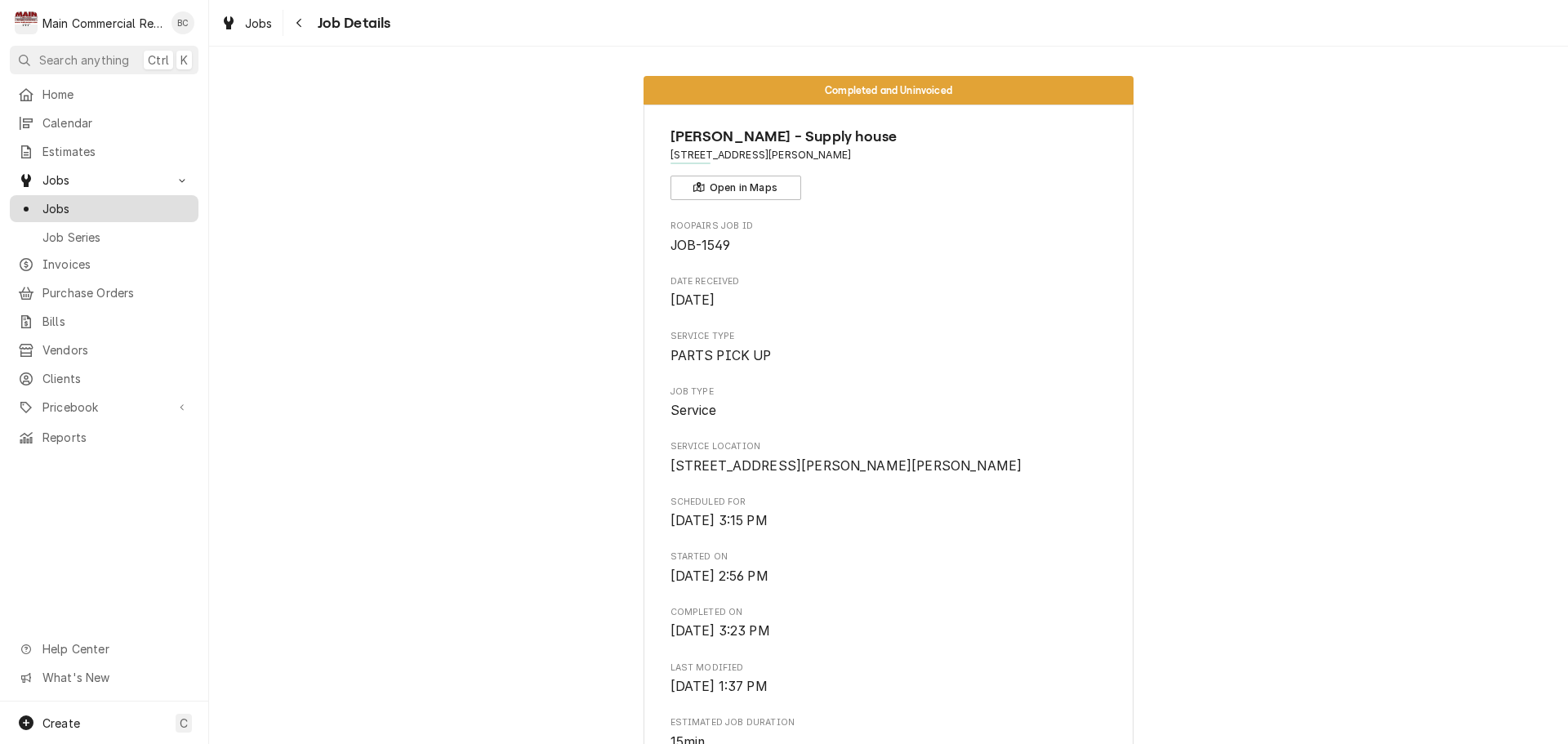
click at [108, 210] on span "Jobs" at bounding box center [116, 208] width 148 height 17
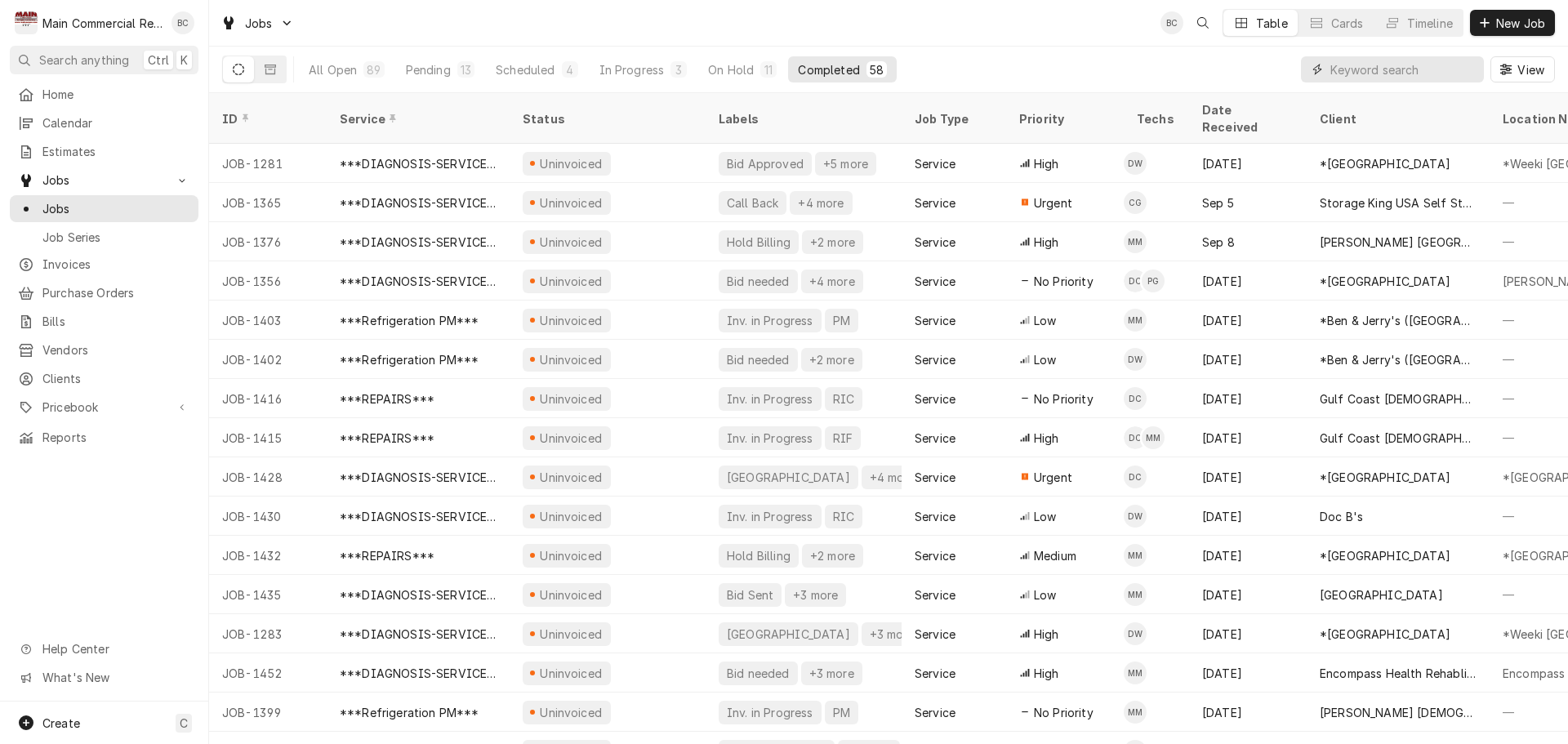
click at [1360, 69] on input "Dynamic Content Wrapper" at bounding box center [1404, 69] width 145 height 26
type input "inv in progress"
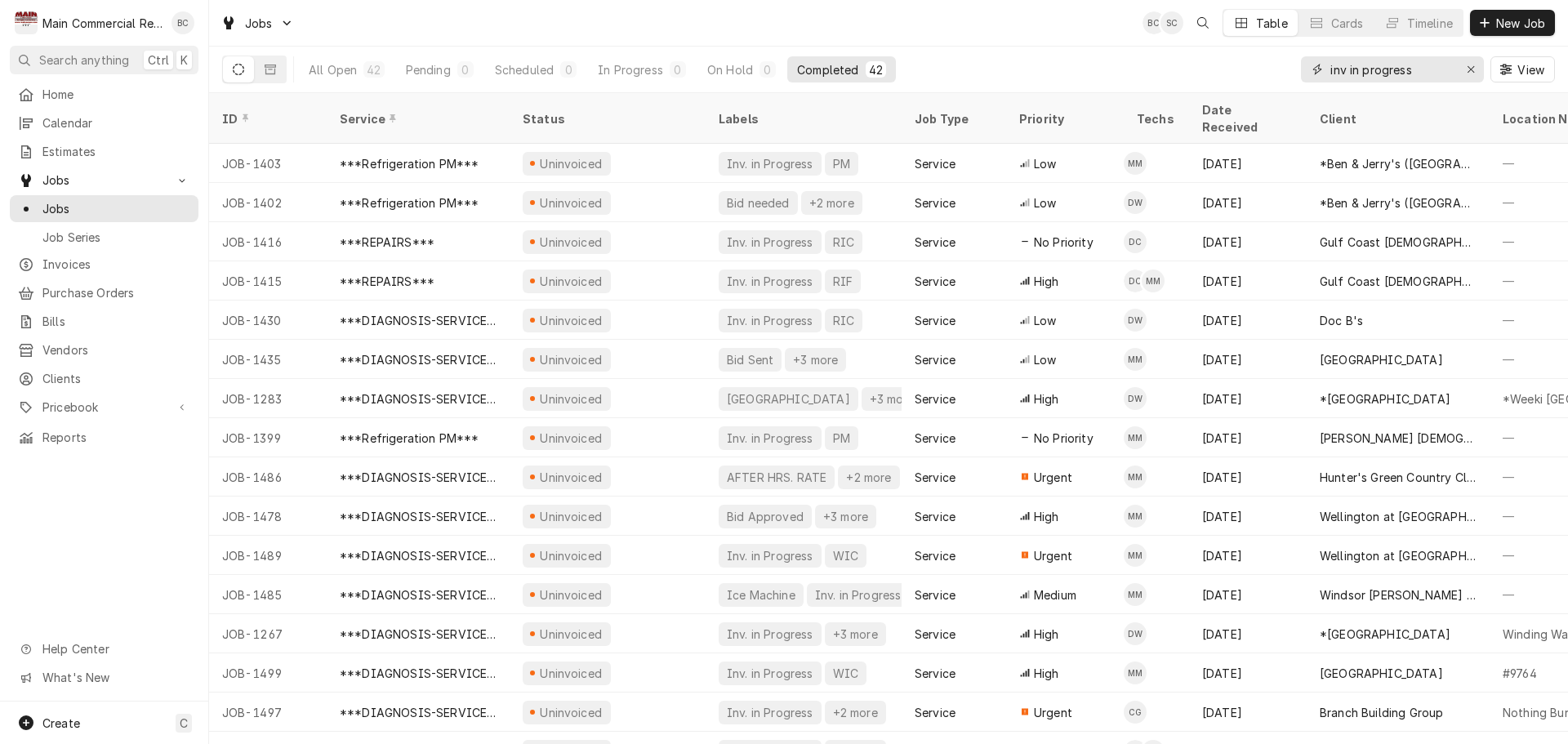
click at [1472, 71] on icon "Erase input" at bounding box center [1471, 69] width 9 height 11
